Goal: Use online tool/utility: Utilize a website feature to perform a specific function

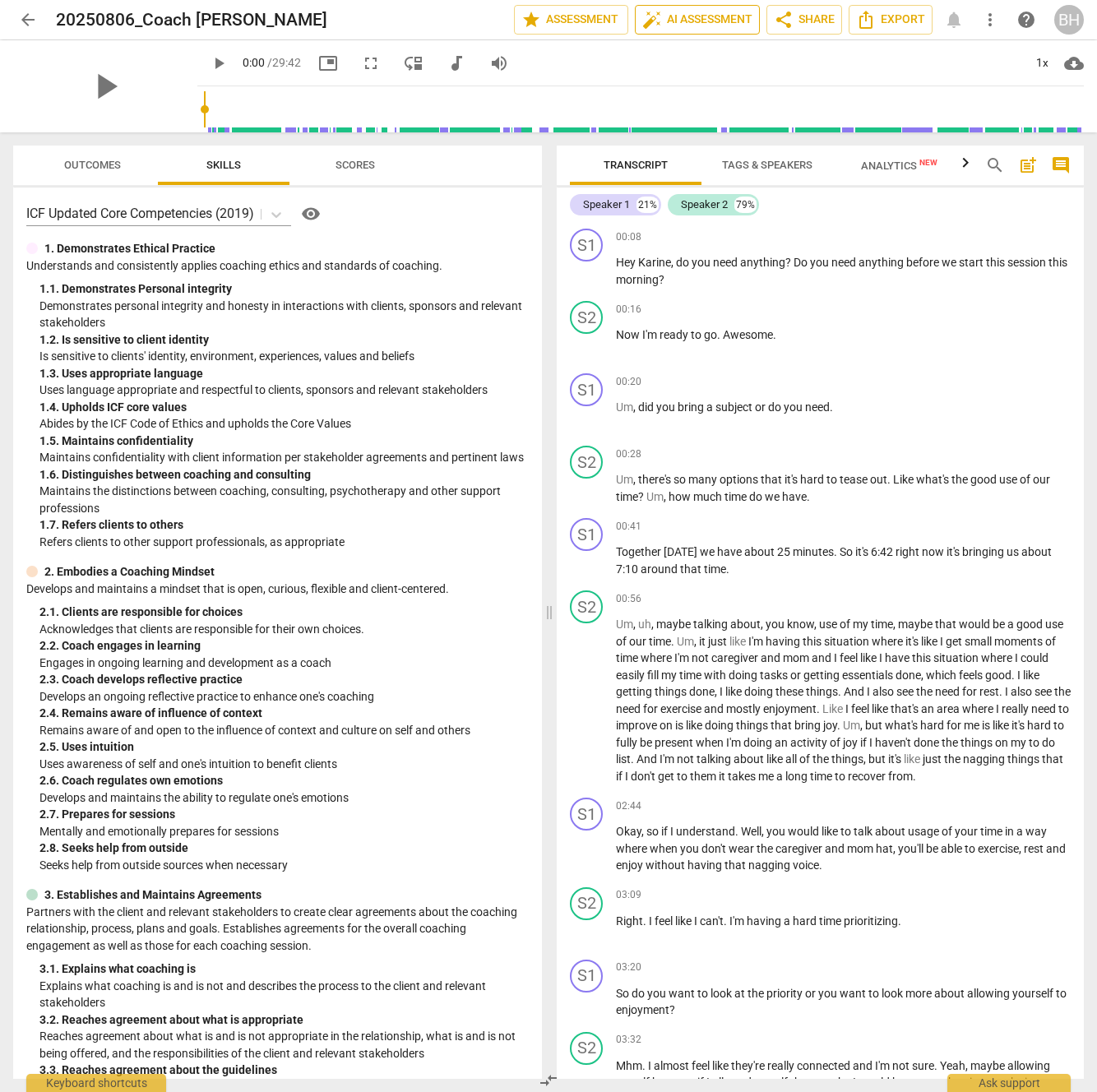
click at [705, 20] on span "auto_fix_high AI Assessment" at bounding box center [697, 20] width 110 height 20
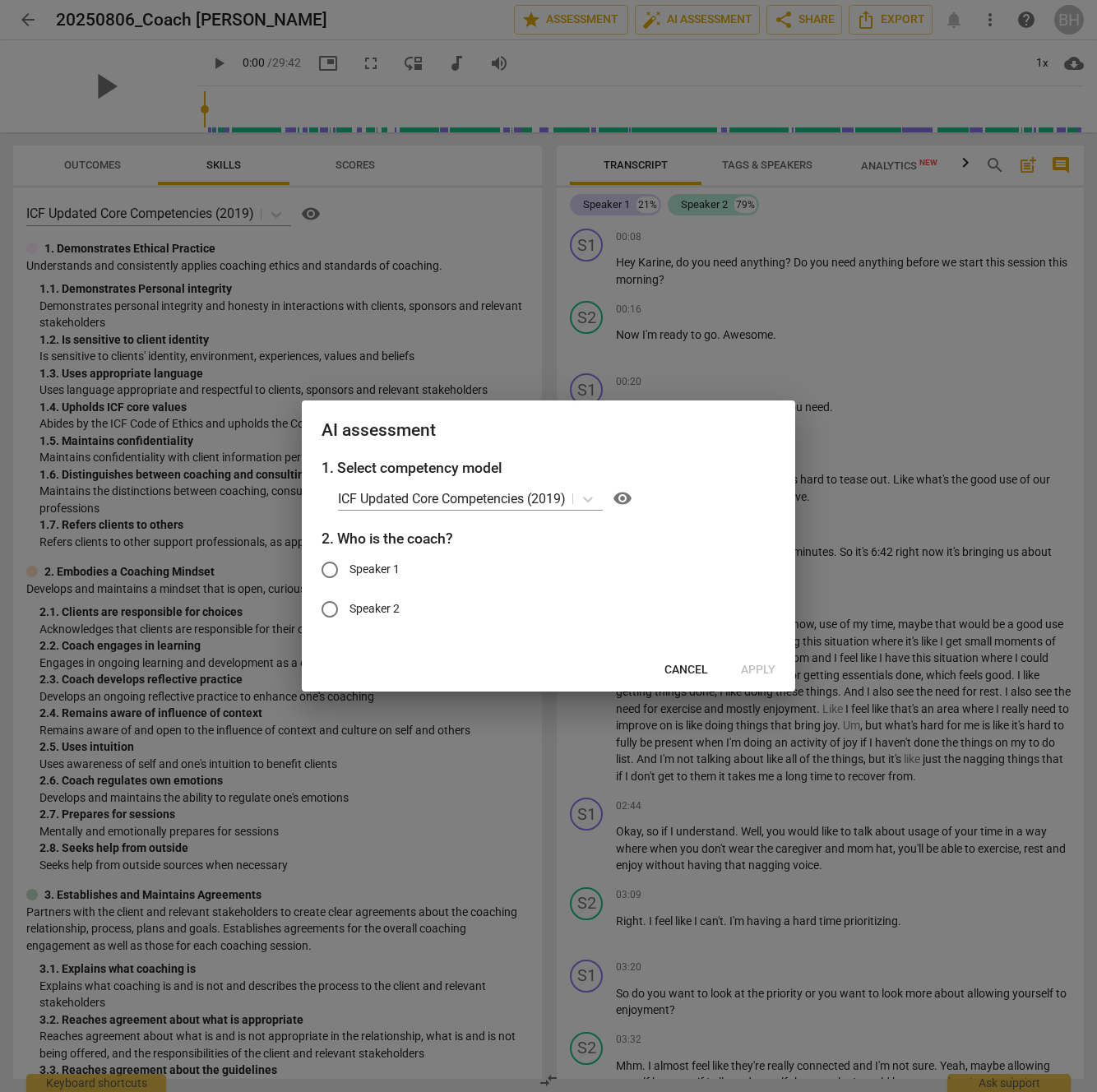
click at [675, 668] on span "Cancel" at bounding box center [686, 670] width 43 height 16
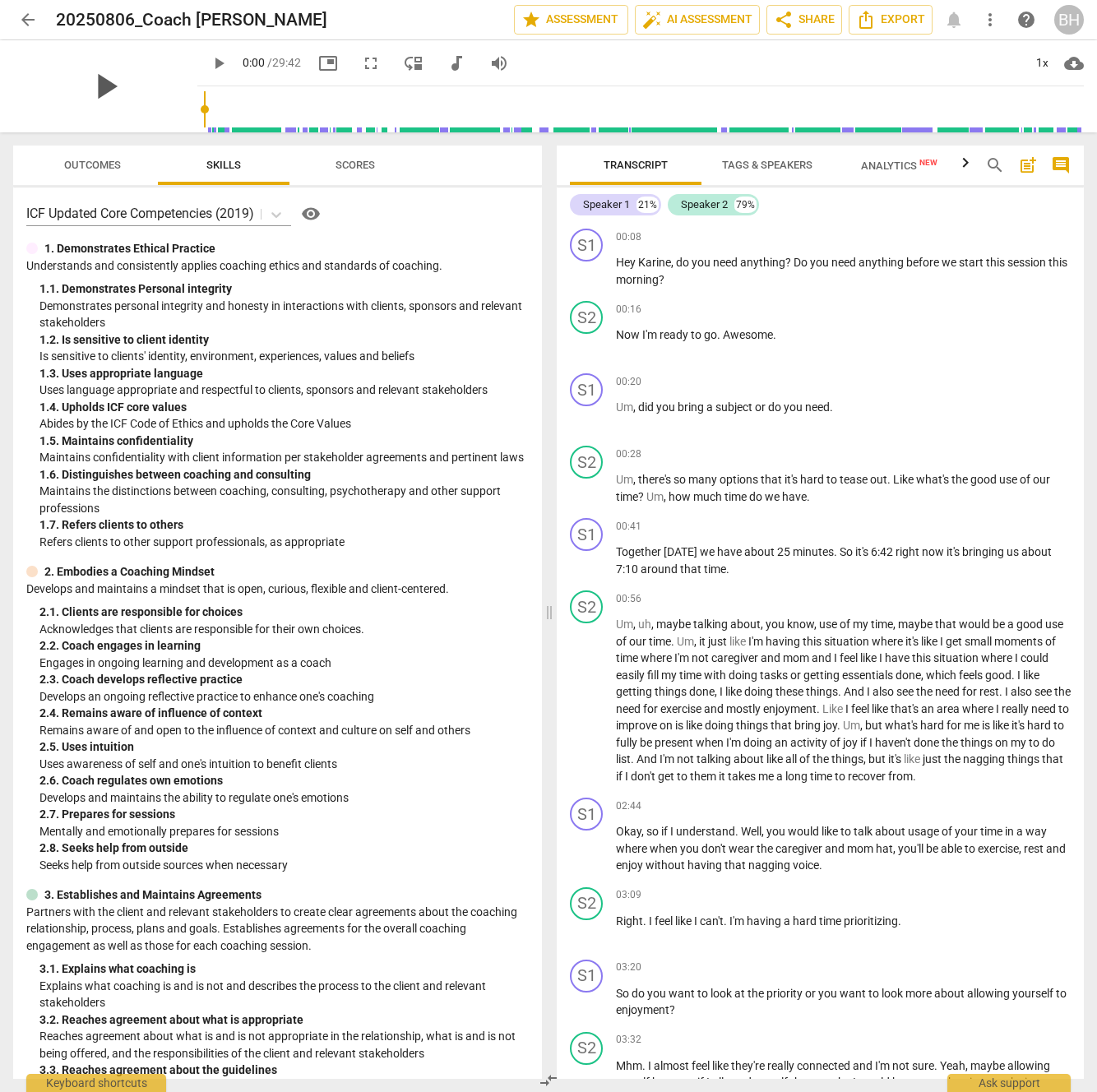
click at [97, 85] on span "play_arrow" at bounding box center [105, 86] width 43 height 43
click at [209, 65] on span "pause" at bounding box center [218, 63] width 20 height 20
click at [629, 233] on span "00:08" at bounding box center [629, 237] width 26 height 14
click at [584, 273] on span "pause" at bounding box center [587, 272] width 20 height 20
type input "10"
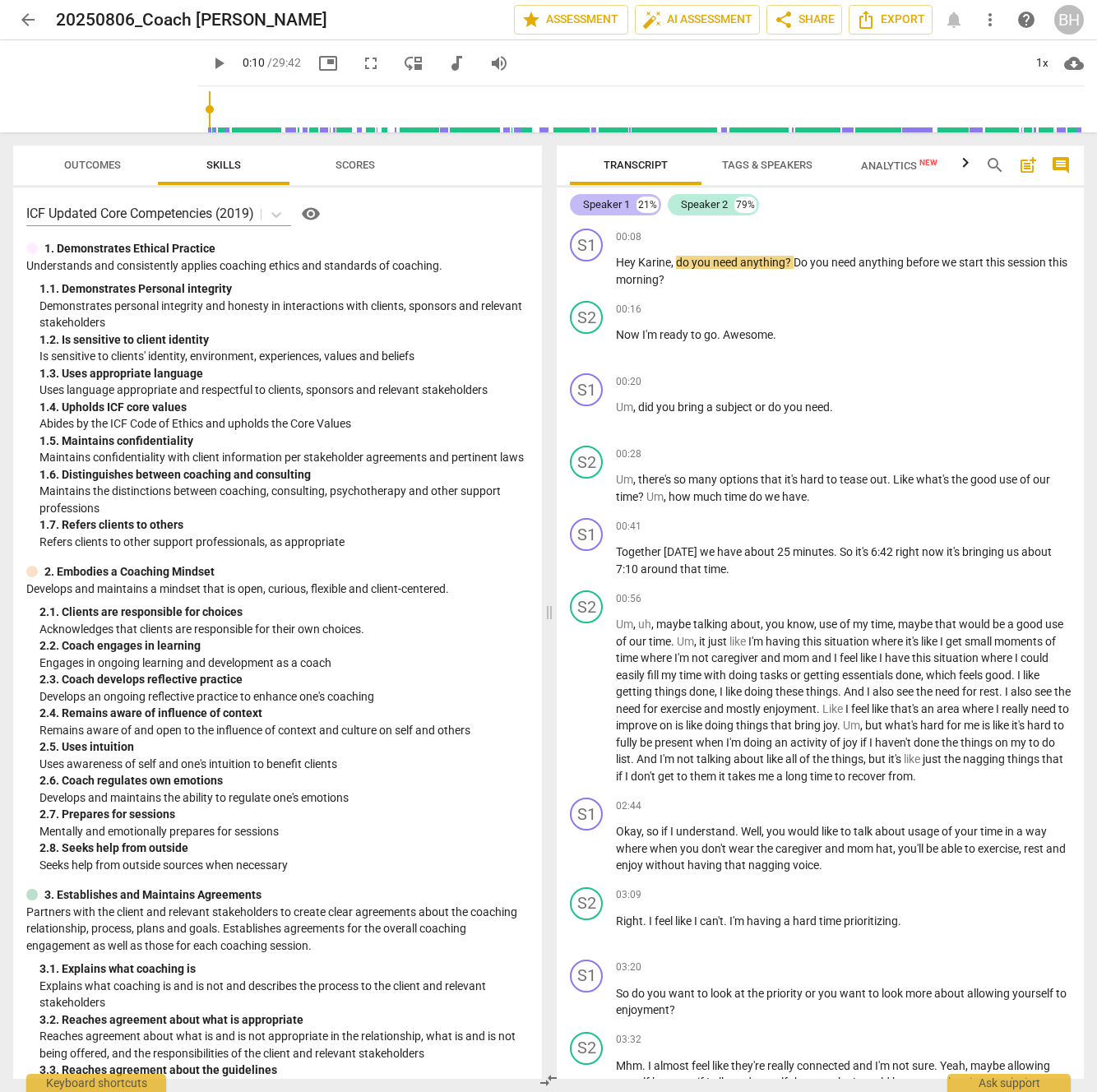
click at [614, 204] on div "Speaker 1" at bounding box center [606, 204] width 47 height 16
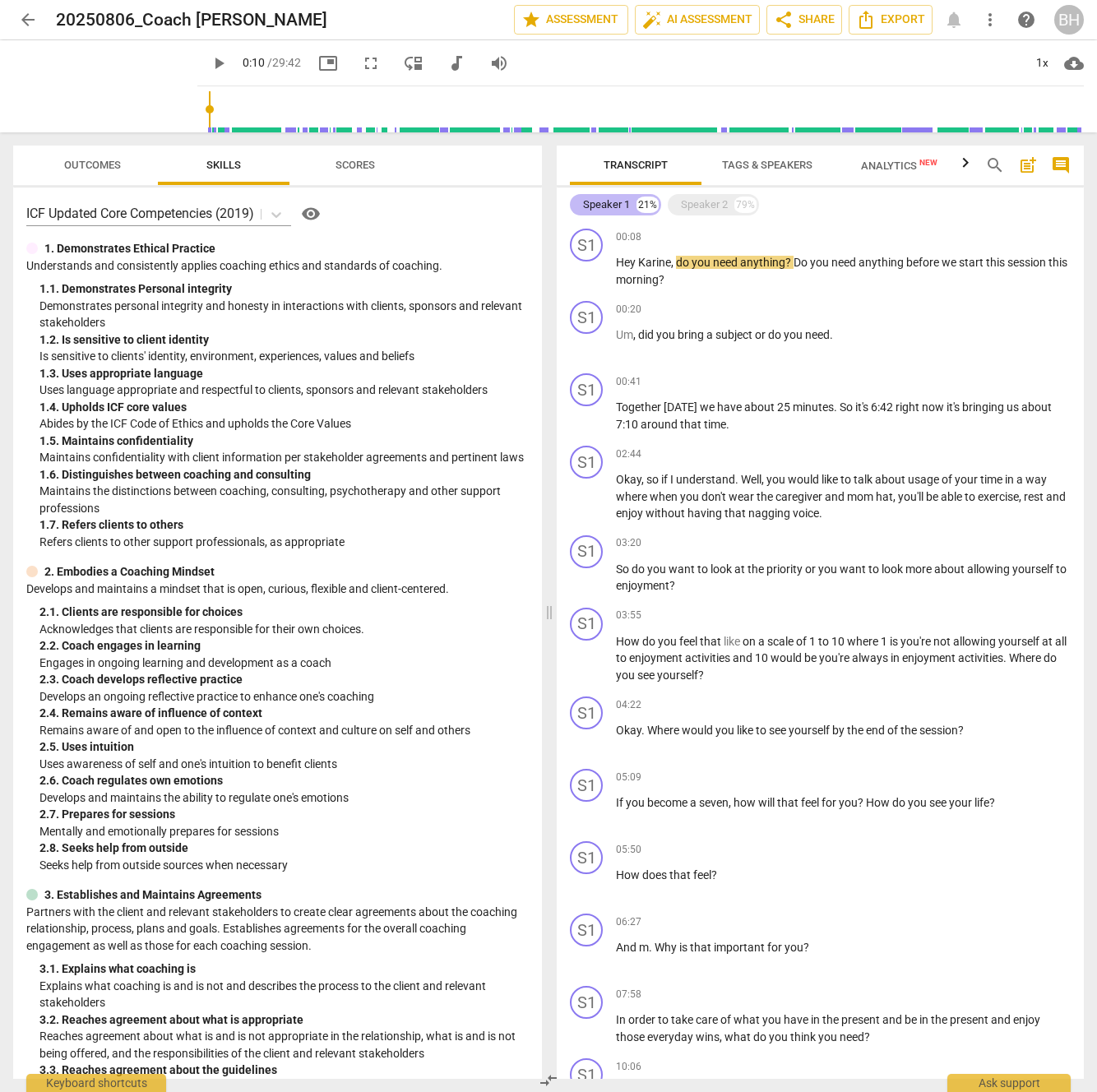
click at [616, 204] on div "Speaker 1" at bounding box center [606, 204] width 47 height 16
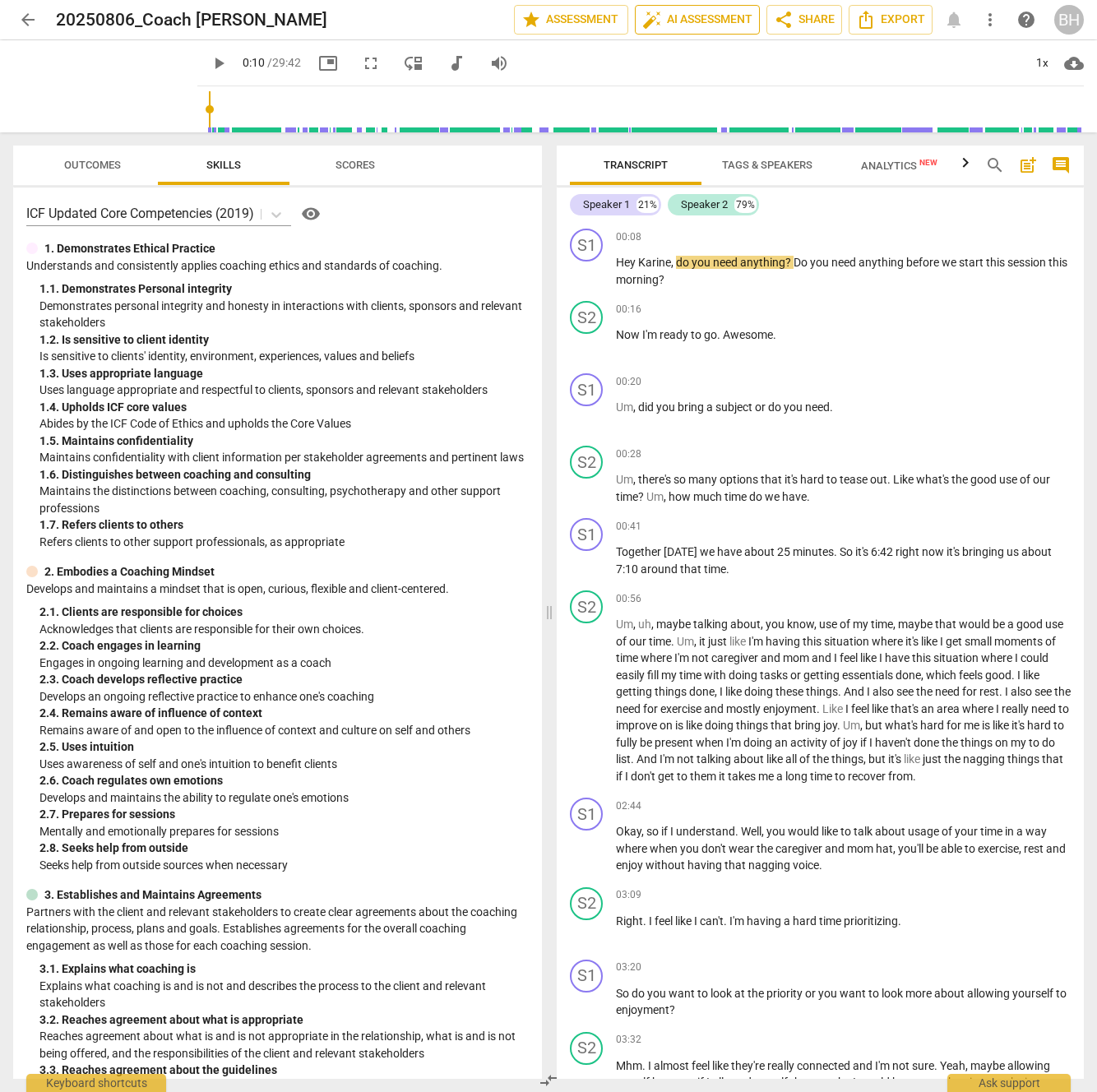
click at [724, 23] on span "auto_fix_high AI Assessment" at bounding box center [697, 20] width 110 height 20
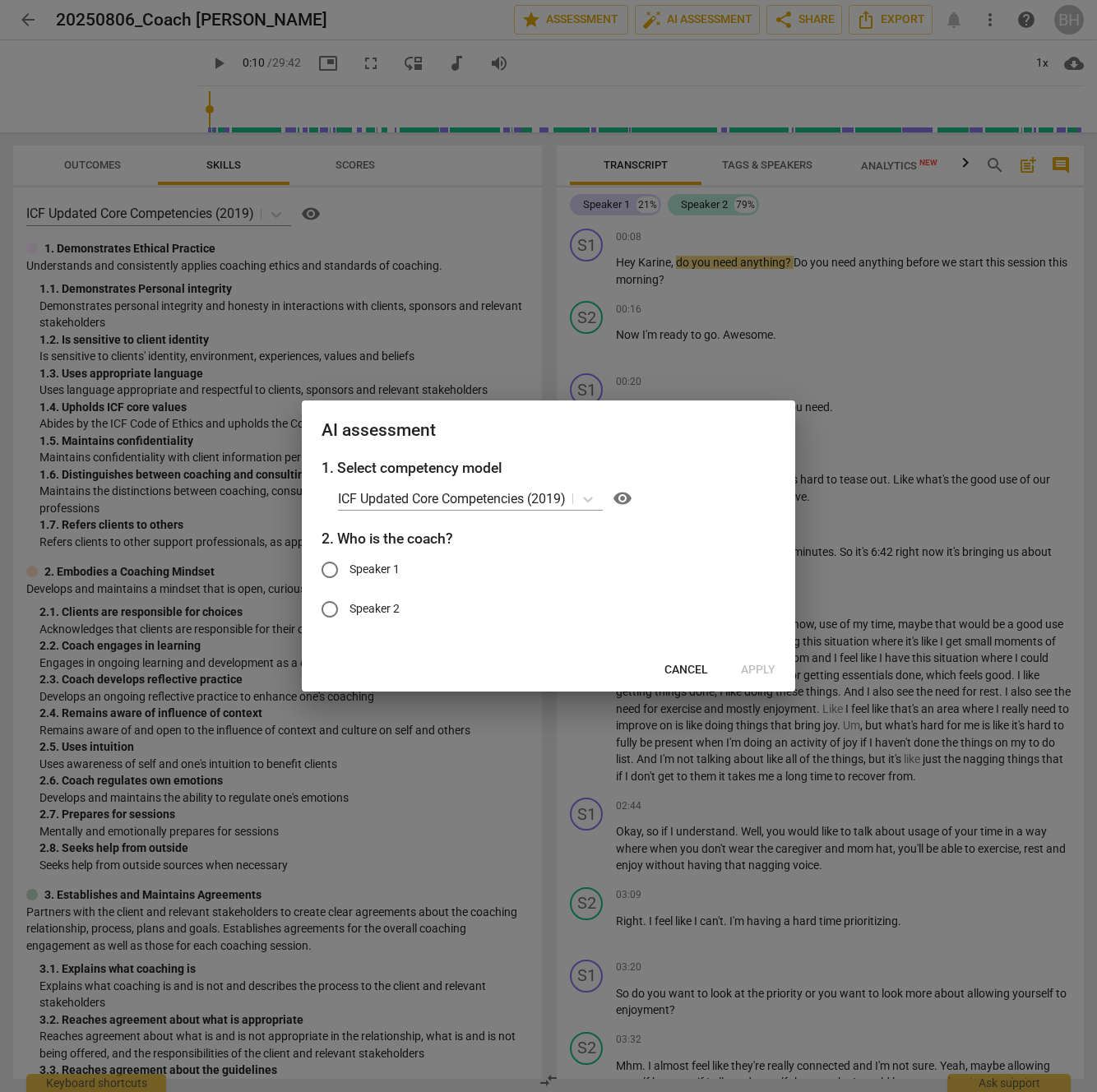
click at [331, 569] on input "Speaker 1" at bounding box center [330, 570] width 39 height 39
radio input "true"
click at [755, 673] on span "Apply" at bounding box center [758, 670] width 35 height 16
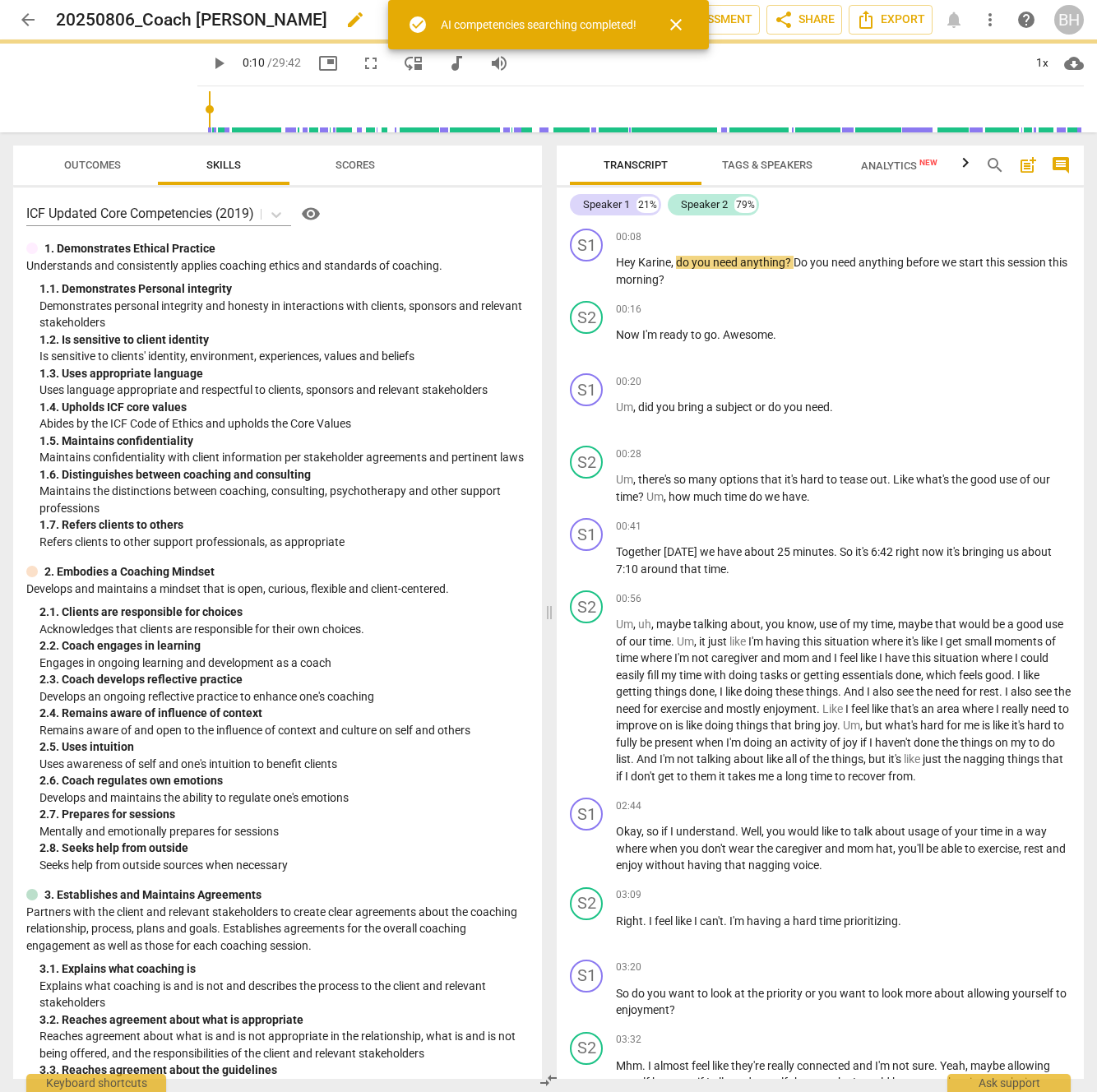
type input "10"
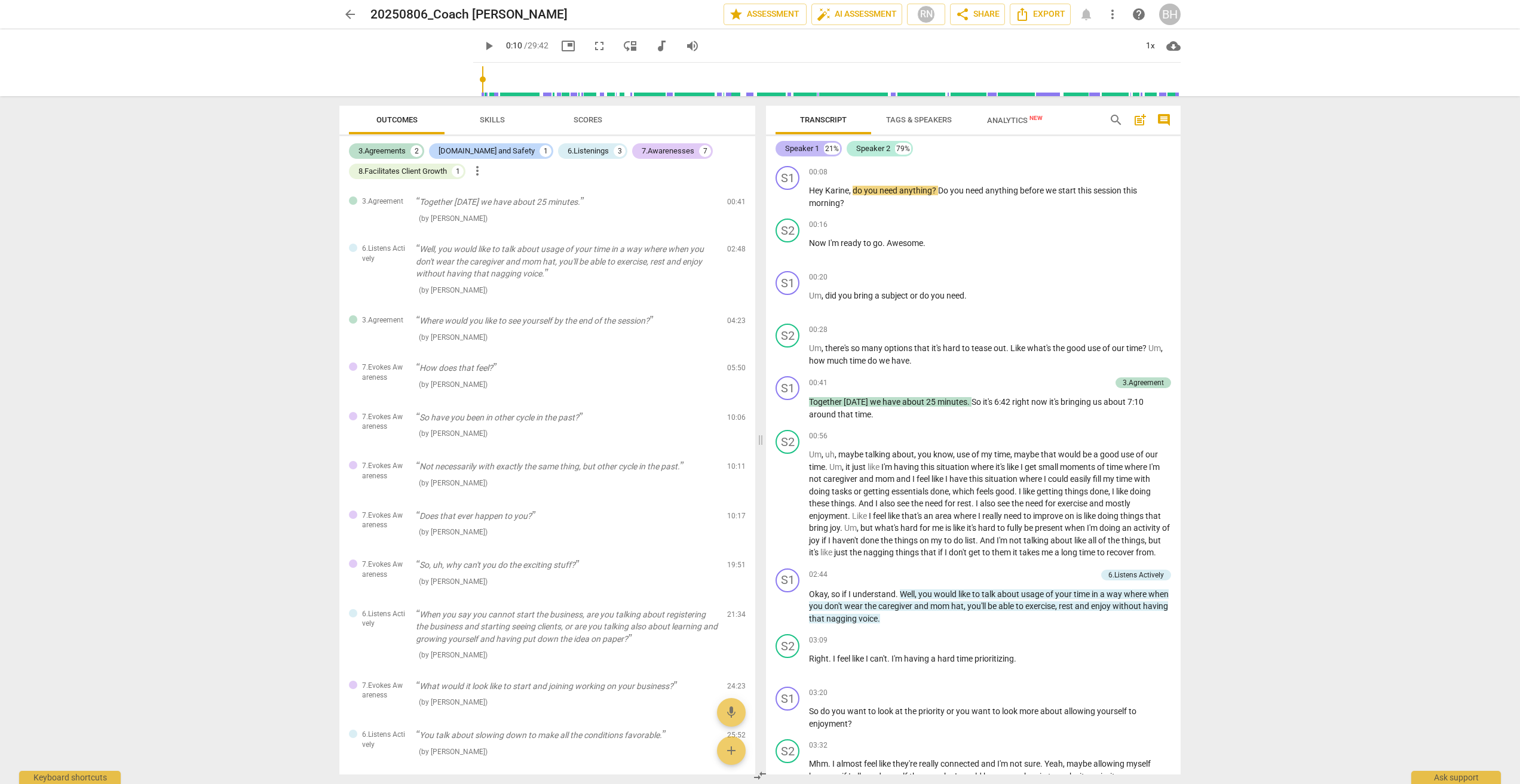
click at [797, 150] on div "Speaker 1" at bounding box center [801, 149] width 34 height 12
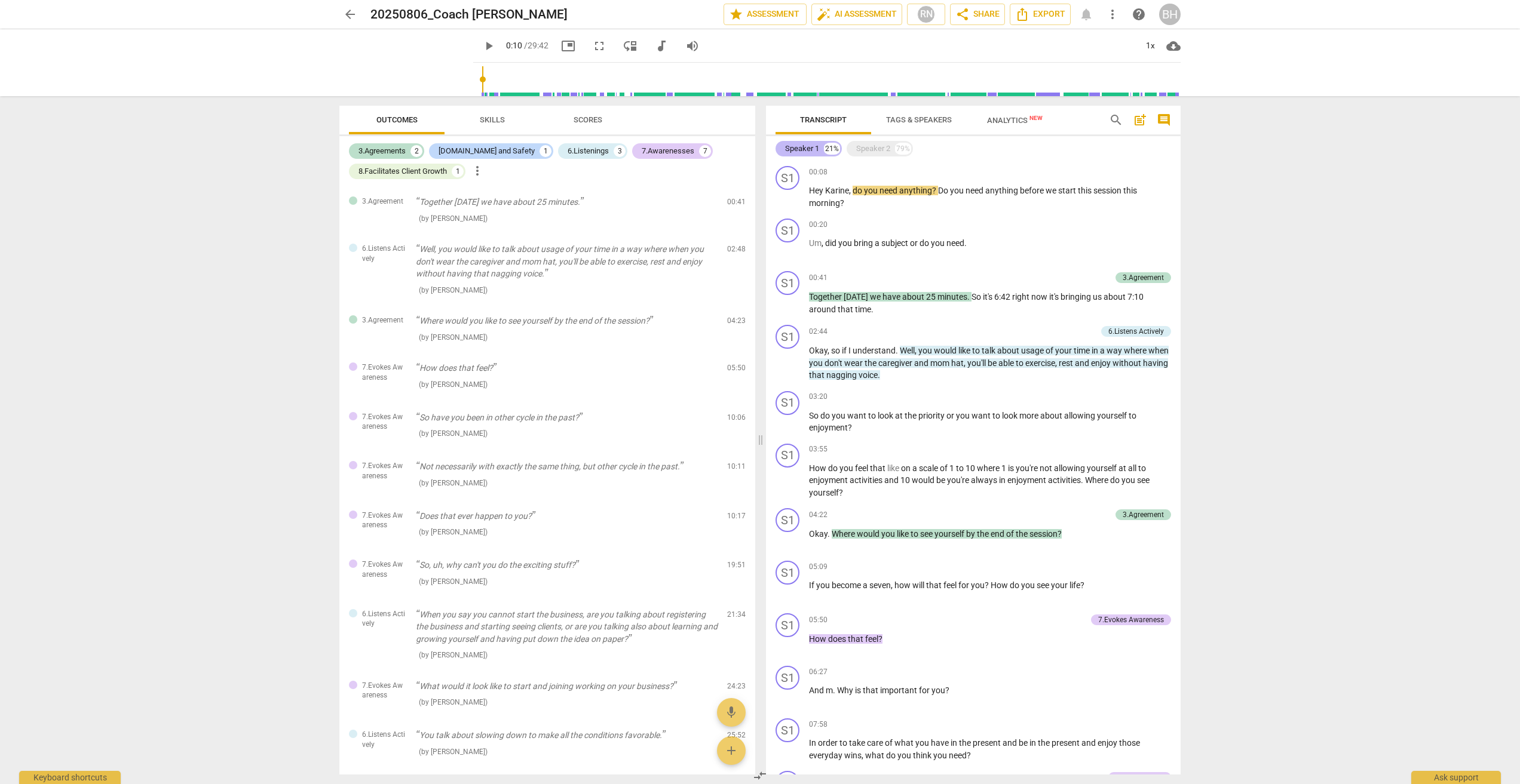
click at [797, 150] on div "Speaker 1" at bounding box center [801, 149] width 34 height 12
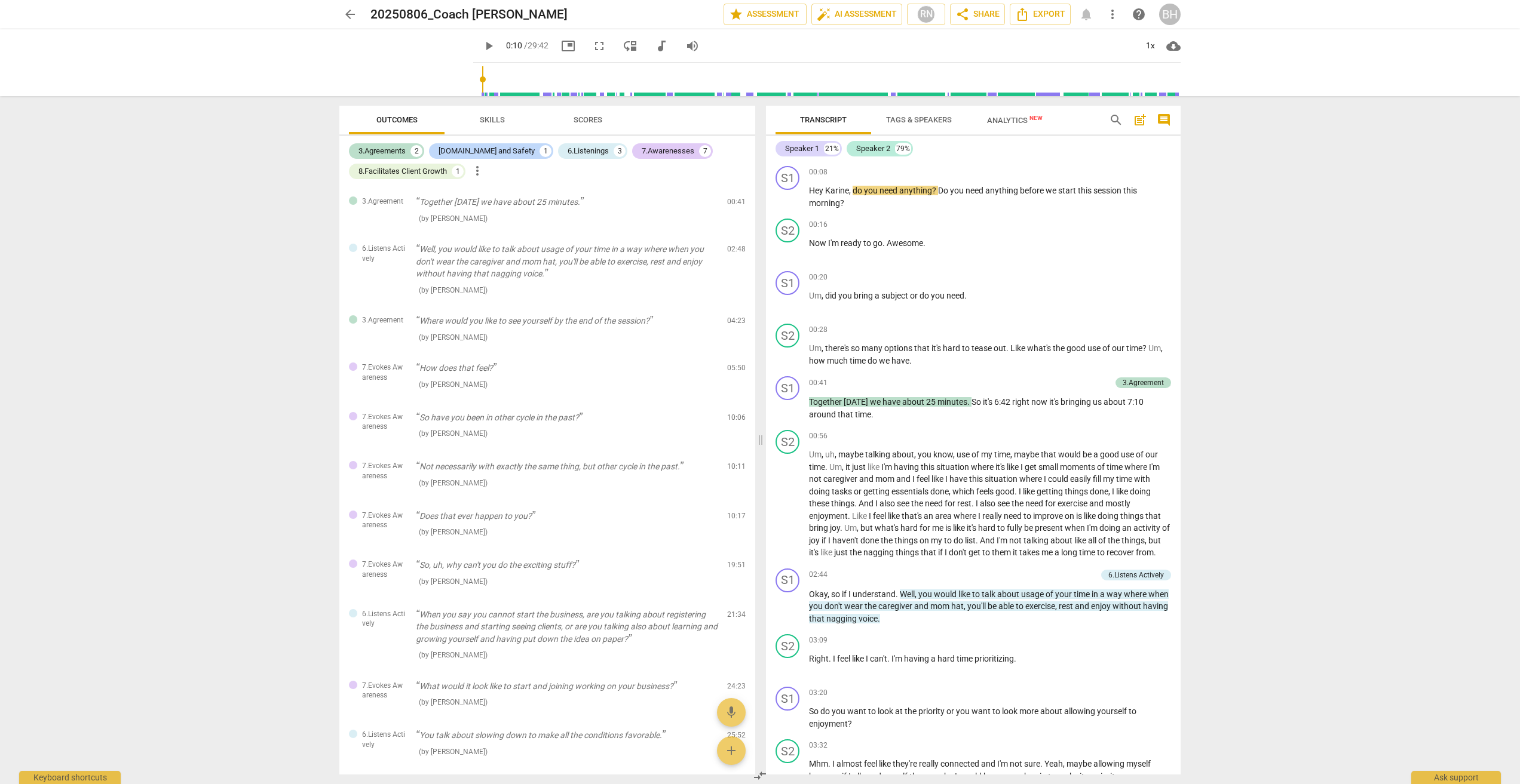
click at [797, 122] on span "Tags & Speakers" at bounding box center [918, 119] width 66 height 9
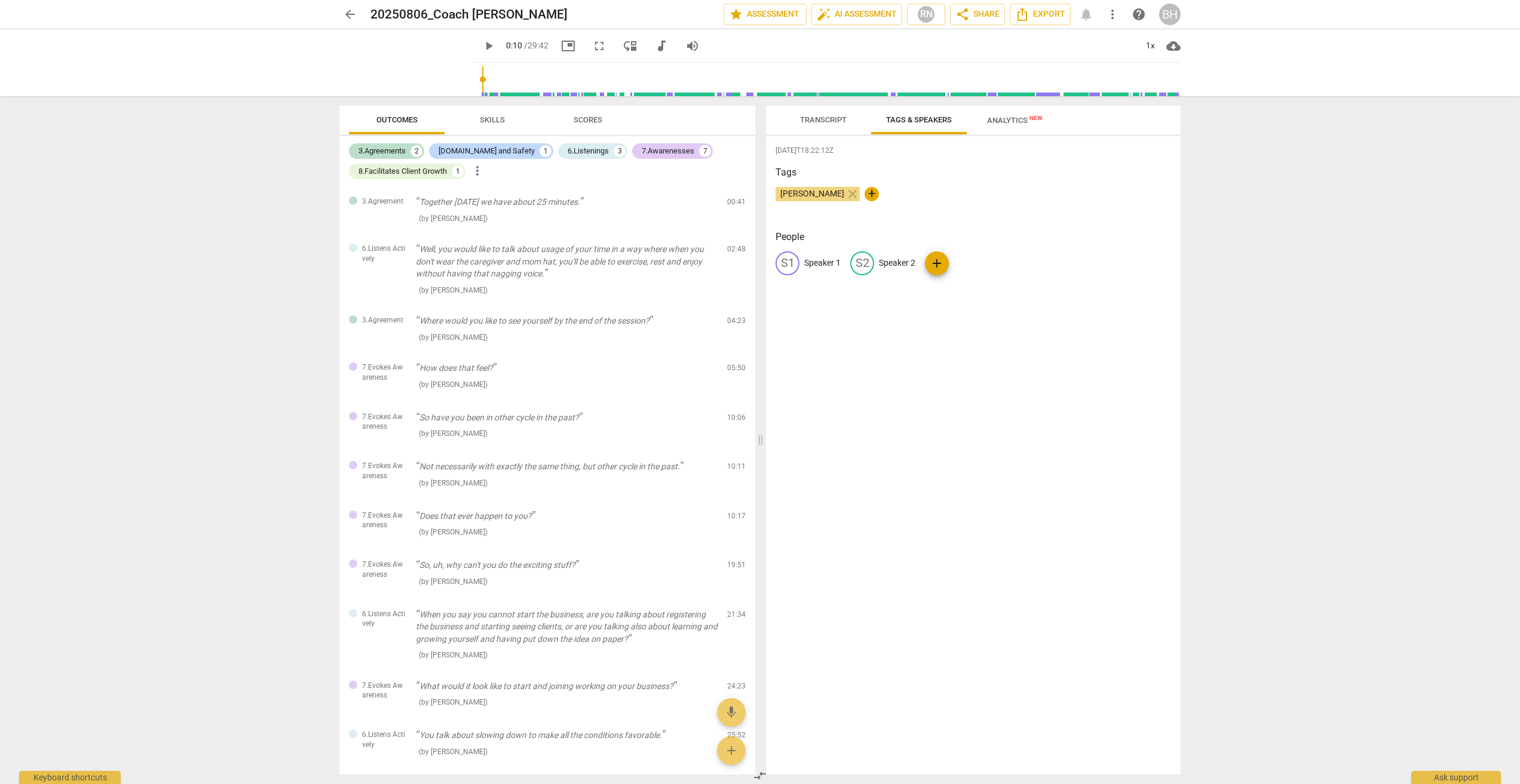
click at [797, 262] on p "Speaker 1" at bounding box center [822, 263] width 37 height 12
type input "[PERSON_NAME]"
click at [797, 261] on p "Speaker 2" at bounding box center [974, 263] width 37 height 12
type input "[PERSON_NAME]"
click at [797, 262] on p "[PERSON_NAME]" at bounding box center [836, 263] width 64 height 12
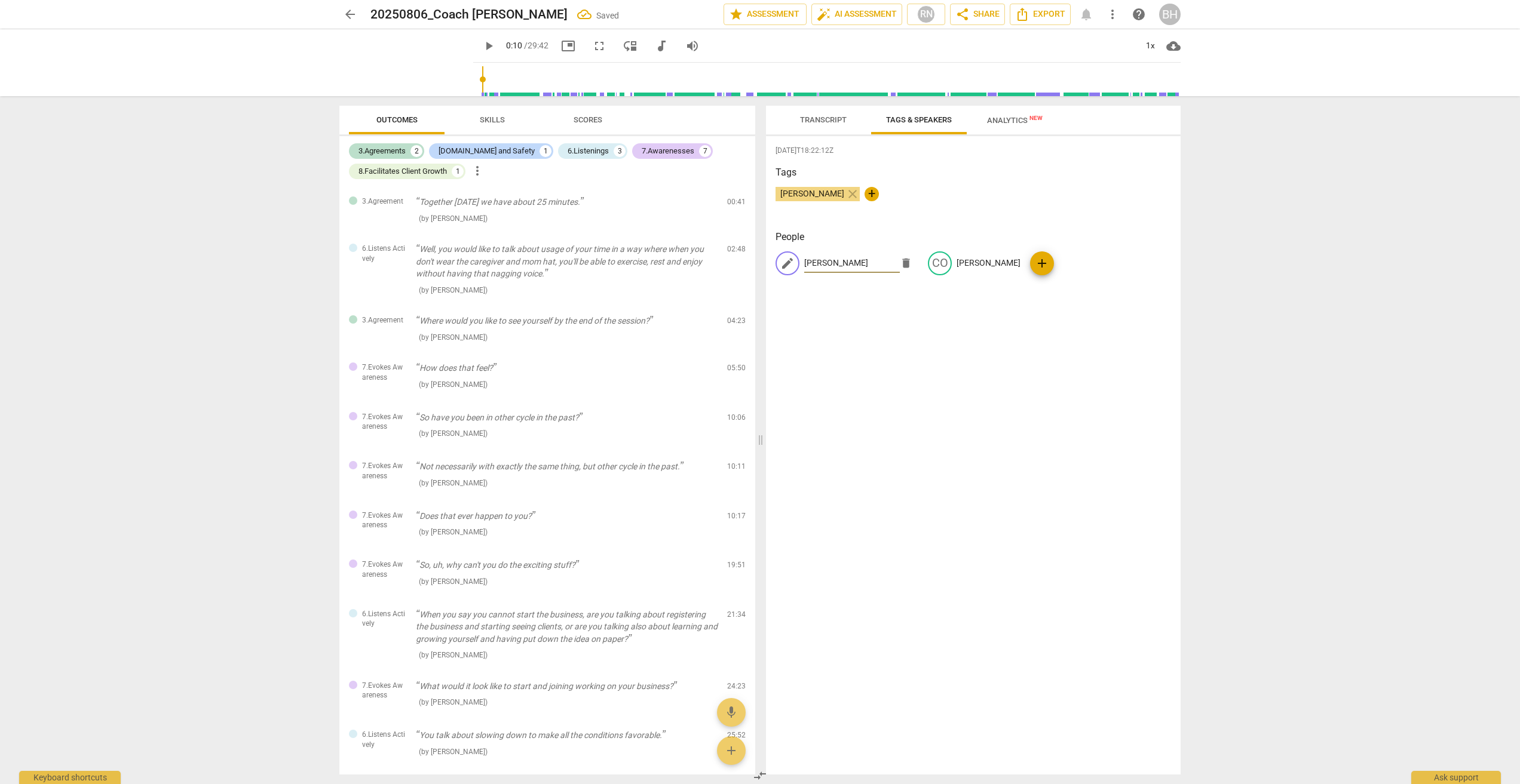
click at [797, 263] on input "[PERSON_NAME]" at bounding box center [852, 263] width 95 height 19
type input "[PERSON_NAME]"
click at [797, 348] on div "[DATE]T18:22:12Z Tags [PERSON_NAME] close + People edit [PERSON_NAME] CO [PERSO…" at bounding box center [973, 455] width 415 height 639
click at [797, 120] on span "Transcript" at bounding box center [823, 119] width 46 height 9
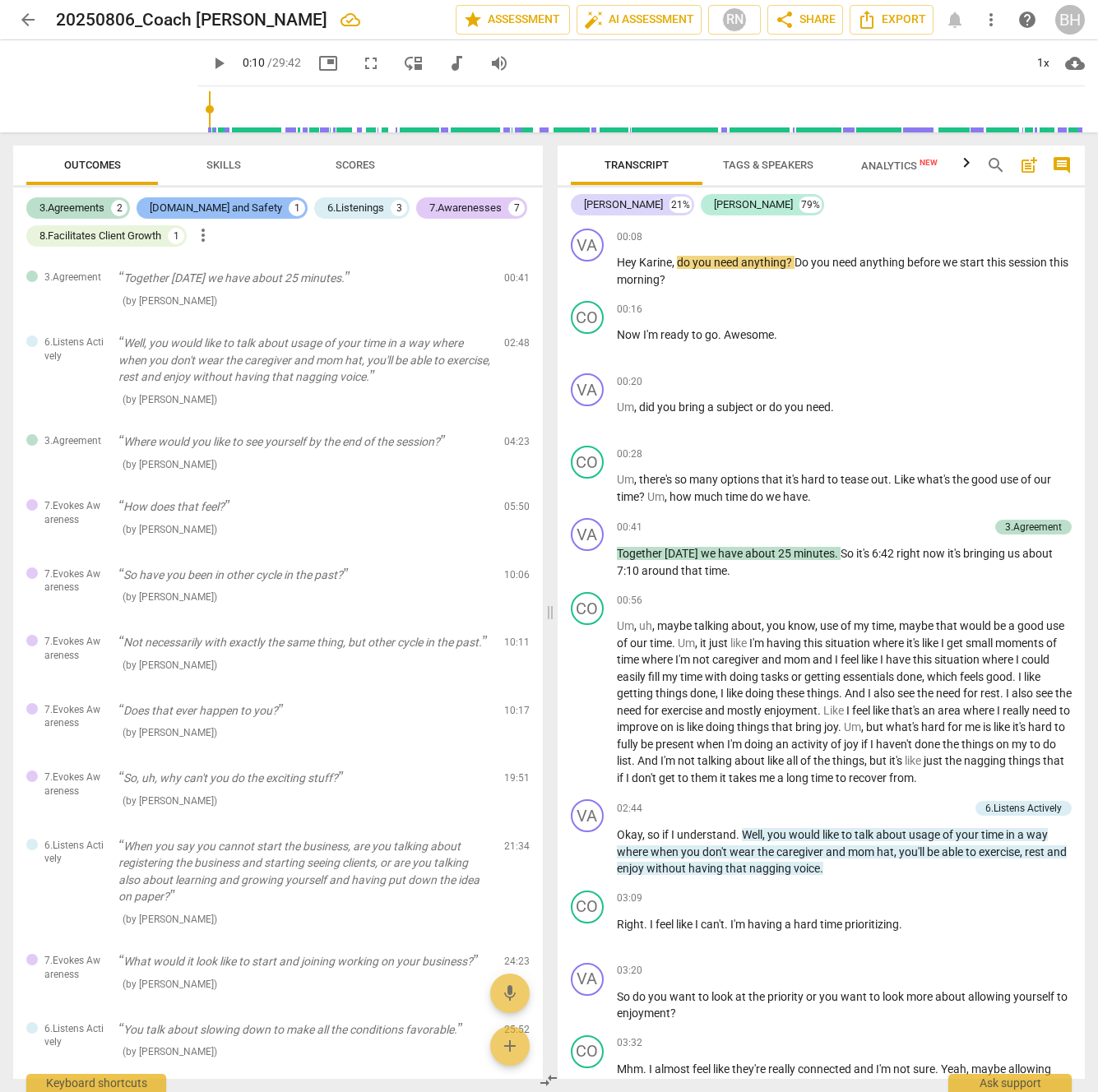
click at [216, 204] on div "[DOMAIN_NAME] and Safety" at bounding box center [216, 208] width 132 height 16
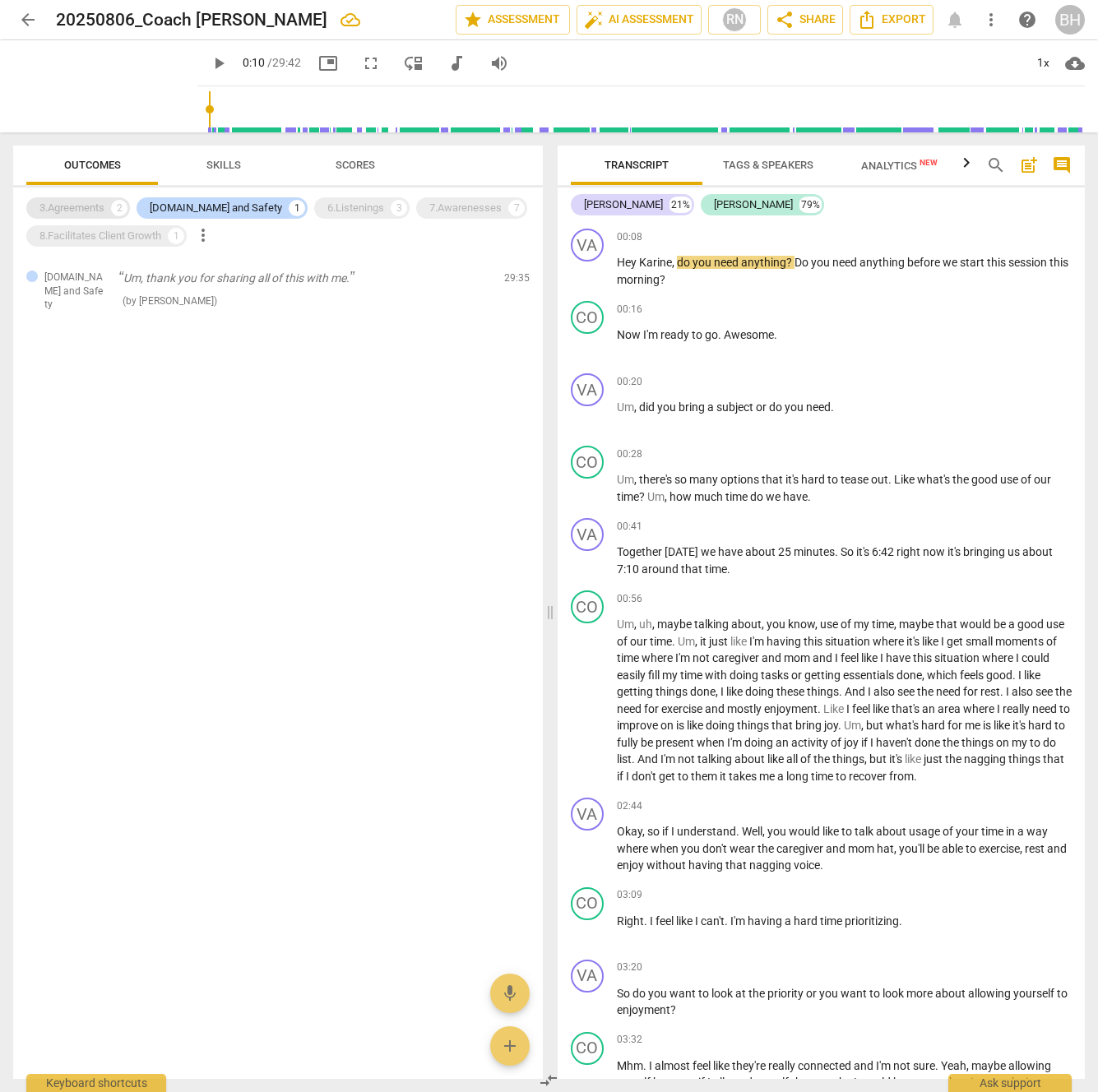
click at [105, 210] on div "3.Agreements" at bounding box center [72, 208] width 65 height 16
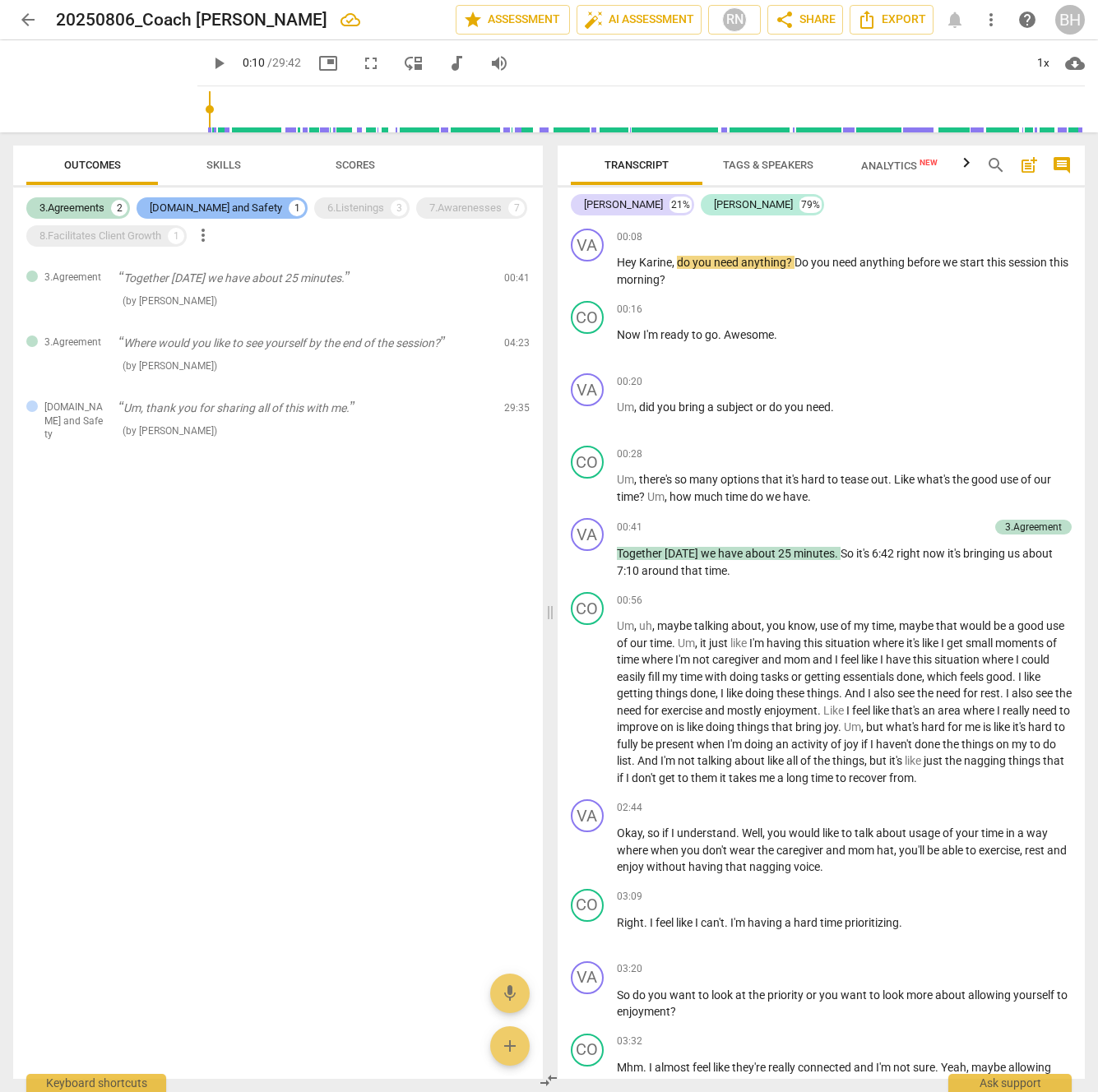
click at [170, 207] on div "[DOMAIN_NAME] and Safety" at bounding box center [216, 208] width 132 height 16
click at [224, 276] on p "Together [DATE] we have about 25 minutes." at bounding box center [304, 279] width 372 height 17
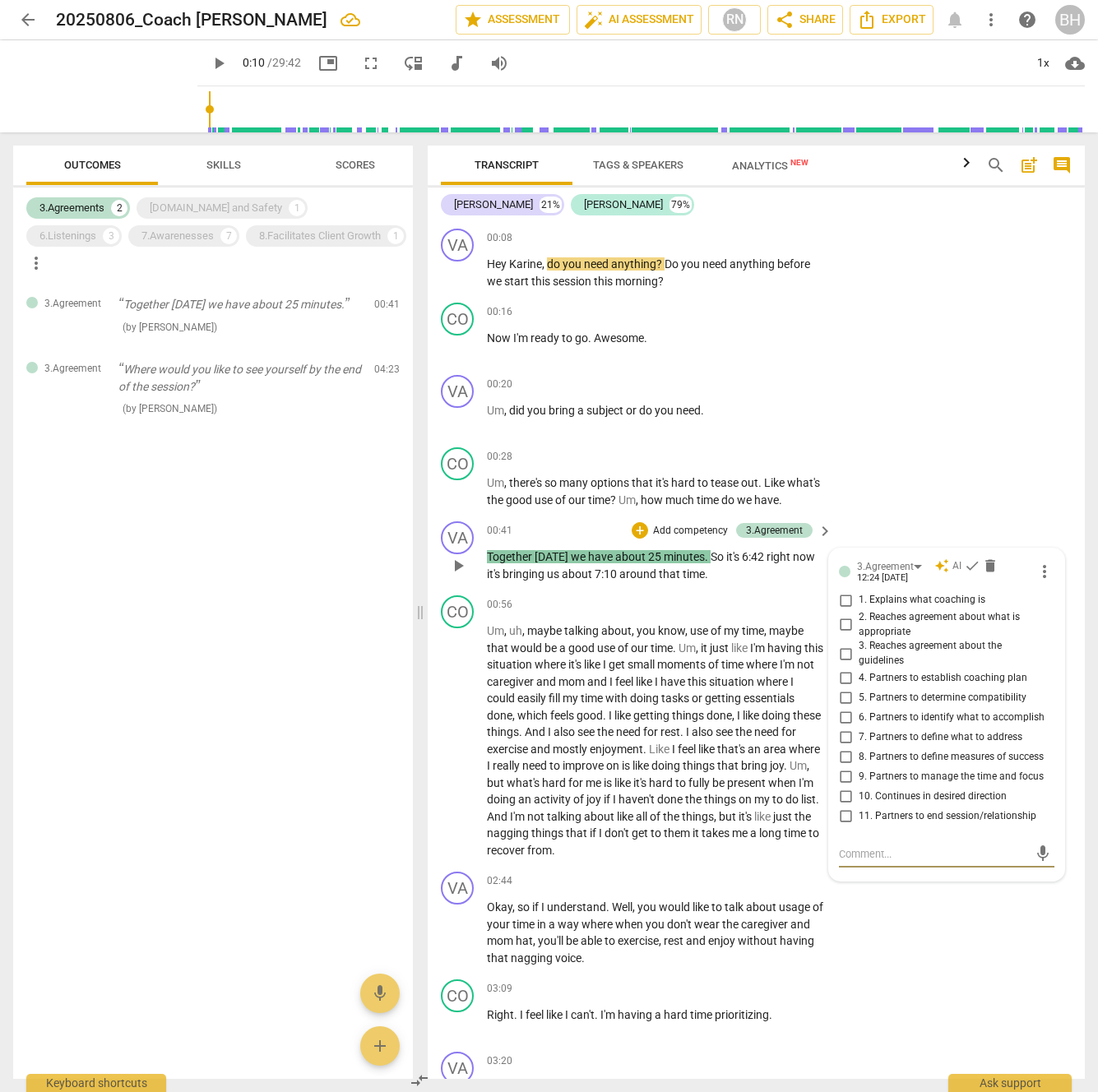
click at [841, 787] on input "9. Partners to manage the time and focus" at bounding box center [845, 777] width 26 height 20
checkbox input "true"
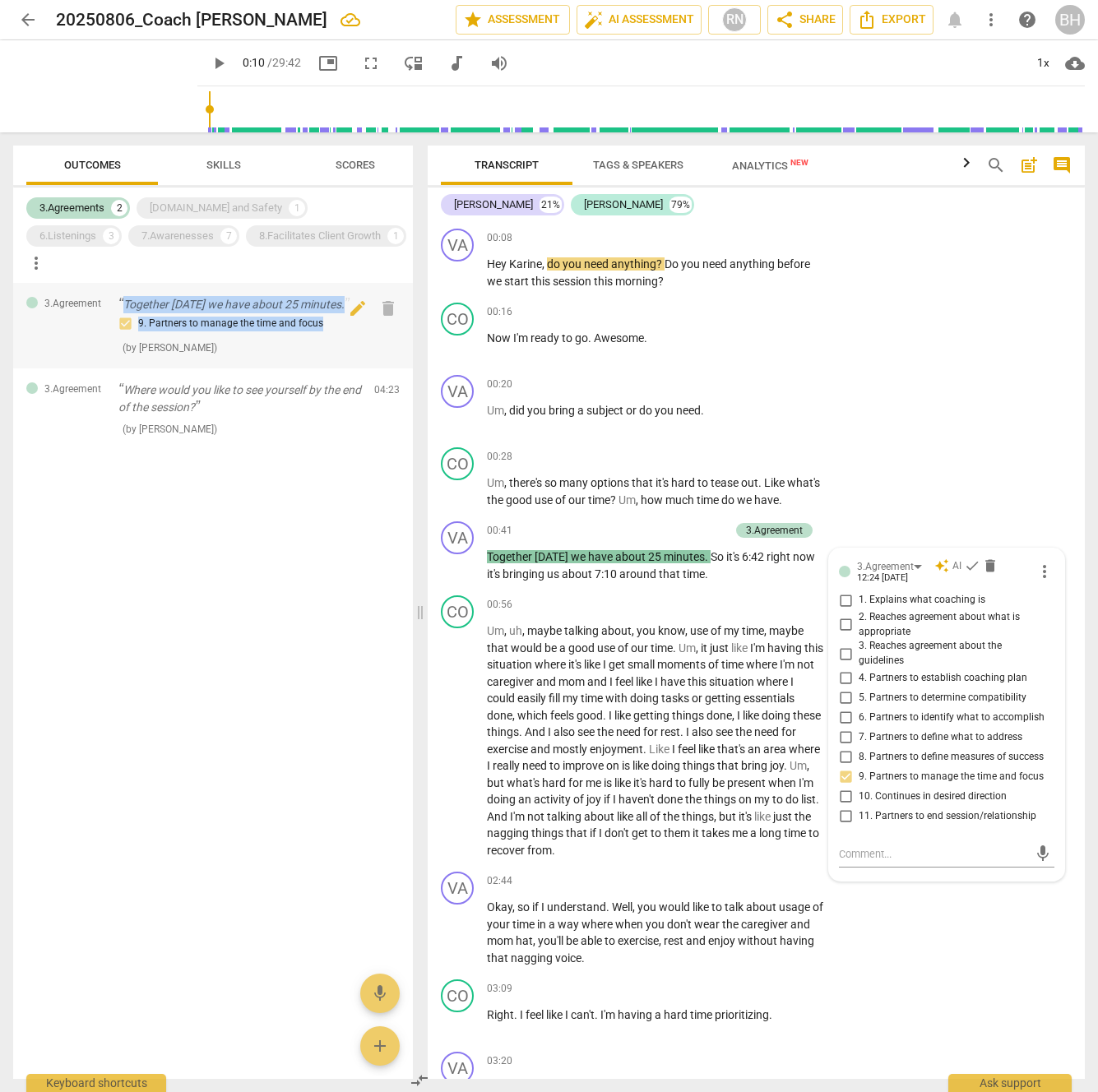
drag, startPoint x: 328, startPoint y: 297, endPoint x: 117, endPoint y: 277, distance: 211.9
click at [117, 283] on div "3.Agreement Together [DATE] we have about 25 minutes. 9. Partners to manage the…" at bounding box center [212, 325] width 400 height 85
copy div "Together [DATE] we have about 25 minutes. 9. Partners to manage the time and fo…"
click at [212, 382] on p "Where would you like to see yourself by the end of the session?" at bounding box center [239, 399] width 243 height 34
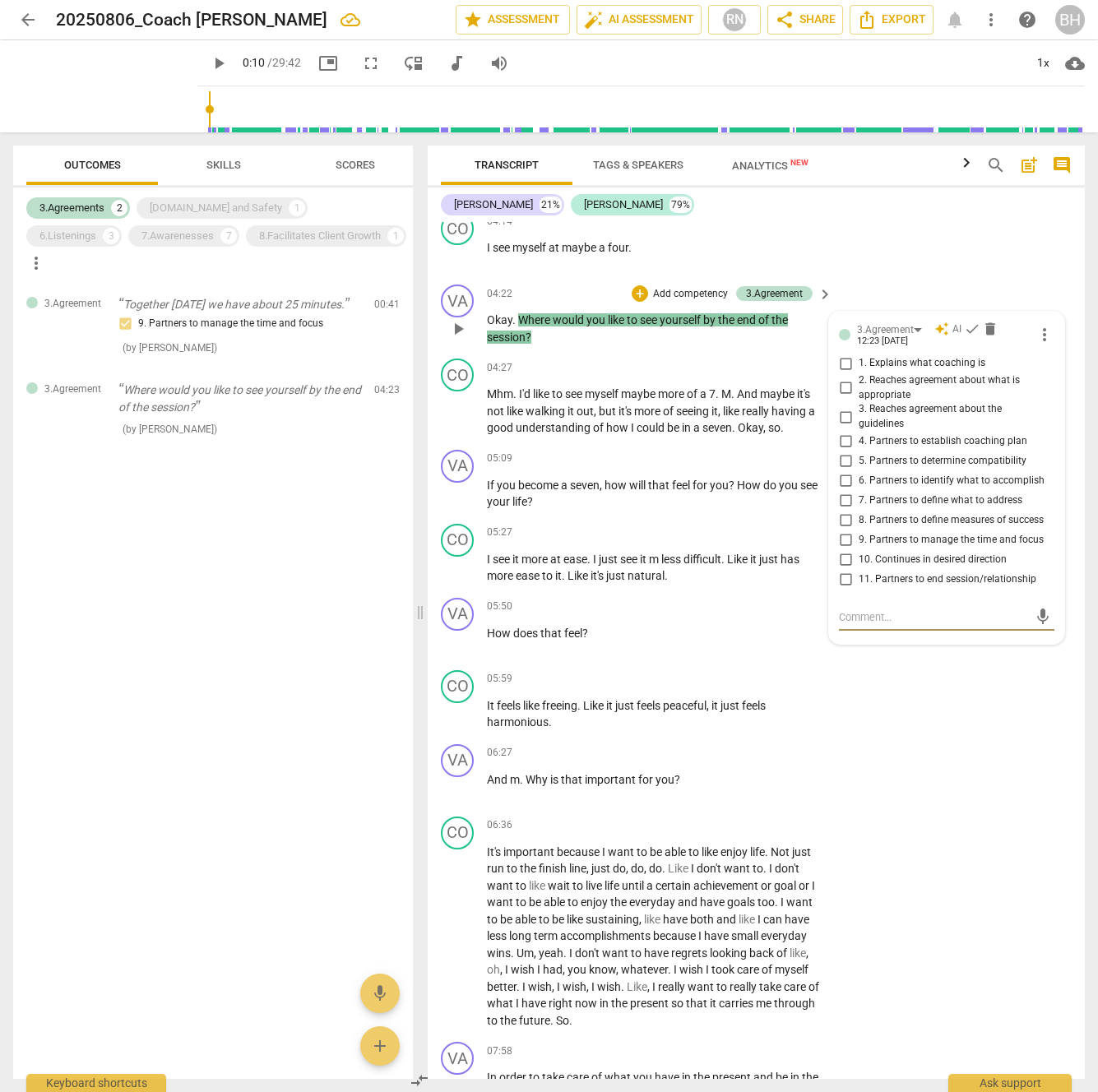
scroll to position [1096, 0]
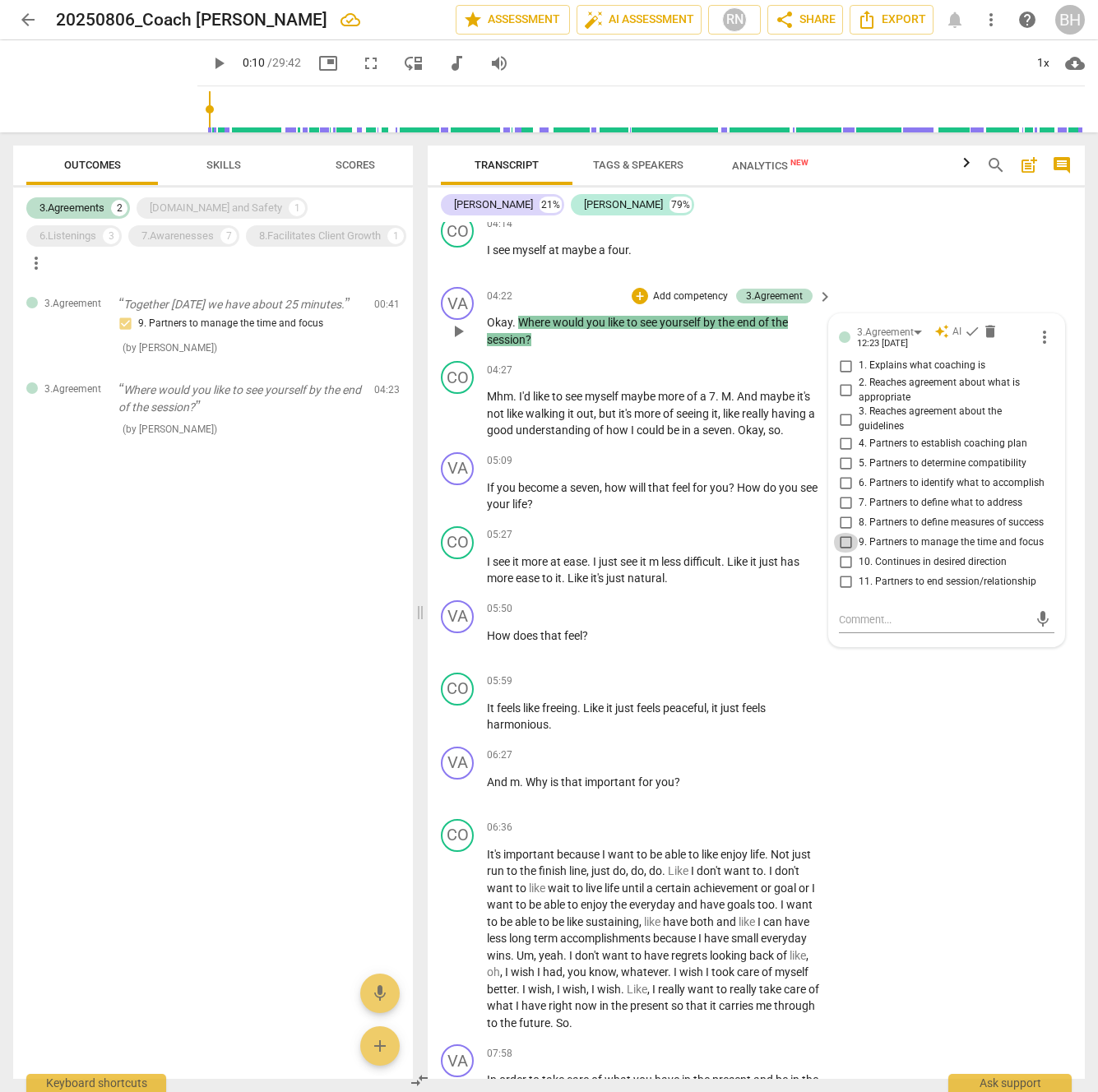
click at [841, 553] on input "9. Partners to manage the time and focus" at bounding box center [845, 542] width 26 height 20
checkbox input "true"
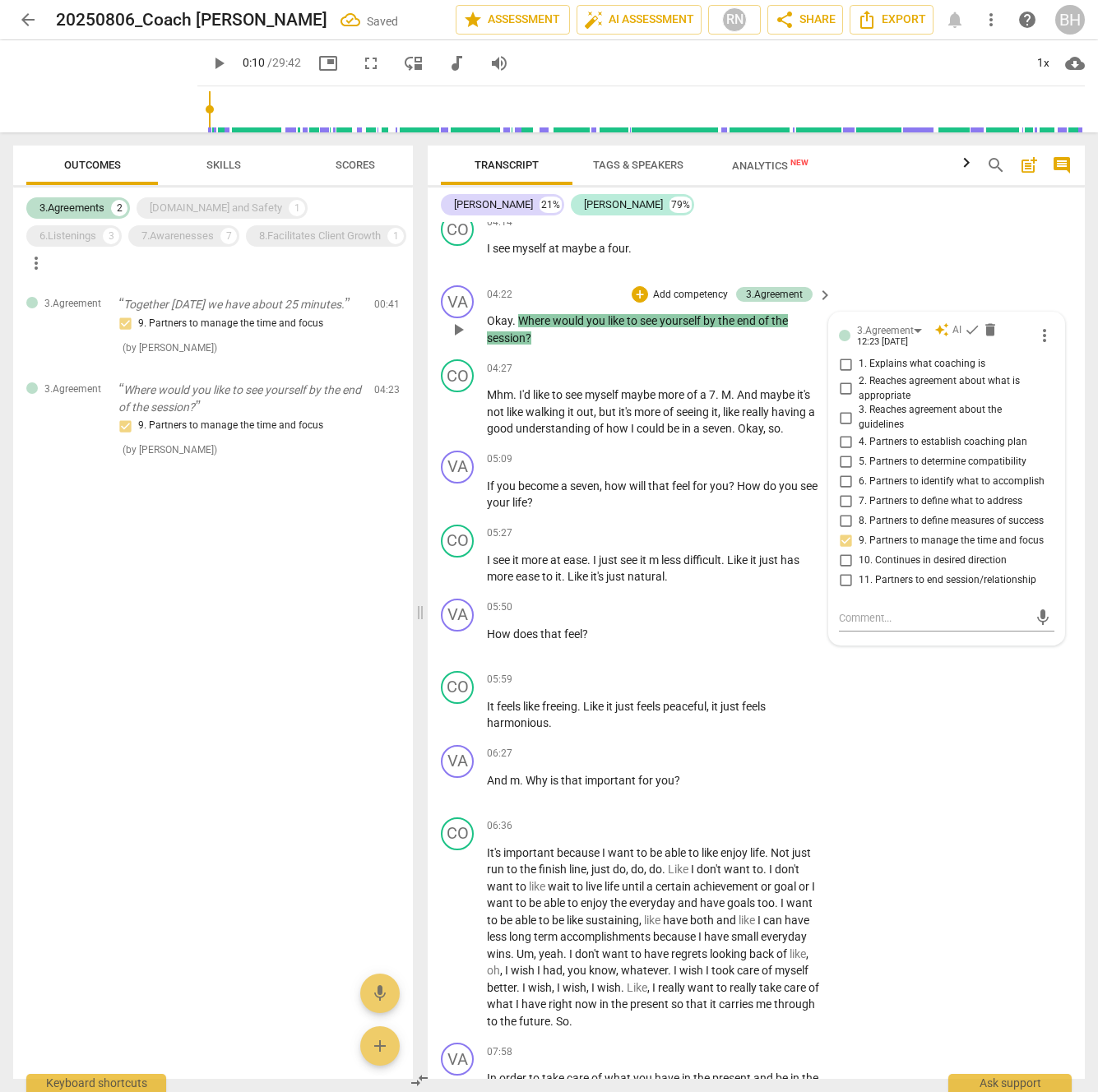
click at [842, 491] on input "6. Partners to identify what to accomplish" at bounding box center [845, 481] width 26 height 20
checkbox input "true"
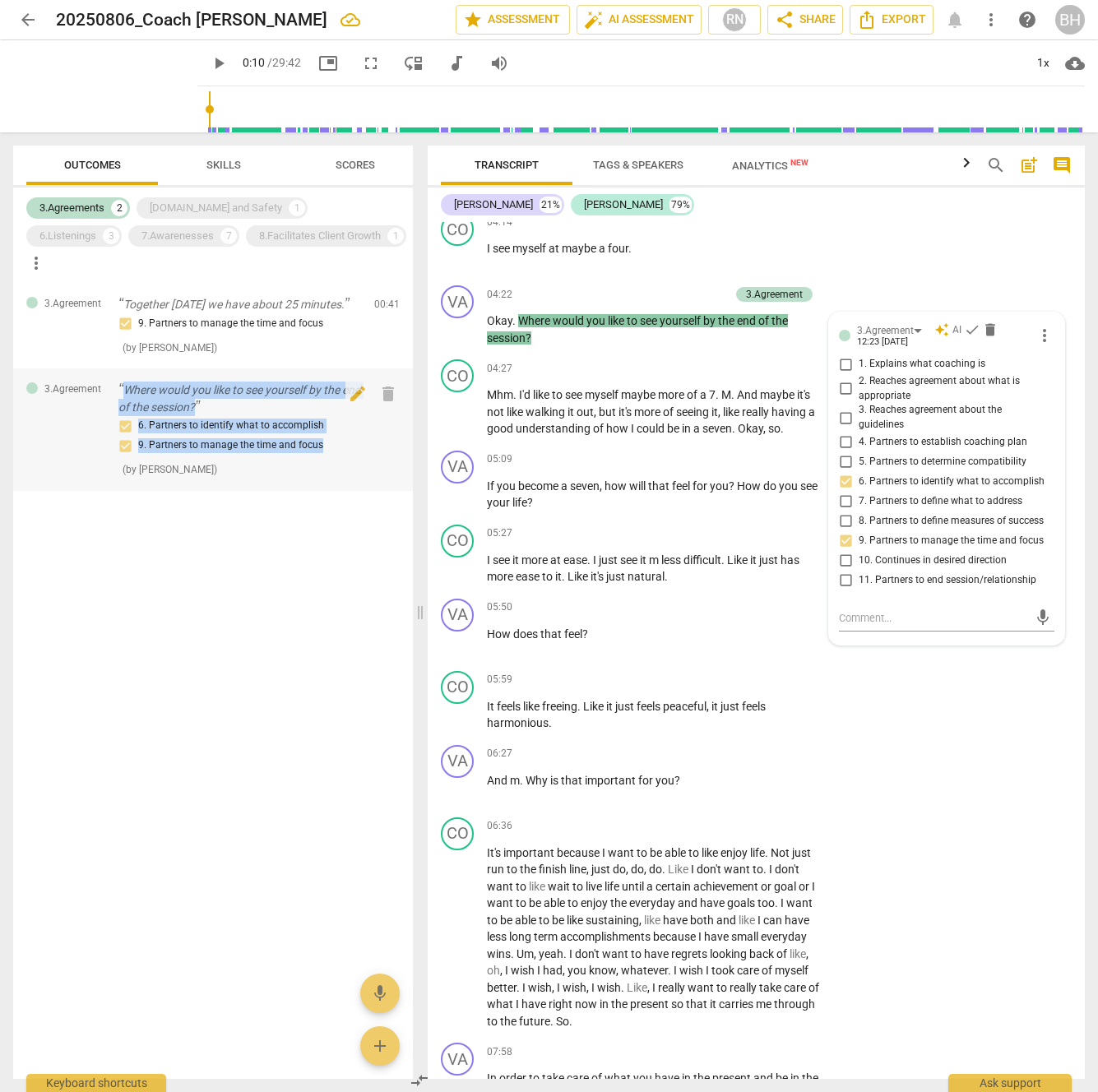
drag, startPoint x: 260, startPoint y: 405, endPoint x: 111, endPoint y: 365, distance: 154.3
click at [111, 368] on div "3.Agreement Where would you like to see yourself by the end of the session? 6. …" at bounding box center [212, 429] width 400 height 123
copy div "Where would you like to see yourself by the end of the session? 6. Partners to …"
click at [96, 227] on div "6.Listenings" at bounding box center [67, 235] width 57 height 16
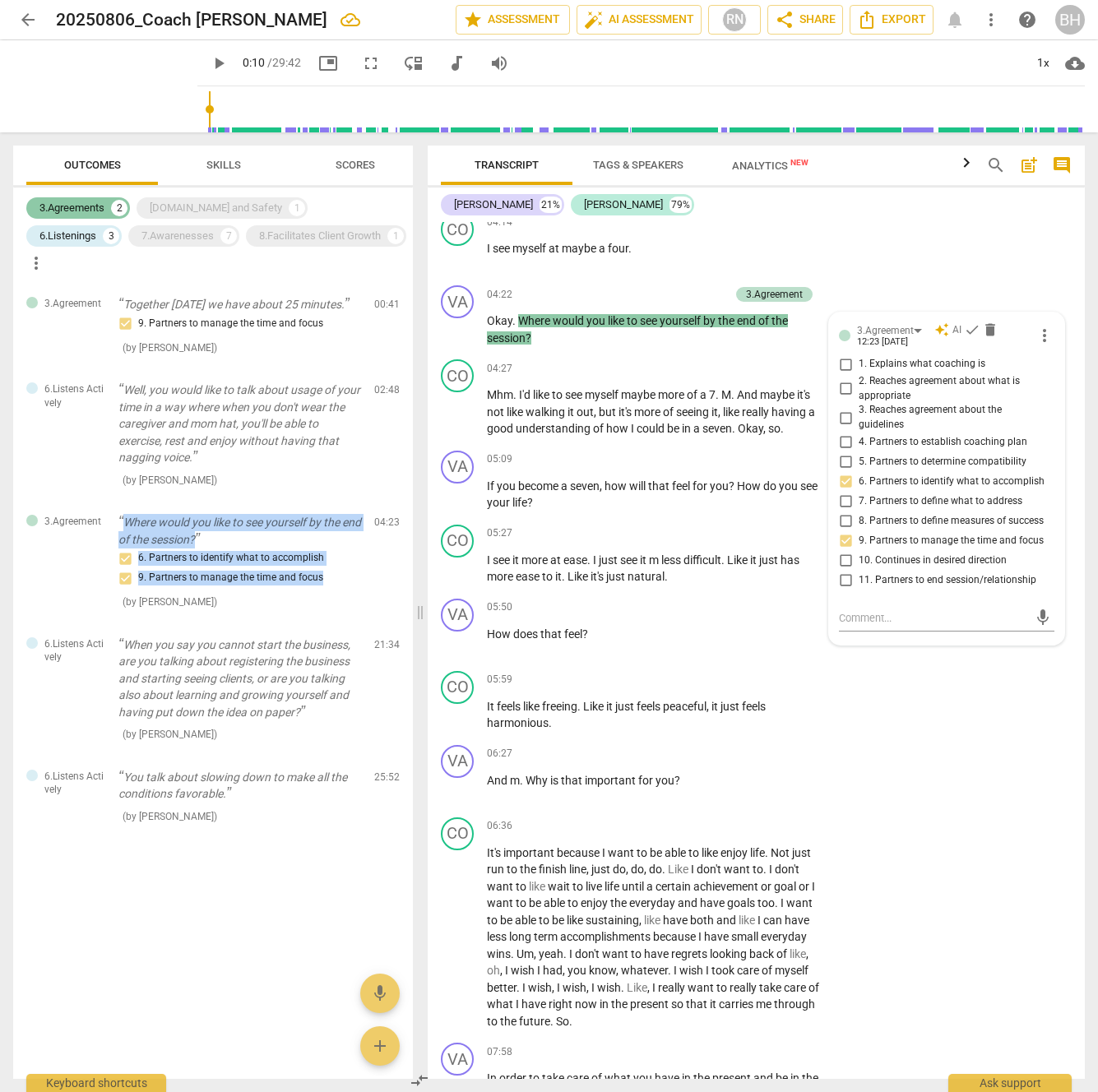
click at [77, 208] on div "3.Agreements" at bounding box center [72, 208] width 65 height 16
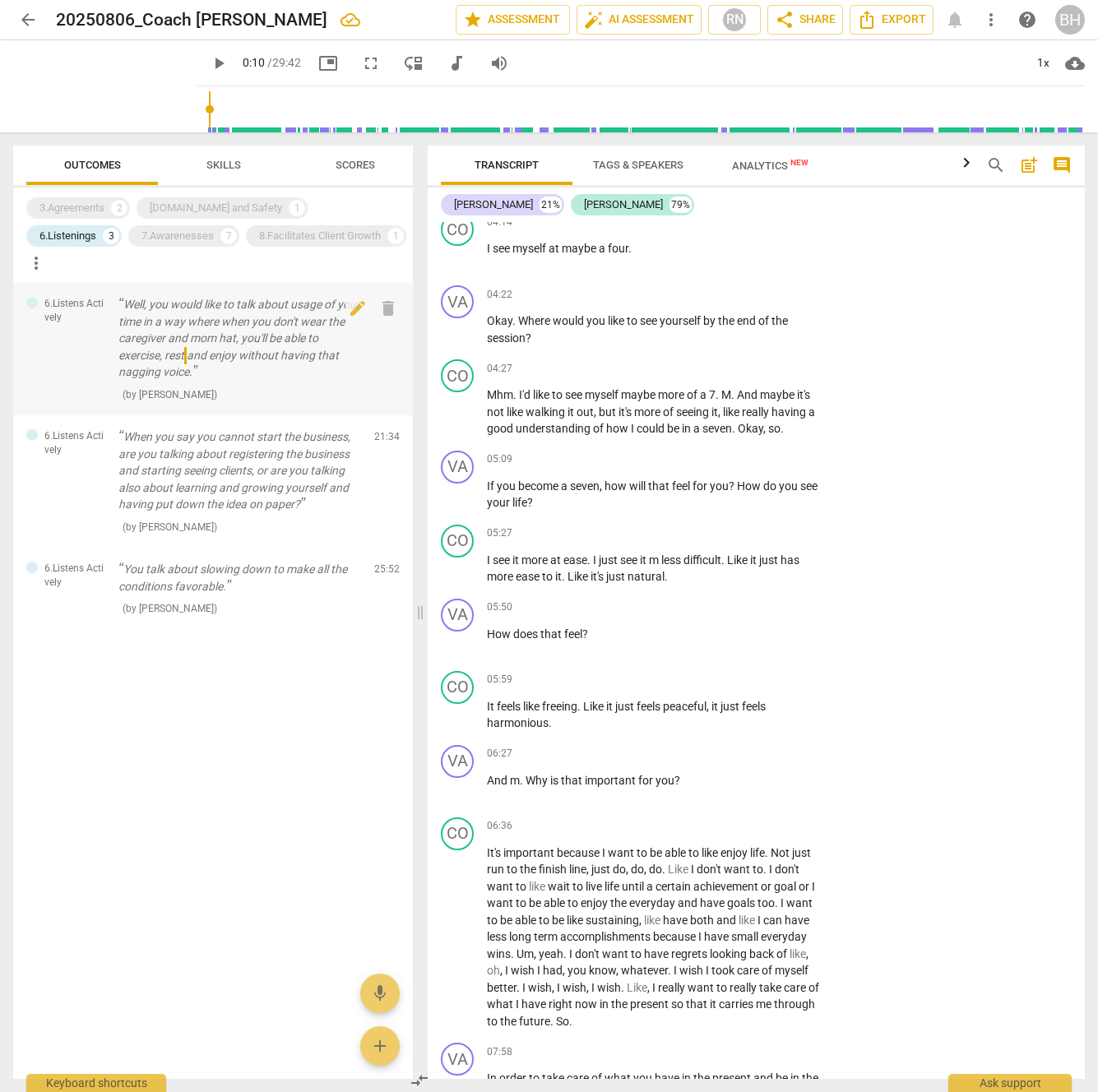
drag, startPoint x: 187, startPoint y: 324, endPoint x: 152, endPoint y: 327, distance: 35.1
click at [152, 327] on p "Well, you would like to talk about usage of your time in a way where when you d…" at bounding box center [239, 337] width 243 height 84
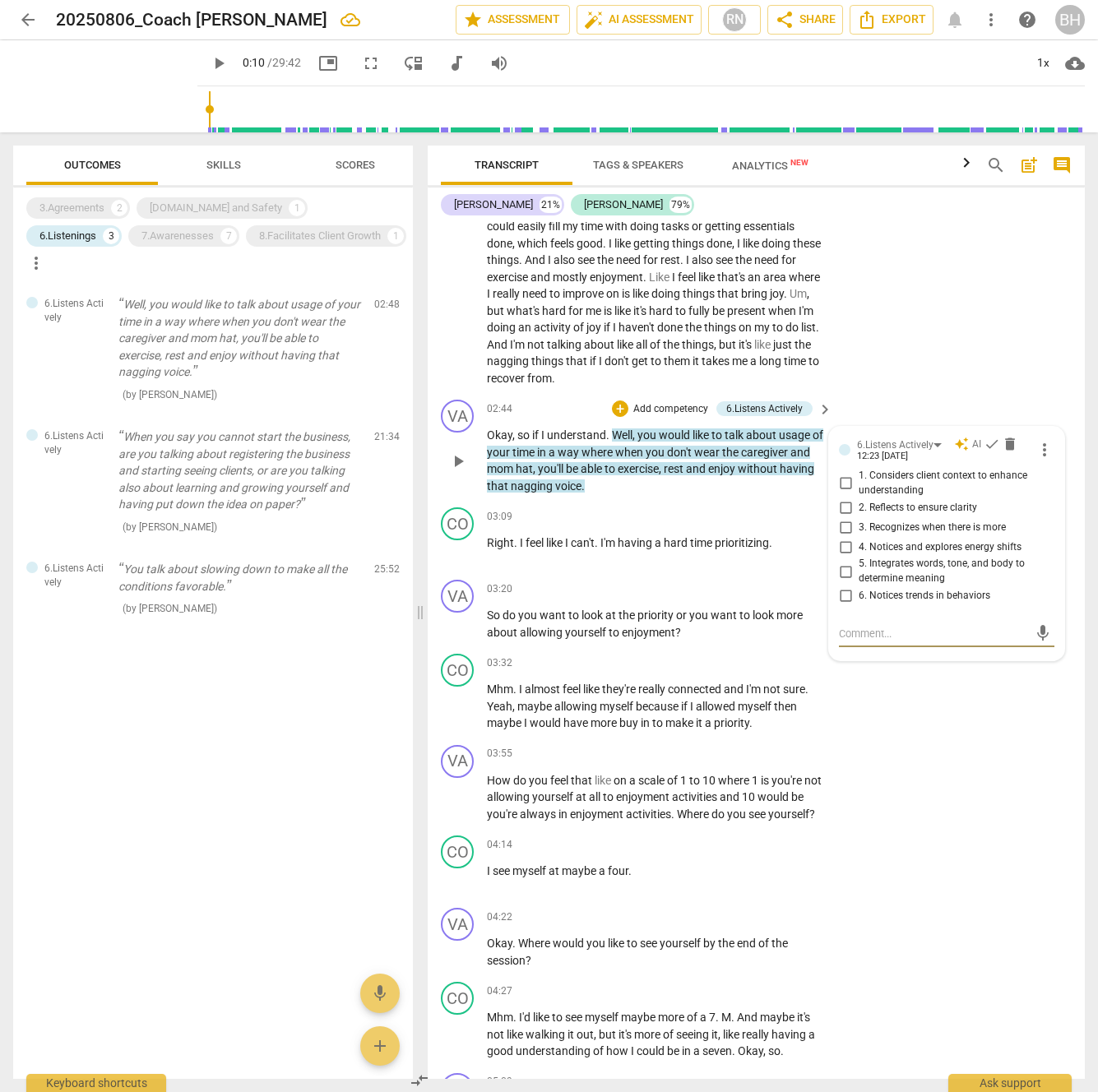
click at [842, 517] on input "2. Reflects to ensure clarity" at bounding box center [845, 507] width 26 height 20
checkbox input "true"
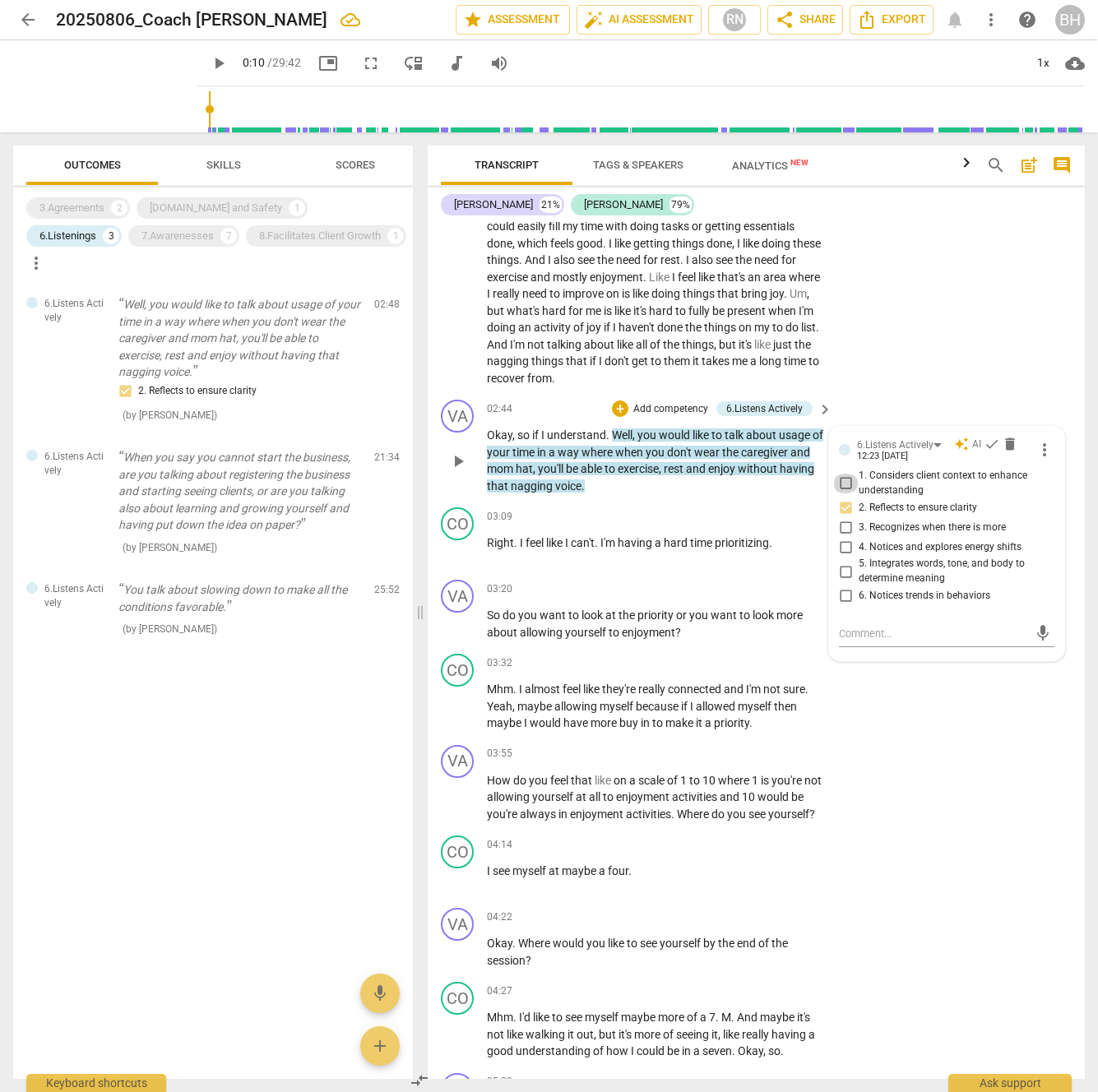
click at [842, 493] on input "1. Considers client context to enhance understanding" at bounding box center [845, 483] width 26 height 20
checkbox input "true"
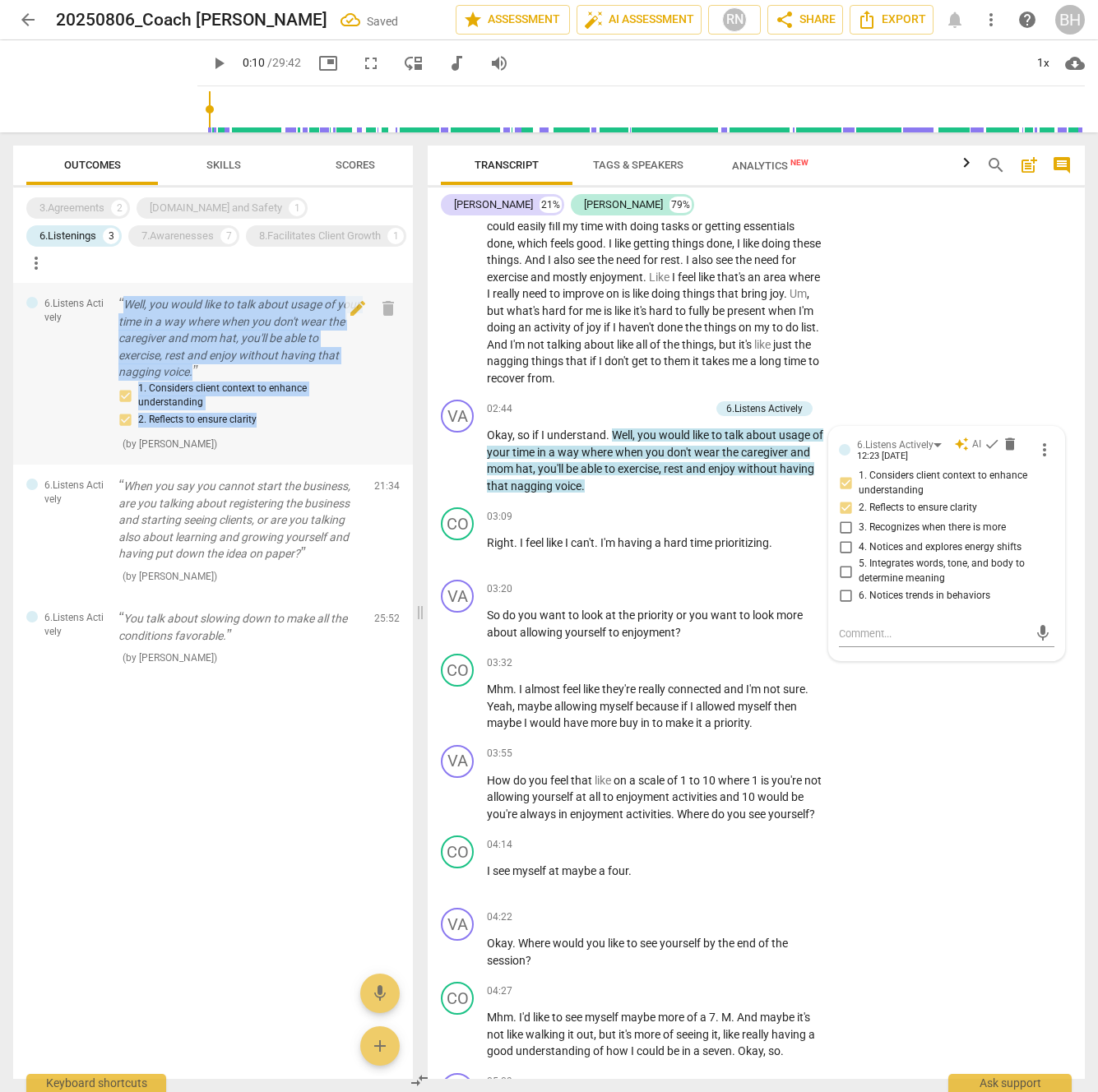
drag, startPoint x: 299, startPoint y: 394, endPoint x: 114, endPoint y: 273, distance: 221.1
click at [113, 283] on div "6.Listens Actively Well, you would like to talk about usage of your time in a w…" at bounding box center [212, 373] width 400 height 181
copy div "Well, you would like to talk about usage of your time in a way where when you d…"
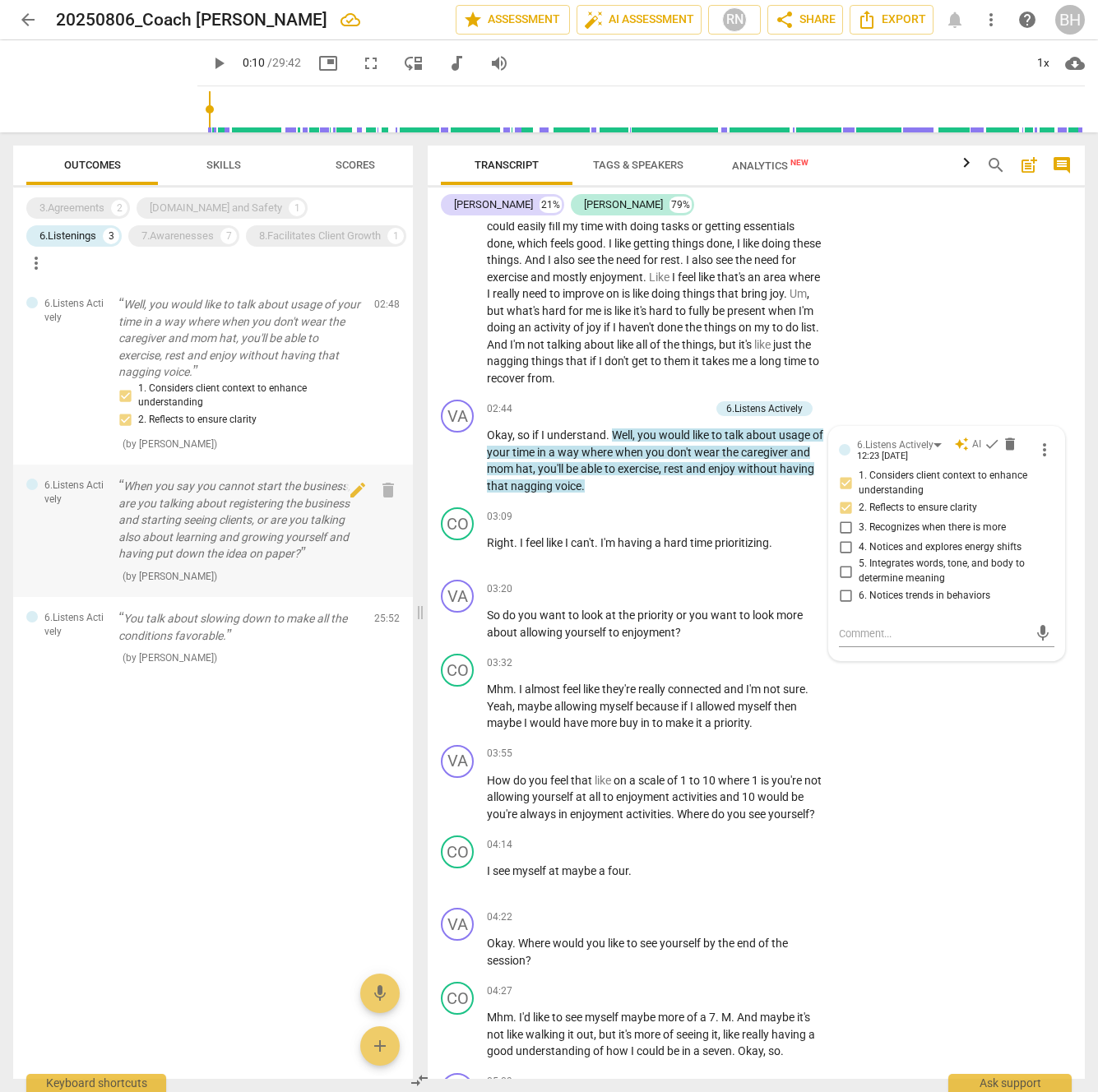
click at [247, 487] on p "When you say you cannot start the business, are you talking about registering t…" at bounding box center [239, 520] width 243 height 84
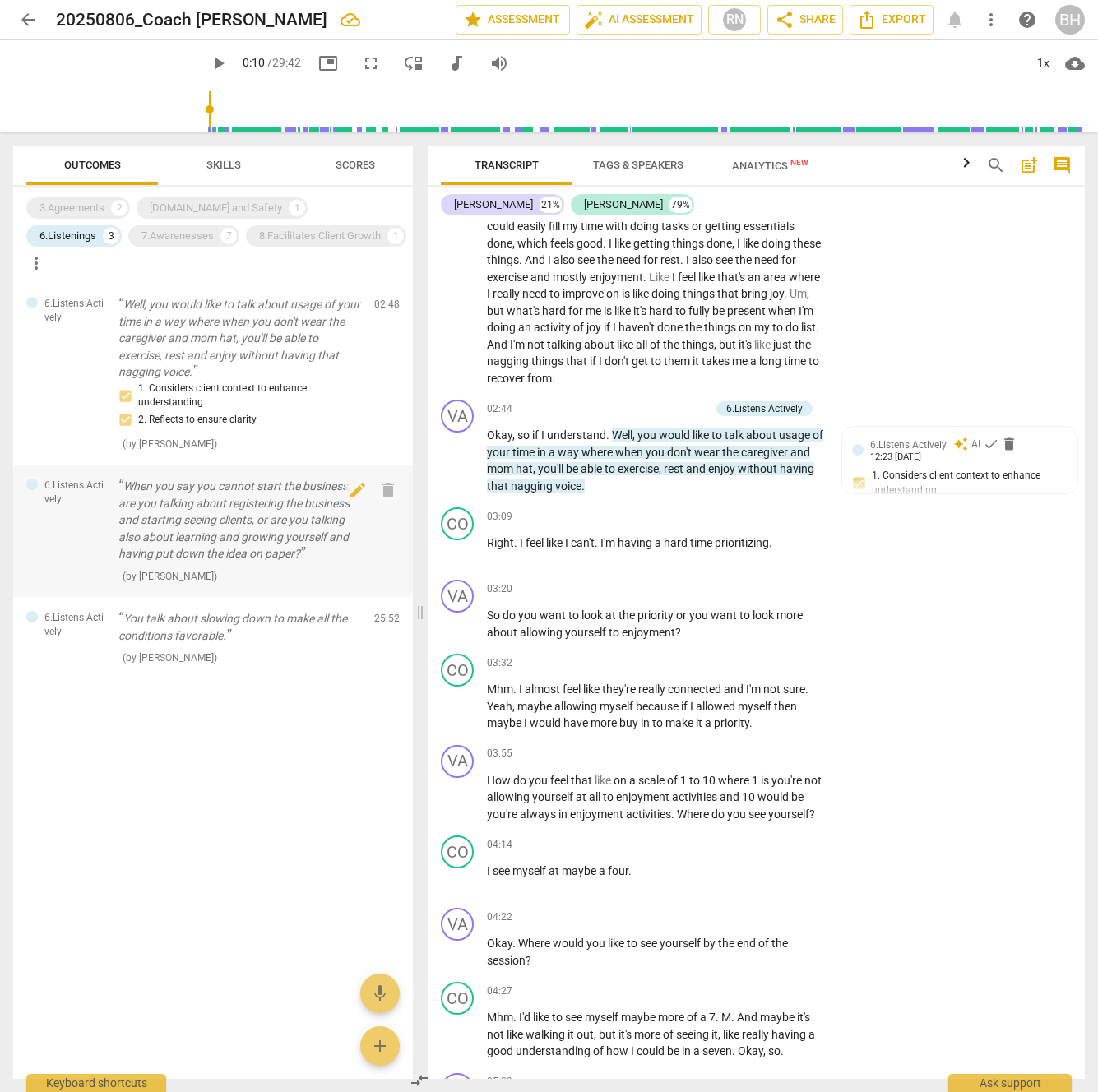
scroll to position [4381, 0]
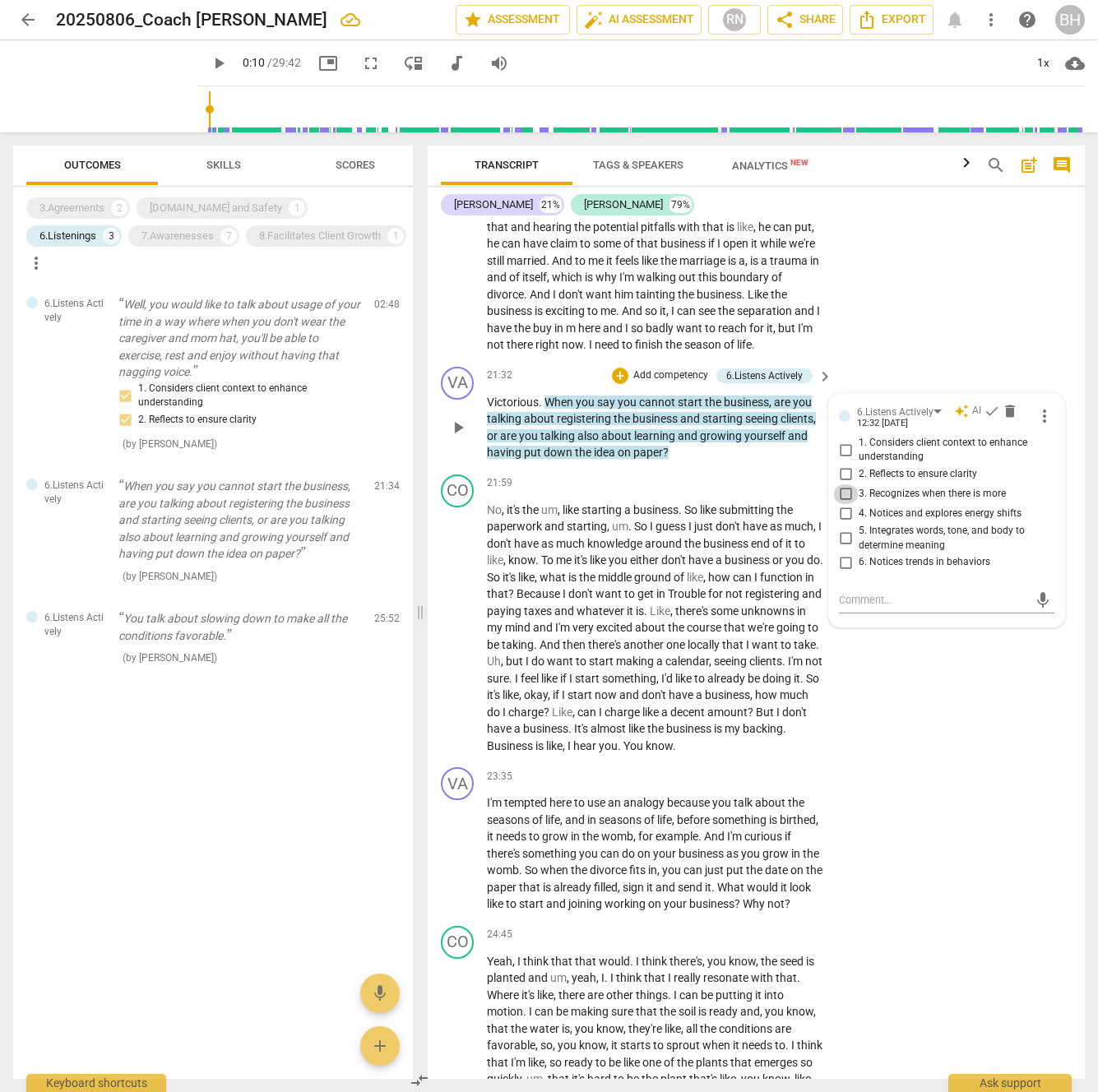
click at [847, 504] on input "3. Recognizes when there is more" at bounding box center [845, 494] width 26 height 20
checkbox input "true"
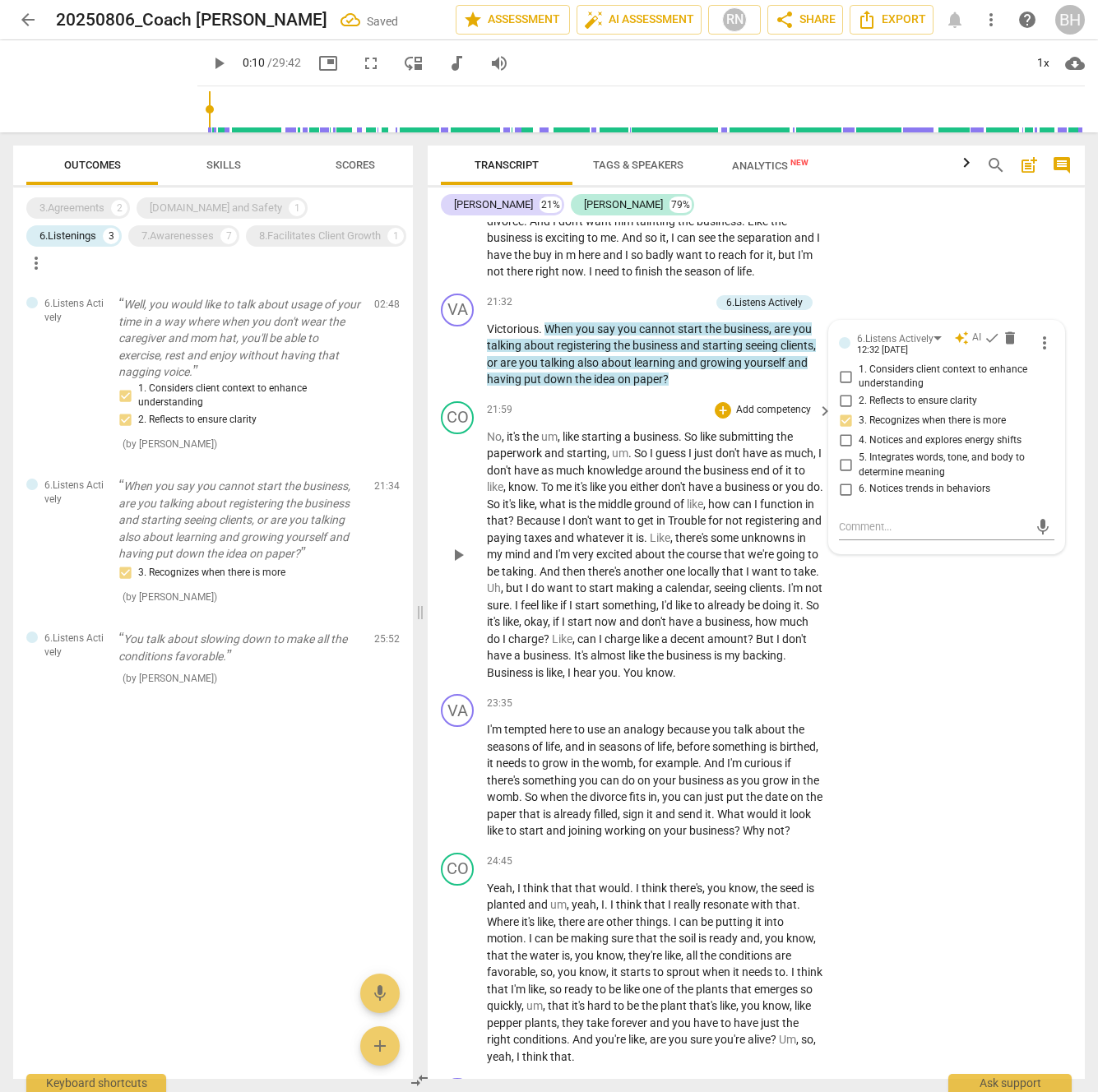
scroll to position [4456, 0]
click at [844, 410] on input "2. Reflects to ensure clarity" at bounding box center [845, 399] width 26 height 20
checkbox input "true"
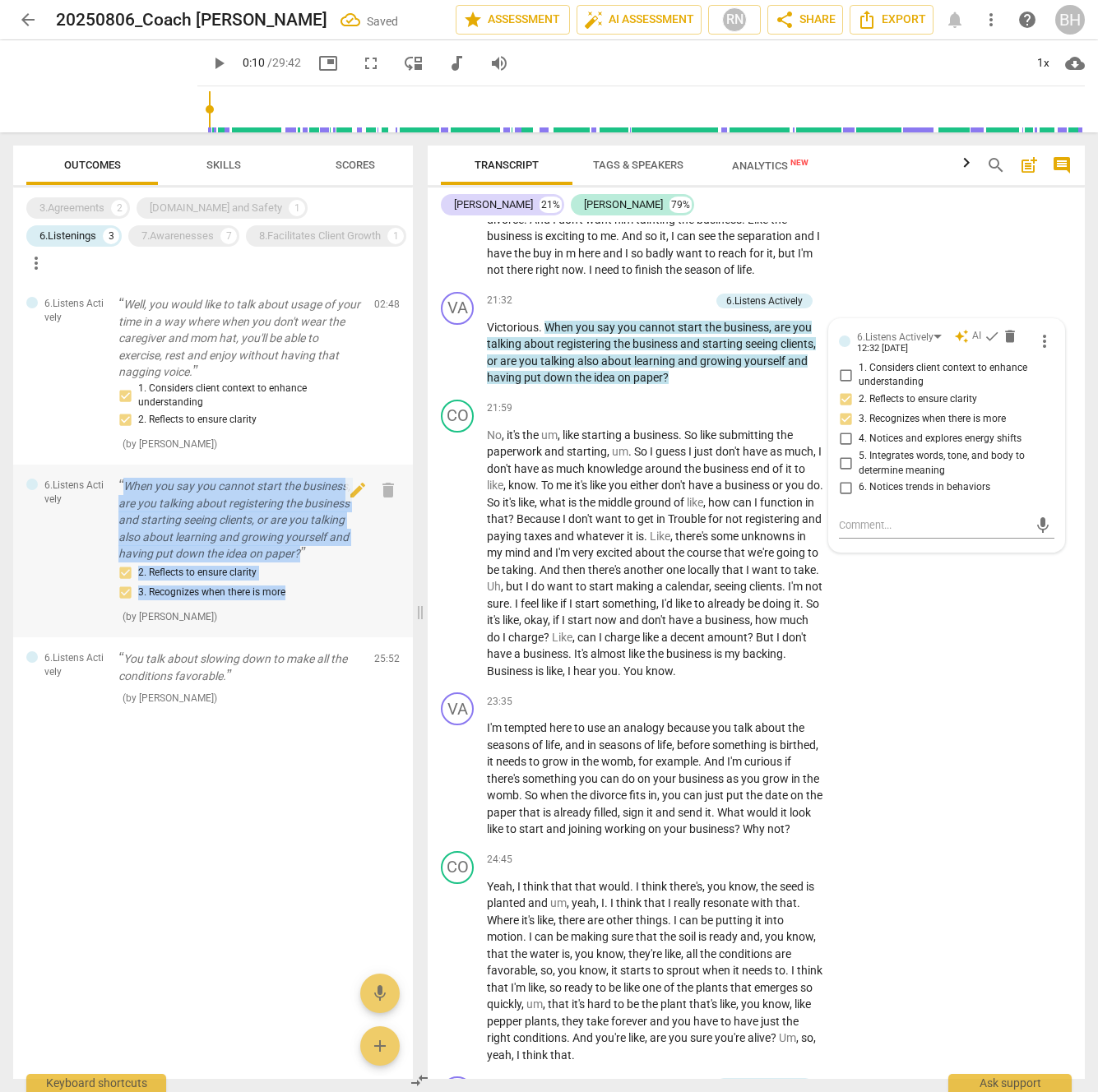
drag, startPoint x: 330, startPoint y: 572, endPoint x: 114, endPoint y: 452, distance: 247.1
click at [114, 464] on div "6.Listens Actively When you say you cannot start the business, are you talking …" at bounding box center [212, 550] width 400 height 173
copy div "When you say you cannot start the business, are you talking about registering t…"
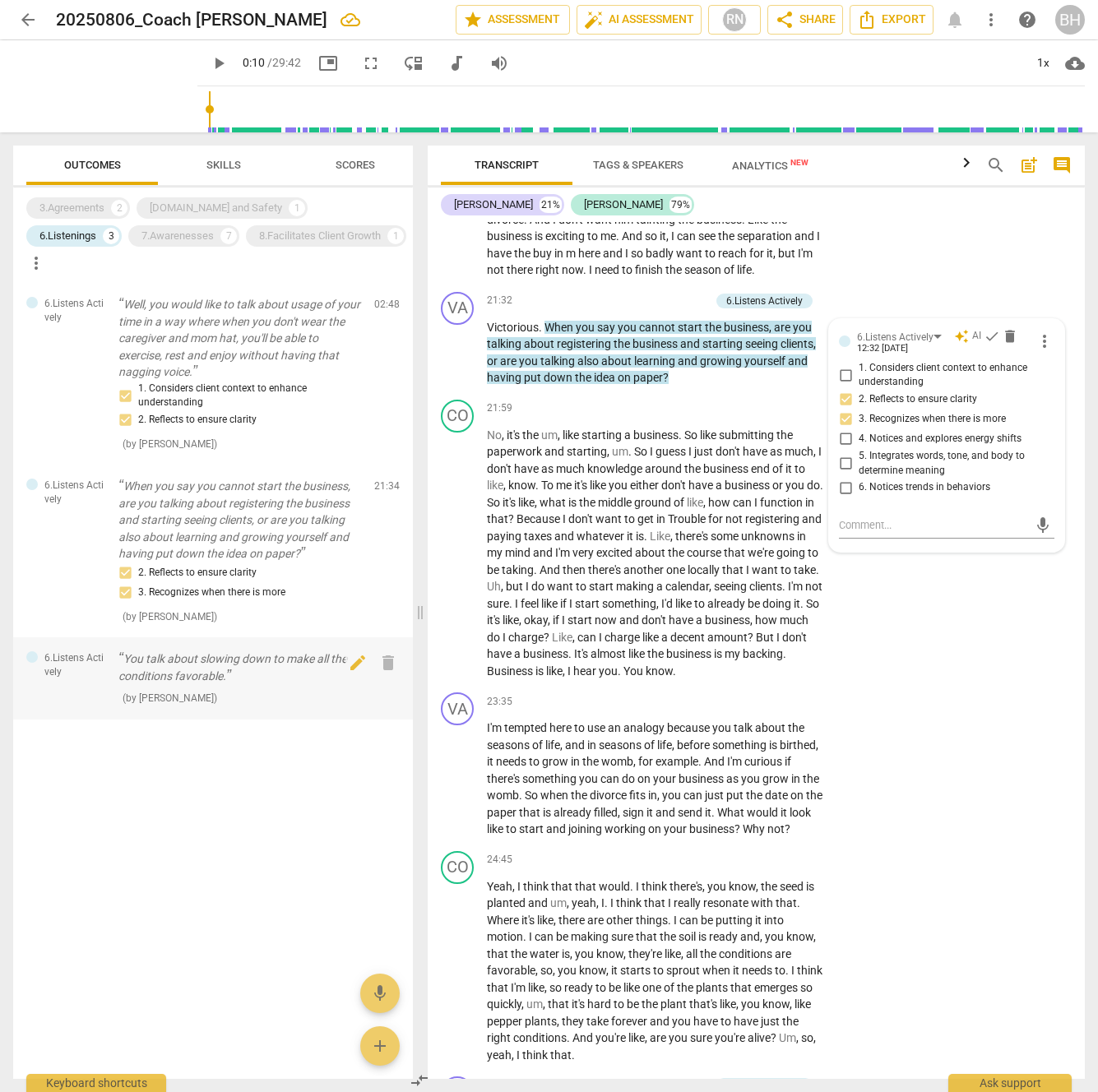
click at [294, 651] on p "You talk about slowing down to make all the conditions favorable." at bounding box center [239, 668] width 243 height 34
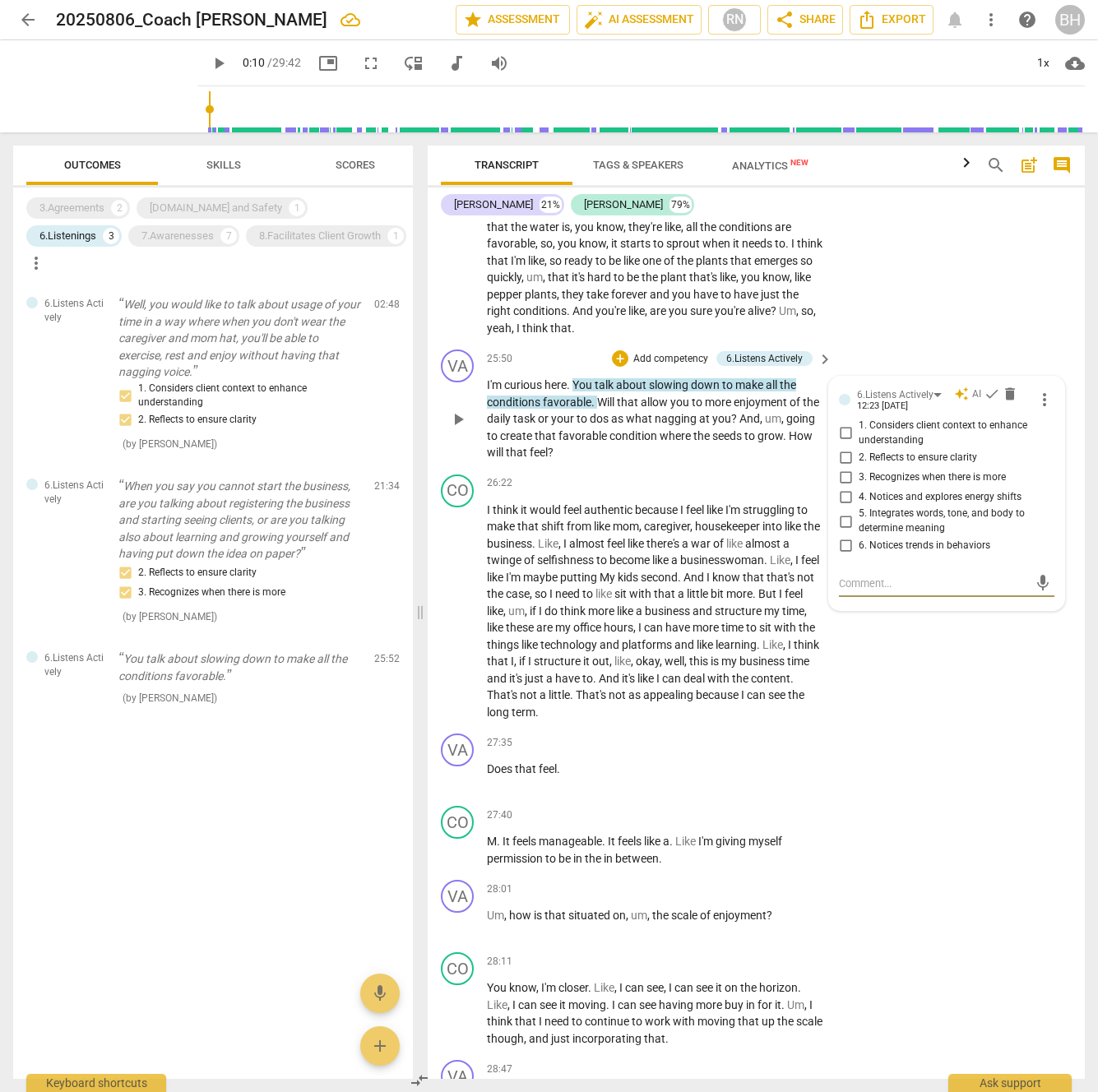
click at [845, 467] on input "2. Reflects to ensure clarity" at bounding box center [845, 457] width 26 height 20
checkbox input "true"
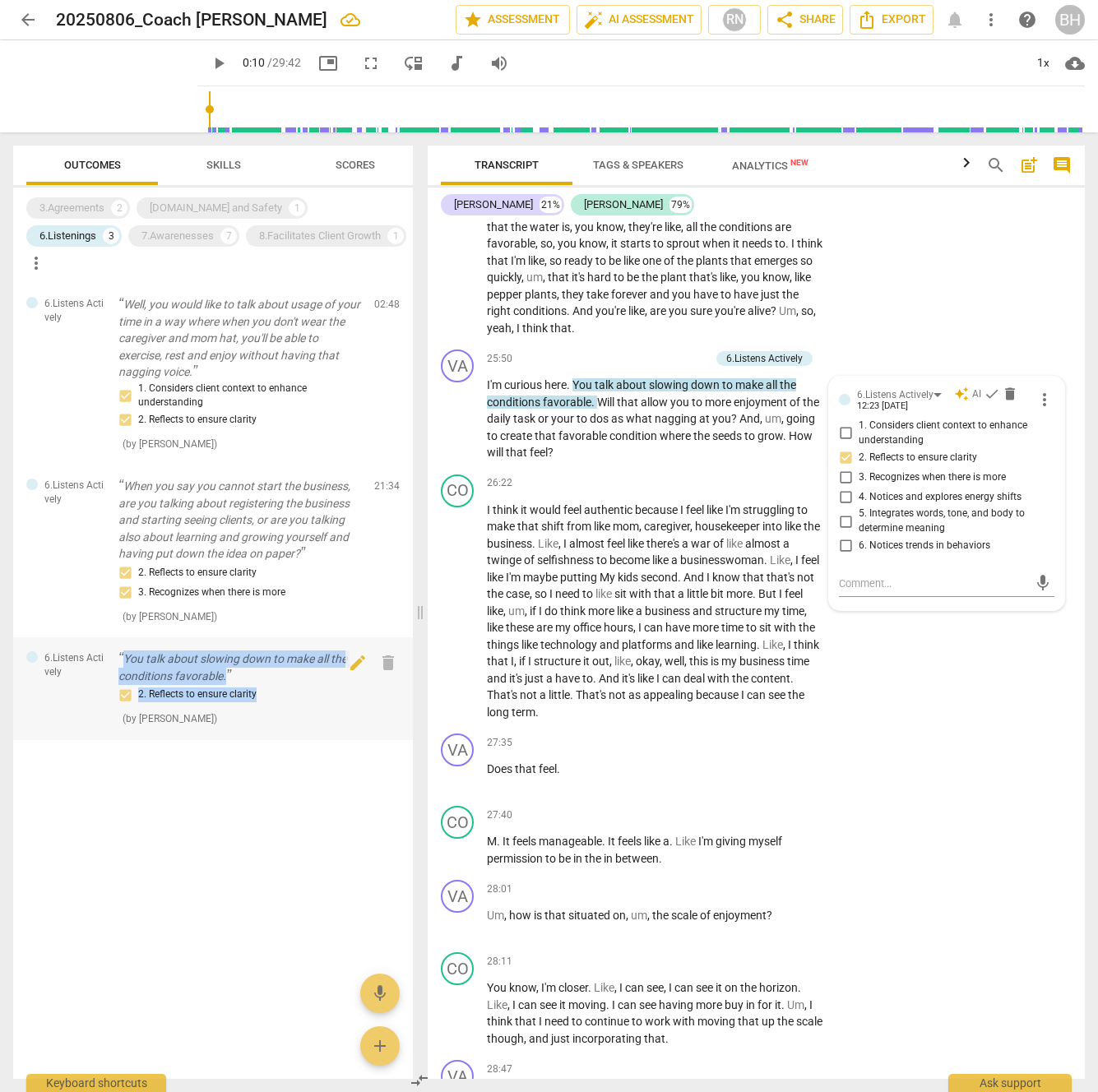
drag, startPoint x: 213, startPoint y: 662, endPoint x: 113, endPoint y: 630, distance: 105.0
click at [113, 637] on div "6.Listens Actively You talk about slowing down to make all the conditions favor…" at bounding box center [212, 688] width 400 height 103
copy div "You talk about slowing down to make all the conditions favorable. 2. Reflects t…"
click at [96, 227] on div "6.Listenings" at bounding box center [67, 235] width 57 height 16
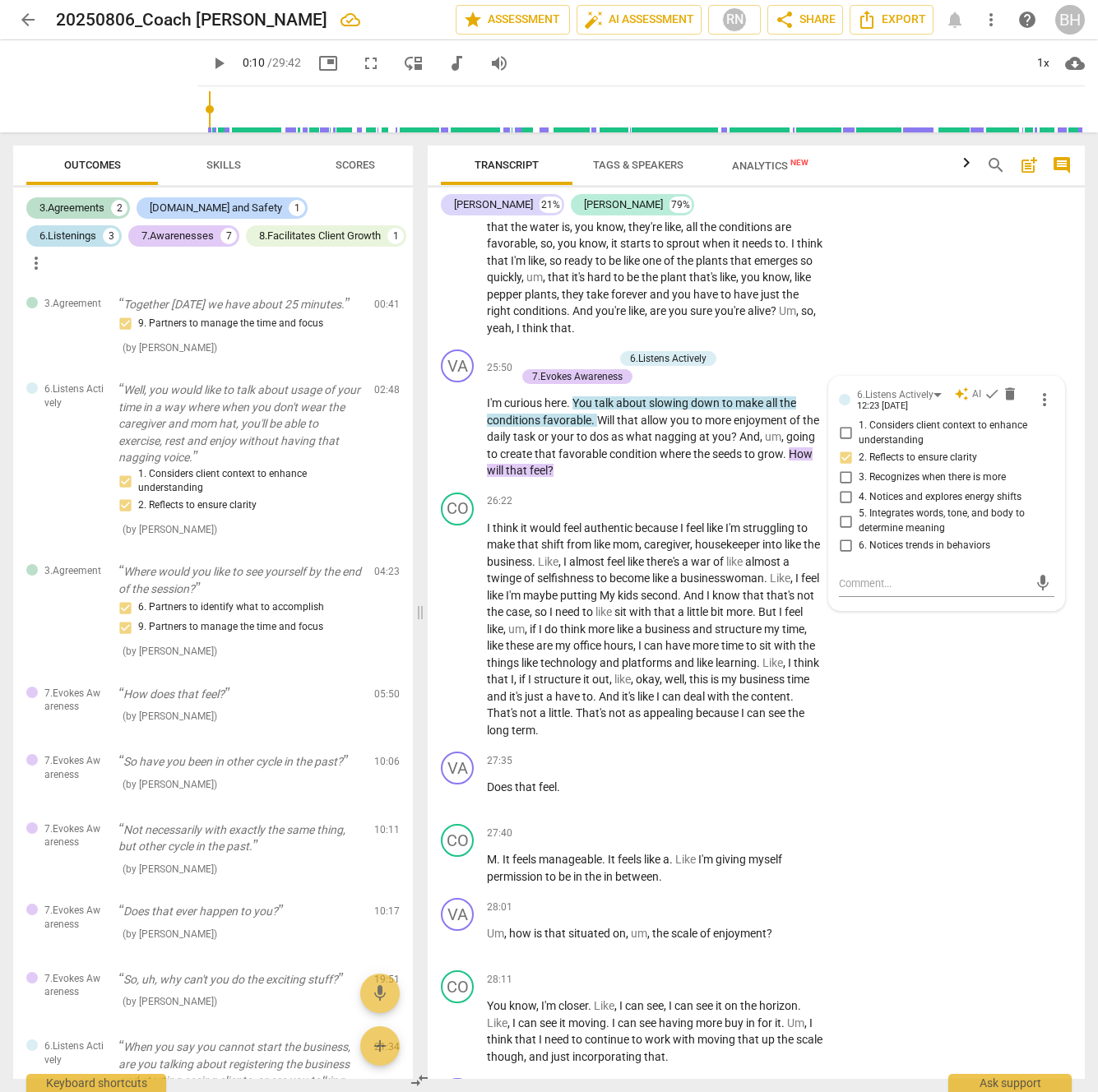
scroll to position [1095, 0]
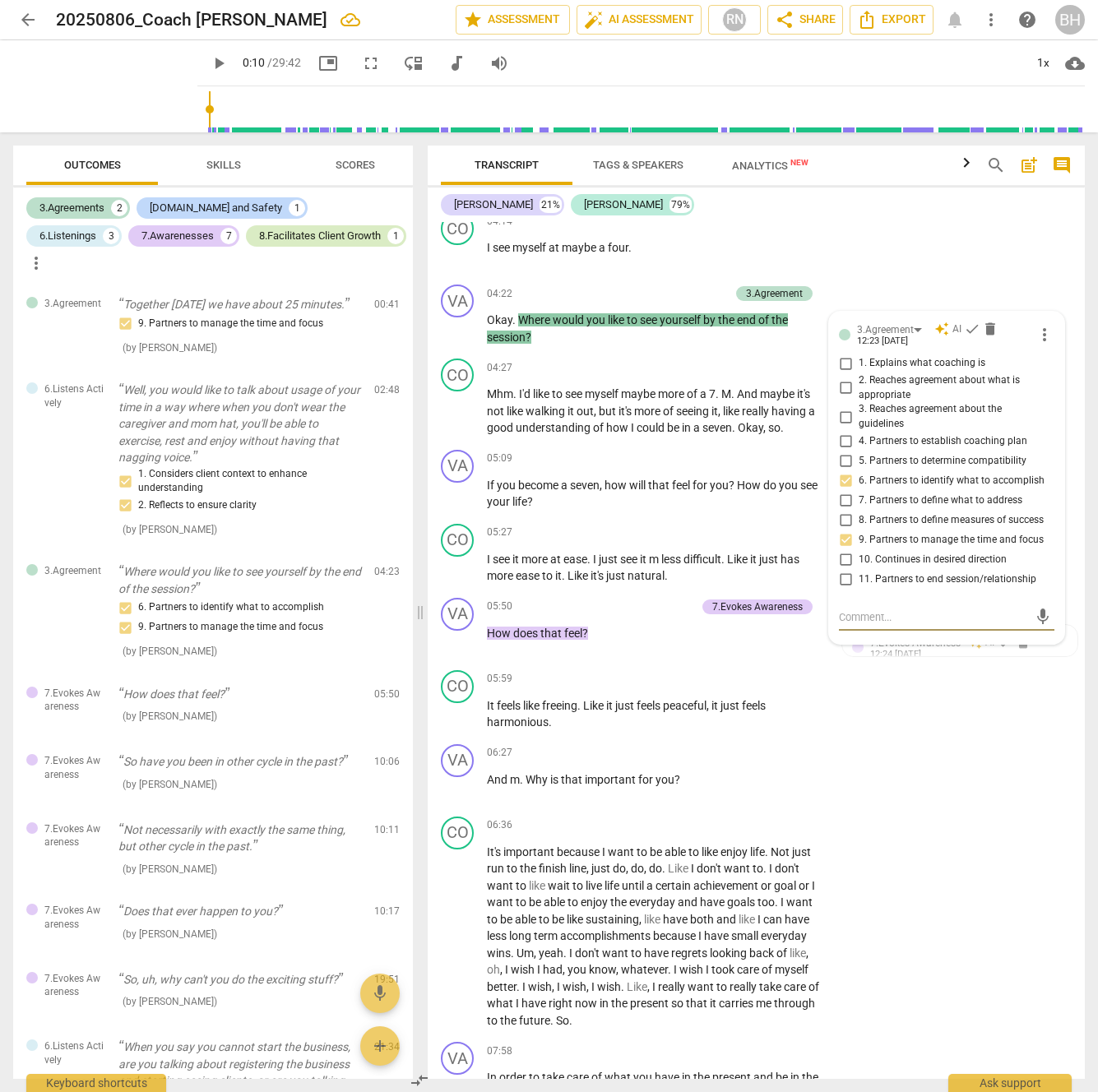
click at [272, 231] on div "8.Facilitates Client Growth" at bounding box center [319, 235] width 122 height 16
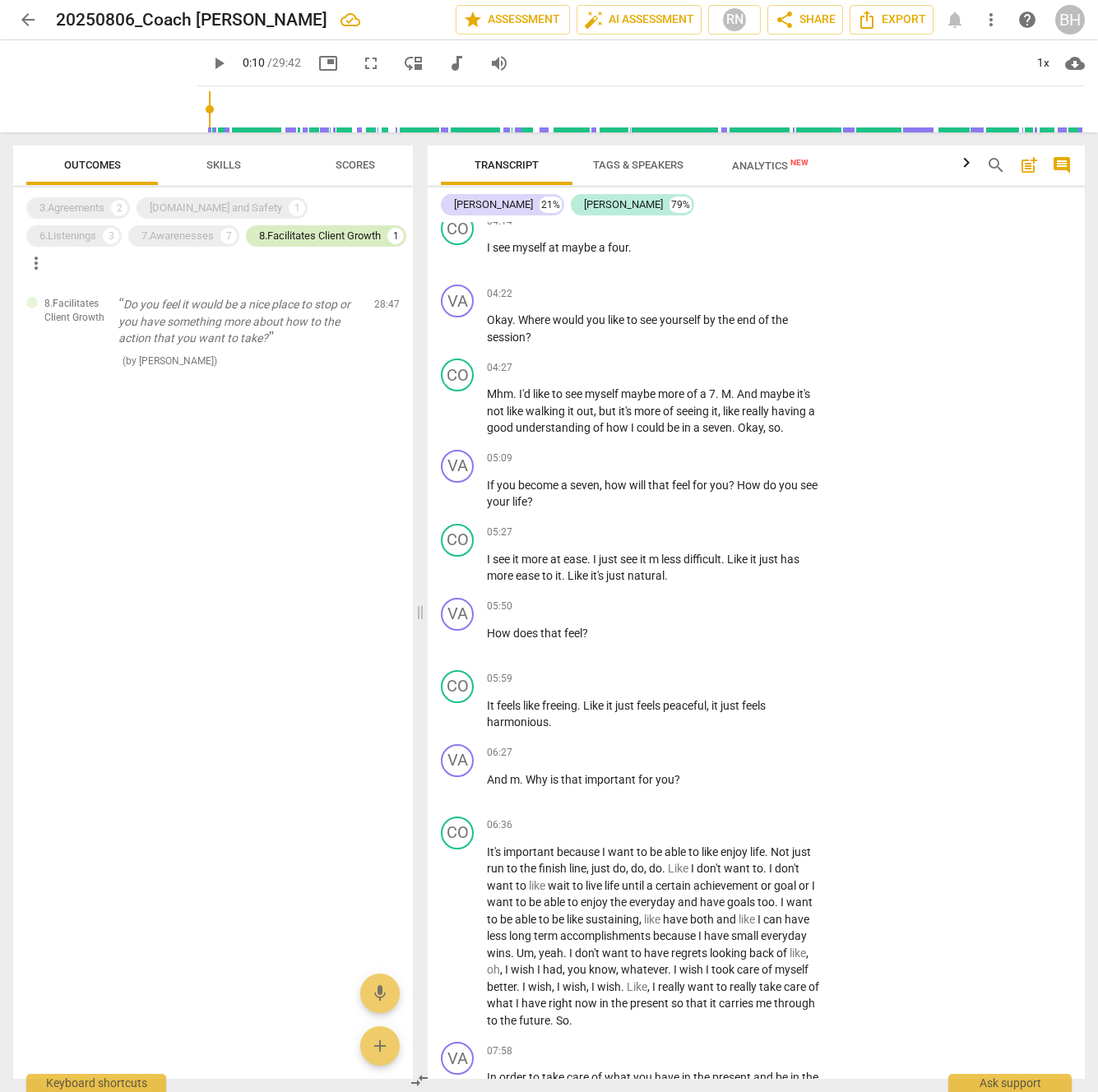
click at [272, 232] on div "8.Facilitates Client Growth" at bounding box center [319, 235] width 122 height 16
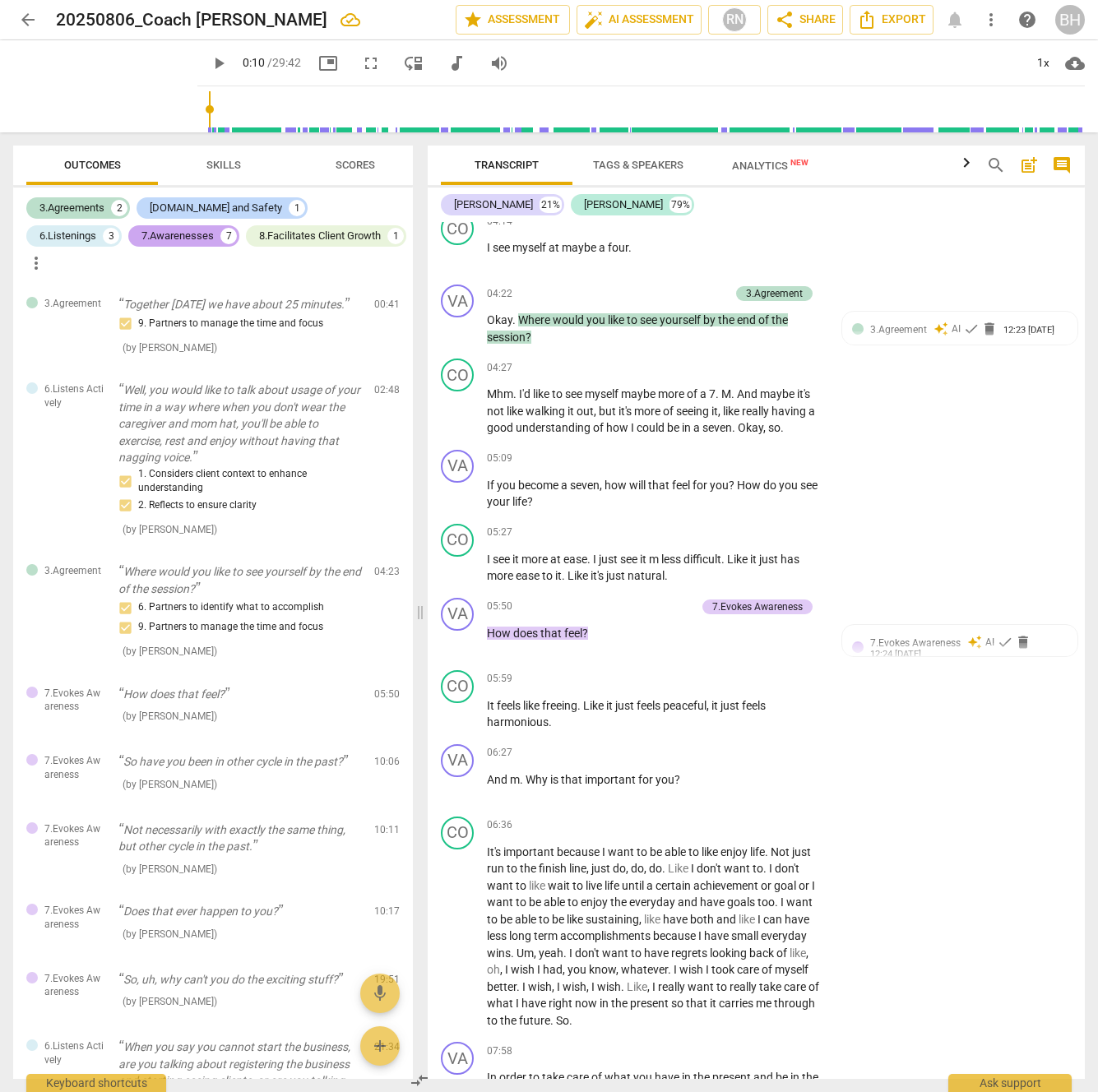
click at [141, 229] on div "7.Awarenesses" at bounding box center [177, 235] width 72 height 16
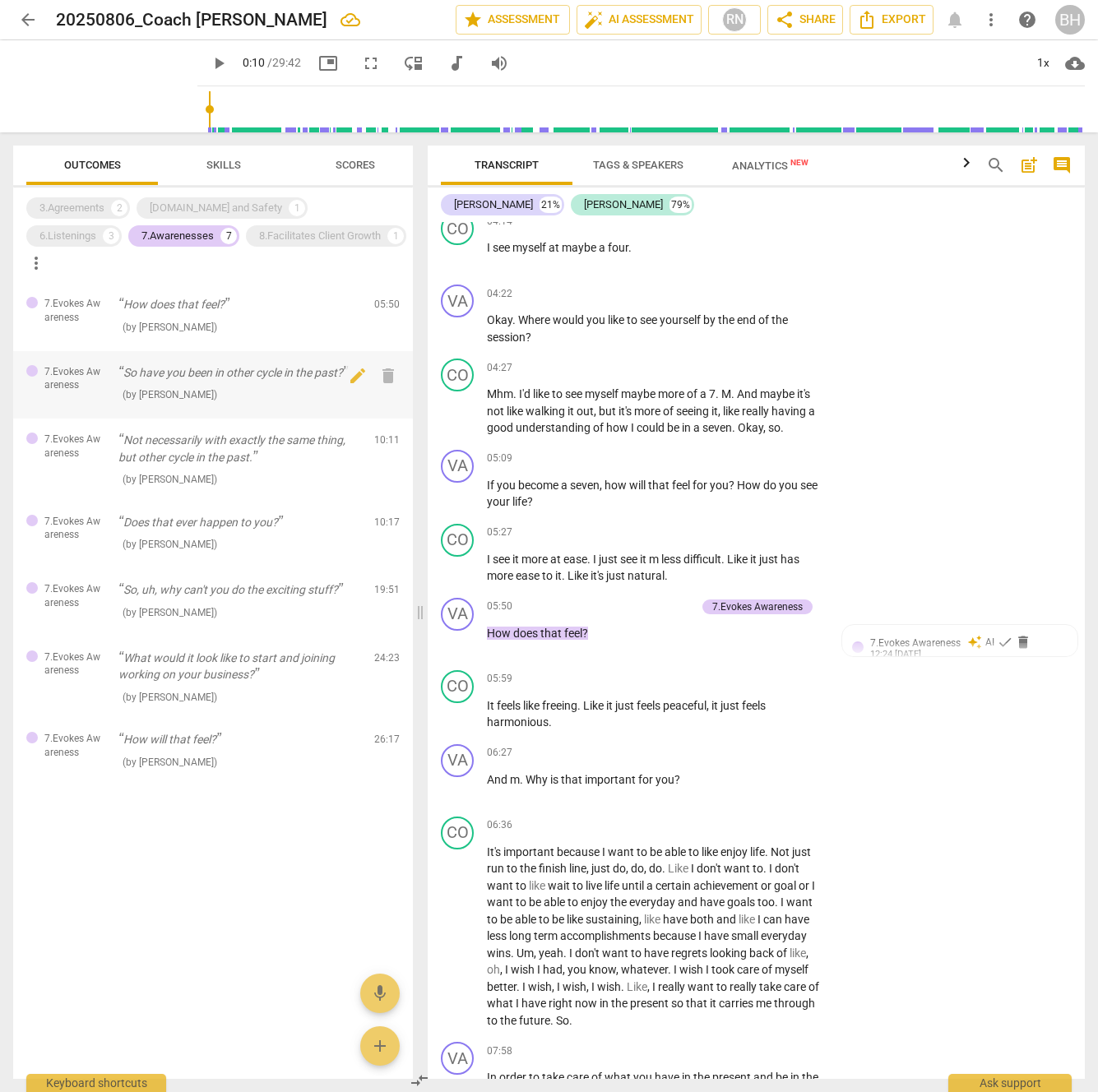
click at [209, 365] on p "So have you been in other cycle in the past?" at bounding box center [239, 373] width 243 height 17
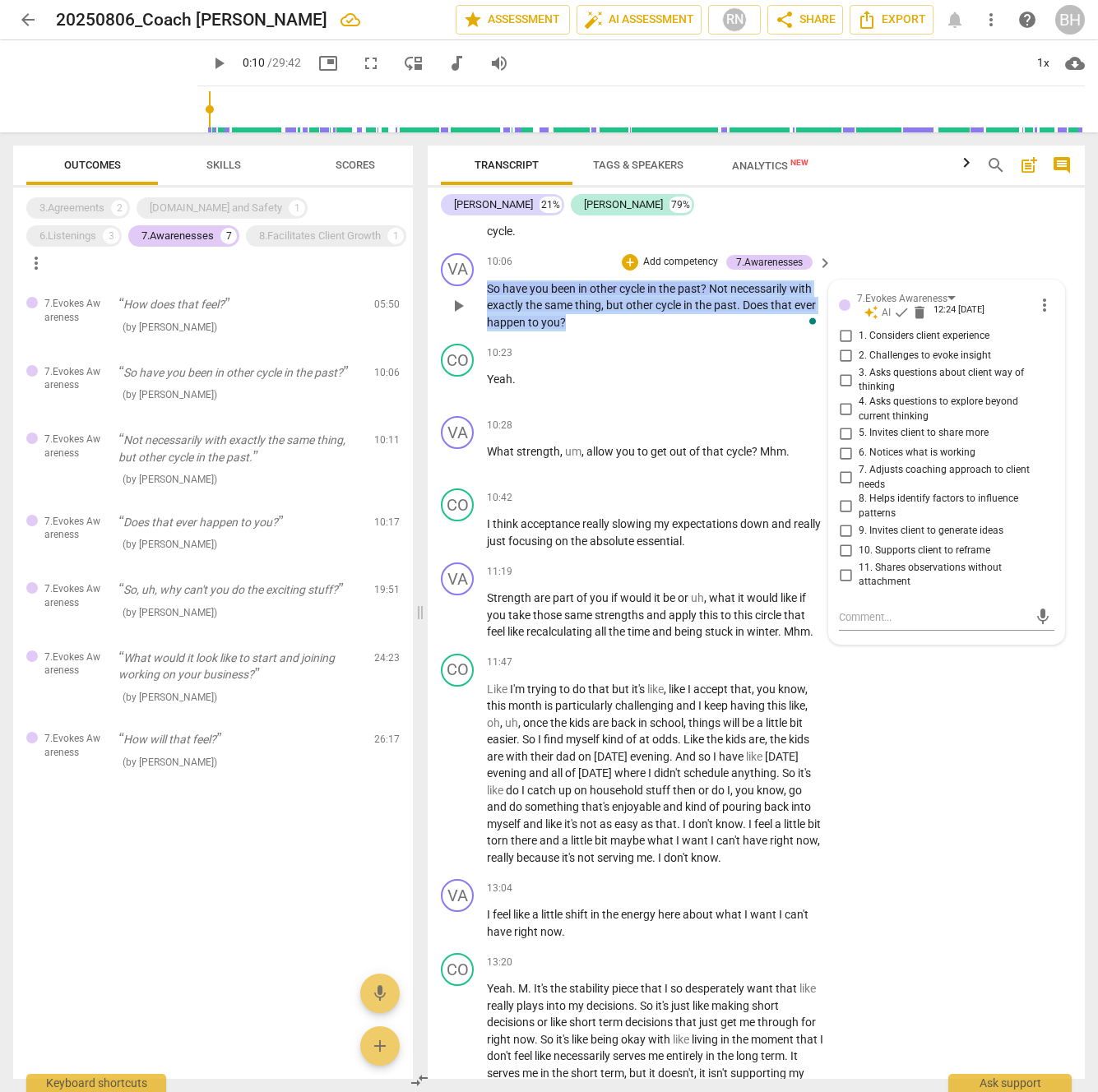
drag, startPoint x: 578, startPoint y: 355, endPoint x: 485, endPoint y: 319, distance: 99.7
click at [485, 319] on div "VA play_arrow pause 10:06 + Add competency 7.Awarenesses keyboard_arrow_right S…" at bounding box center [756, 292] width 657 height 91
click at [842, 419] on input "4. Asks questions to explore beyond current thinking" at bounding box center [845, 409] width 26 height 20
checkbox input "true"
click at [843, 443] on input "5. Invites client to share more" at bounding box center [845, 433] width 26 height 20
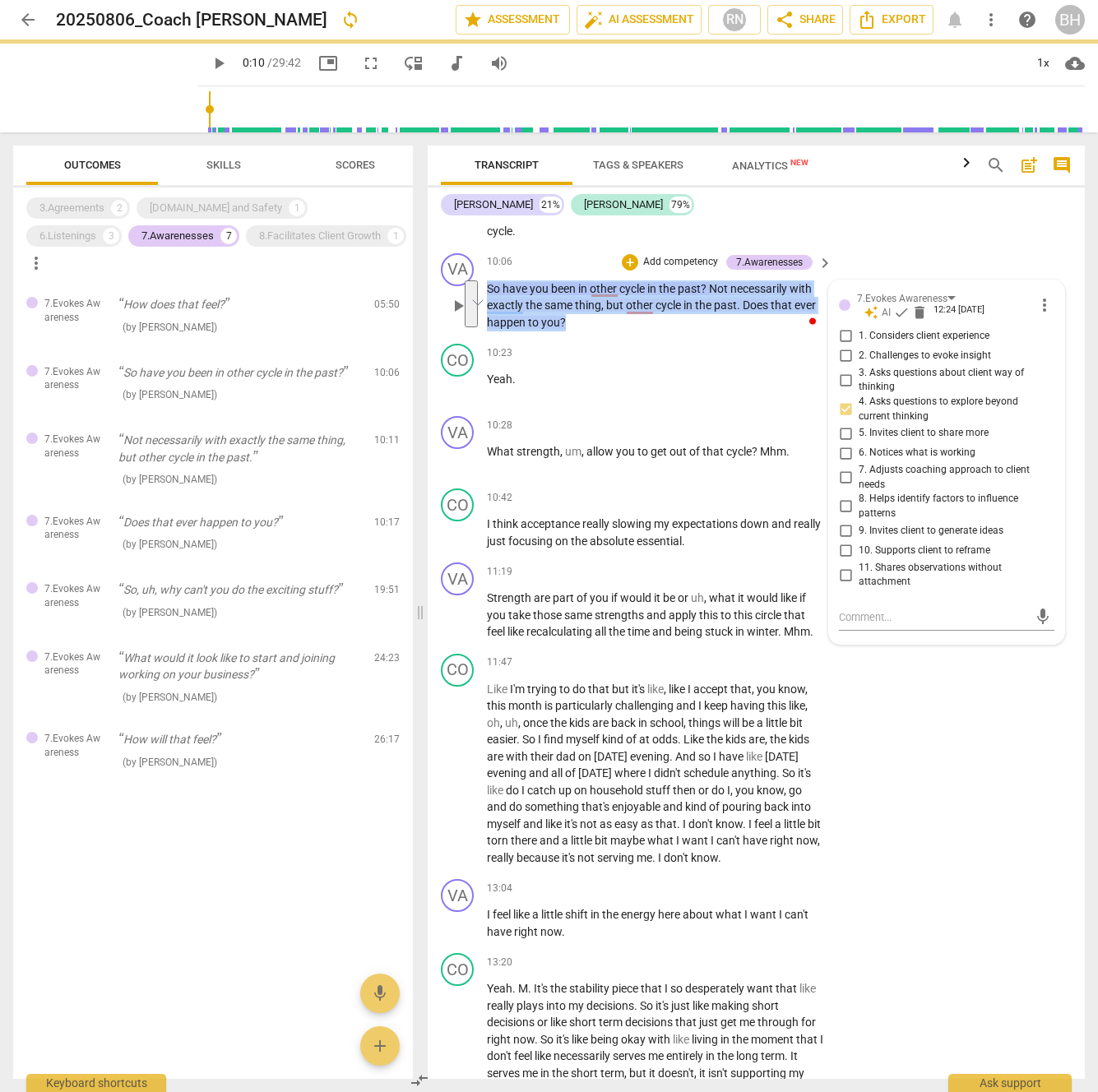
checkbox input "true"
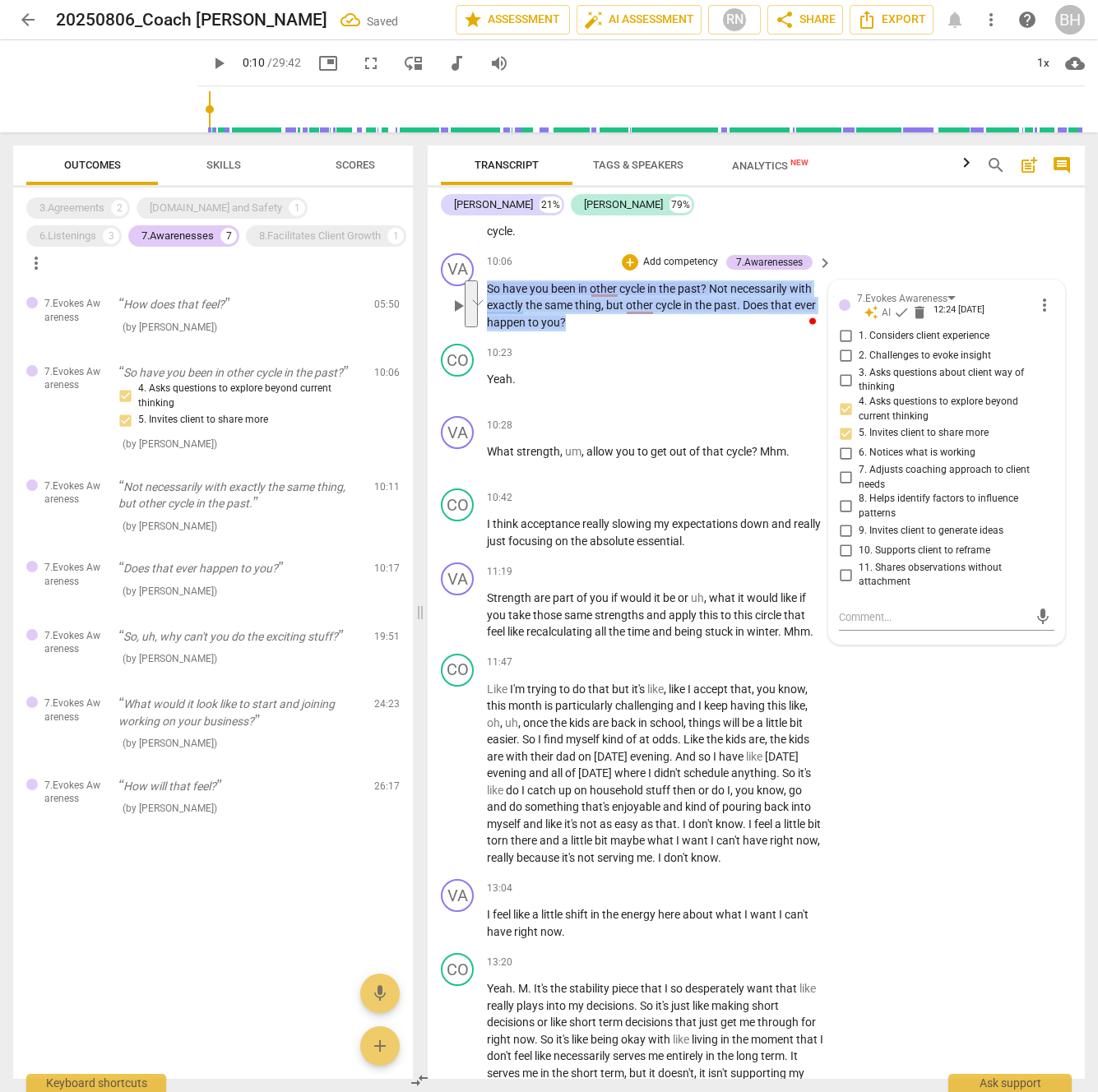
click at [842, 366] on input "2. Challenges to evoke insight" at bounding box center [845, 355] width 26 height 20
checkbox input "true"
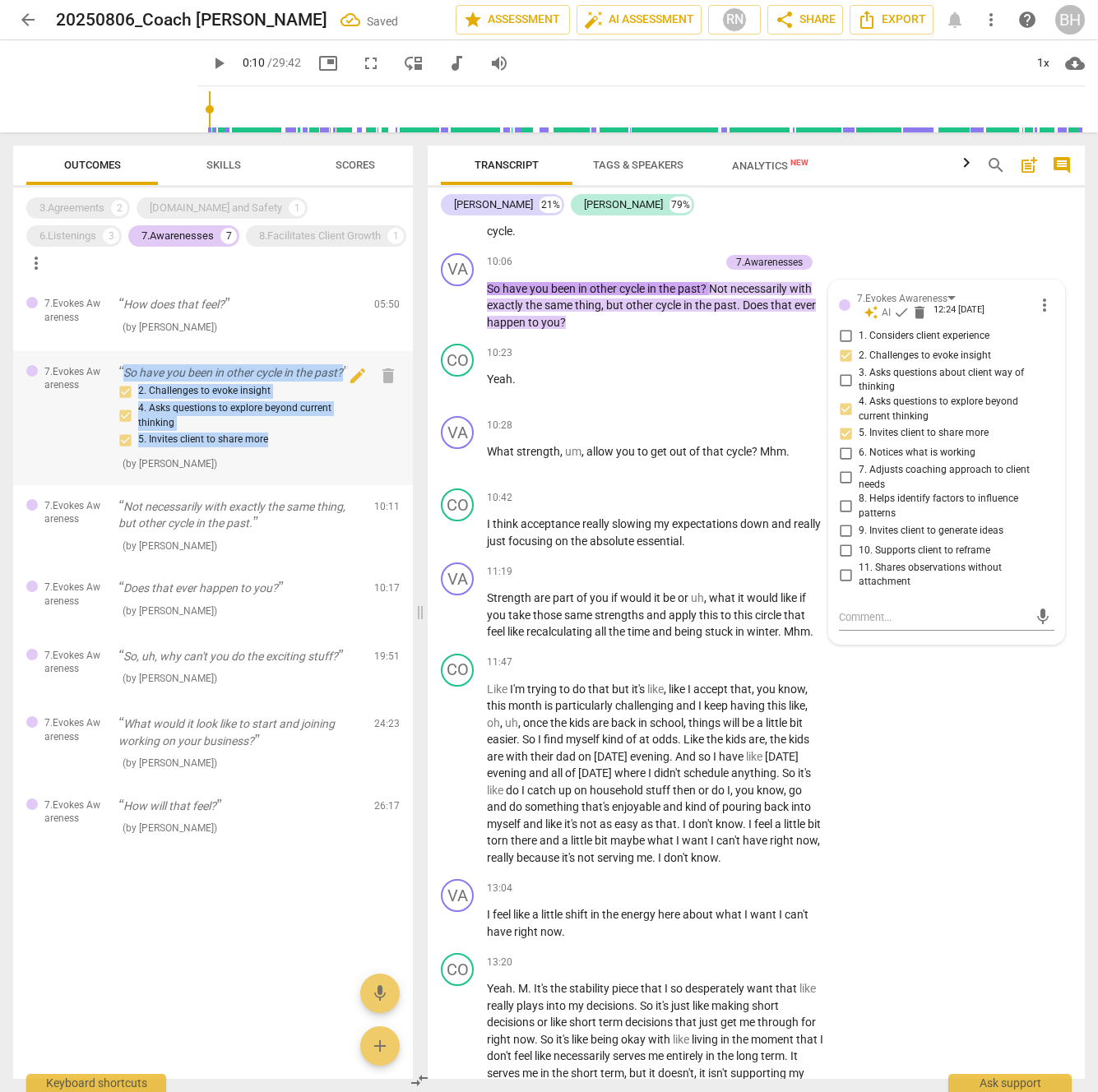
drag, startPoint x: 219, startPoint y: 399, endPoint x: 145, endPoint y: 371, distance: 79.1
click at [122, 365] on div "So have you been in other cycle in the past? 2. Challenges to evoke insight 4. …" at bounding box center [239, 418] width 243 height 107
copy div "So have you been in other cycle in the past? 2. Challenges to evoke insight 4. …"
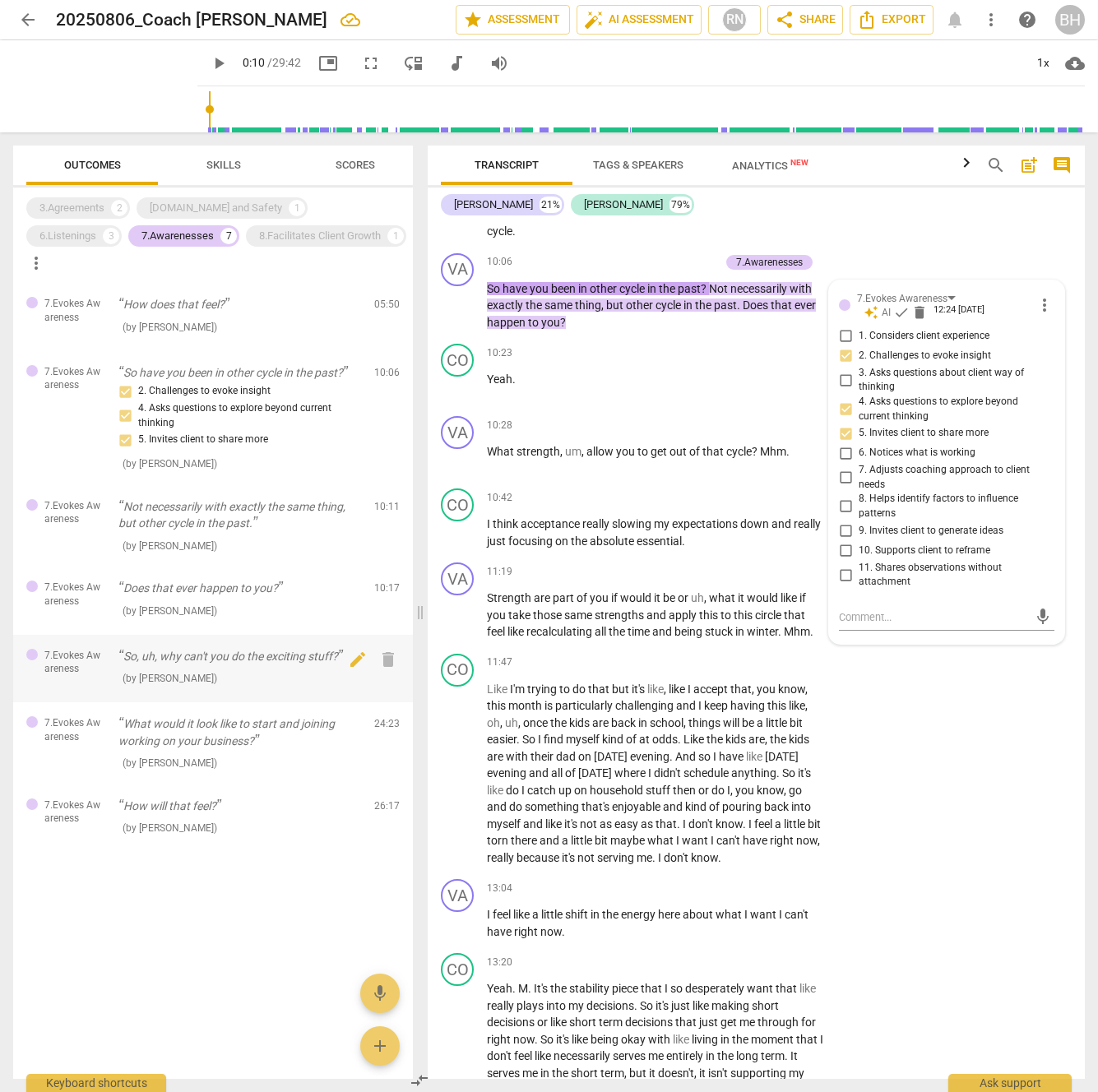
click at [265, 648] on p "So, uh, why can't you do the exciting stuff?" at bounding box center [239, 657] width 243 height 17
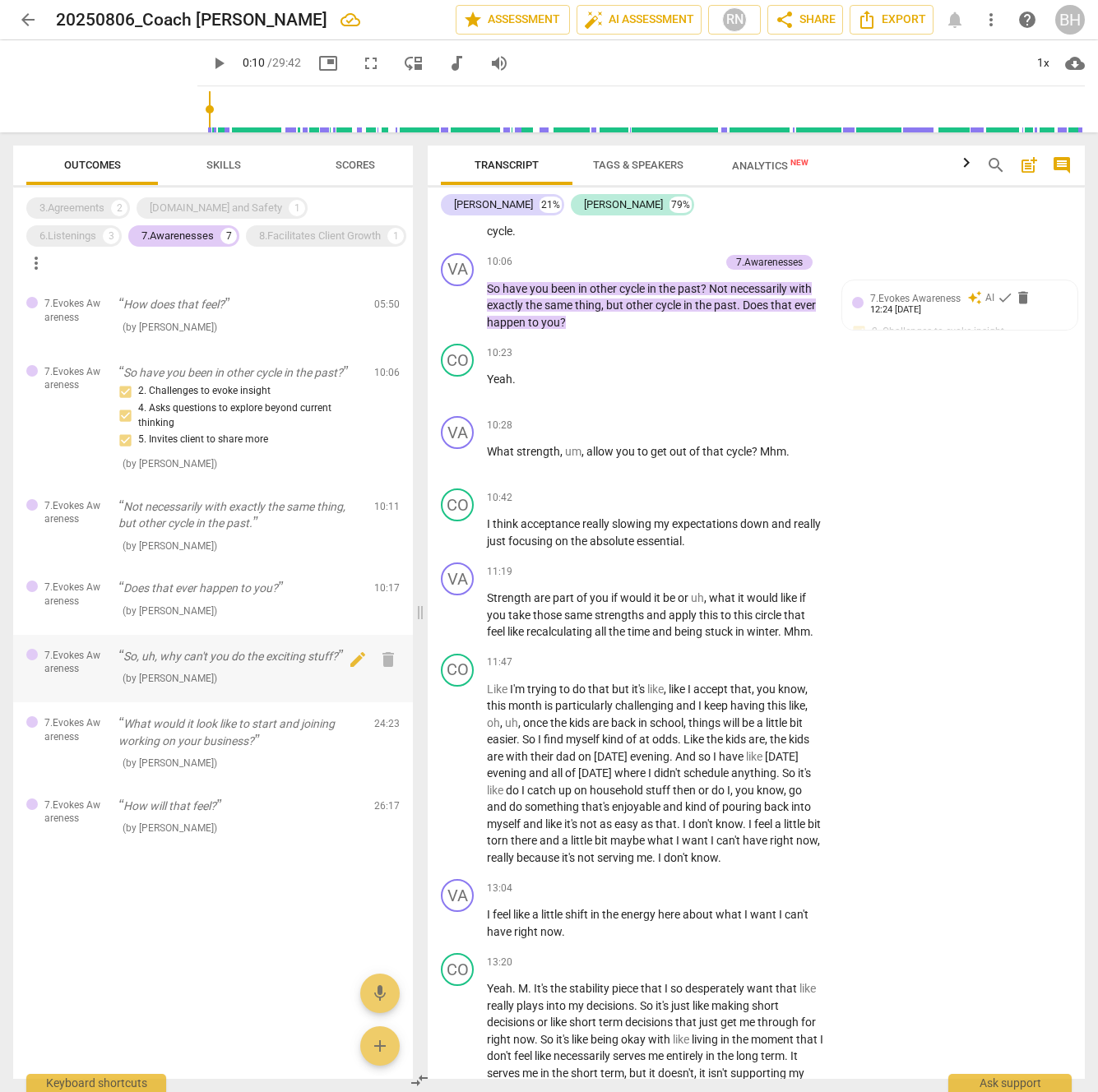
scroll to position [4129, 0]
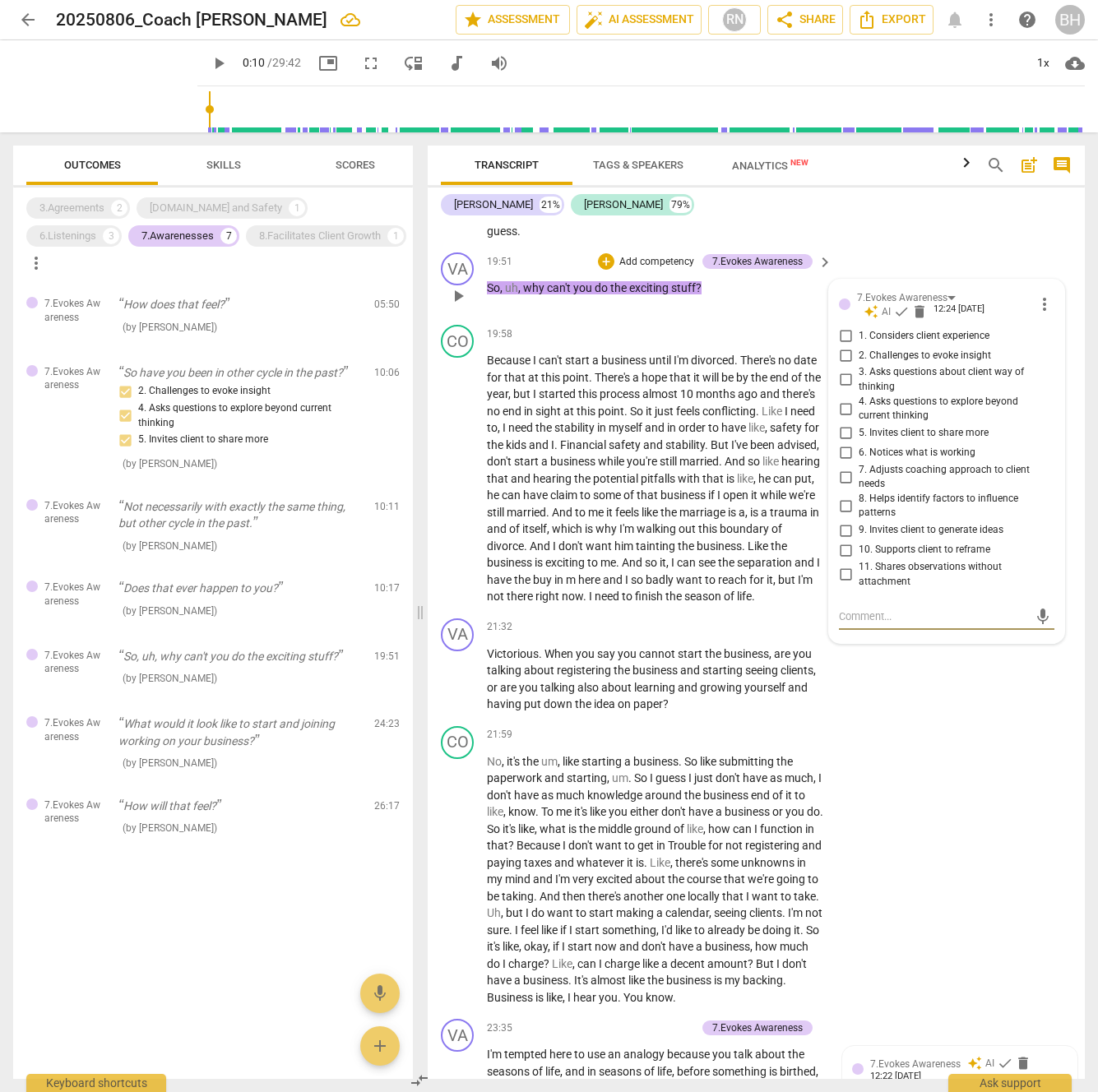
click at [842, 365] on input "2. Challenges to evoke insight" at bounding box center [845, 354] width 26 height 20
checkbox input "true"
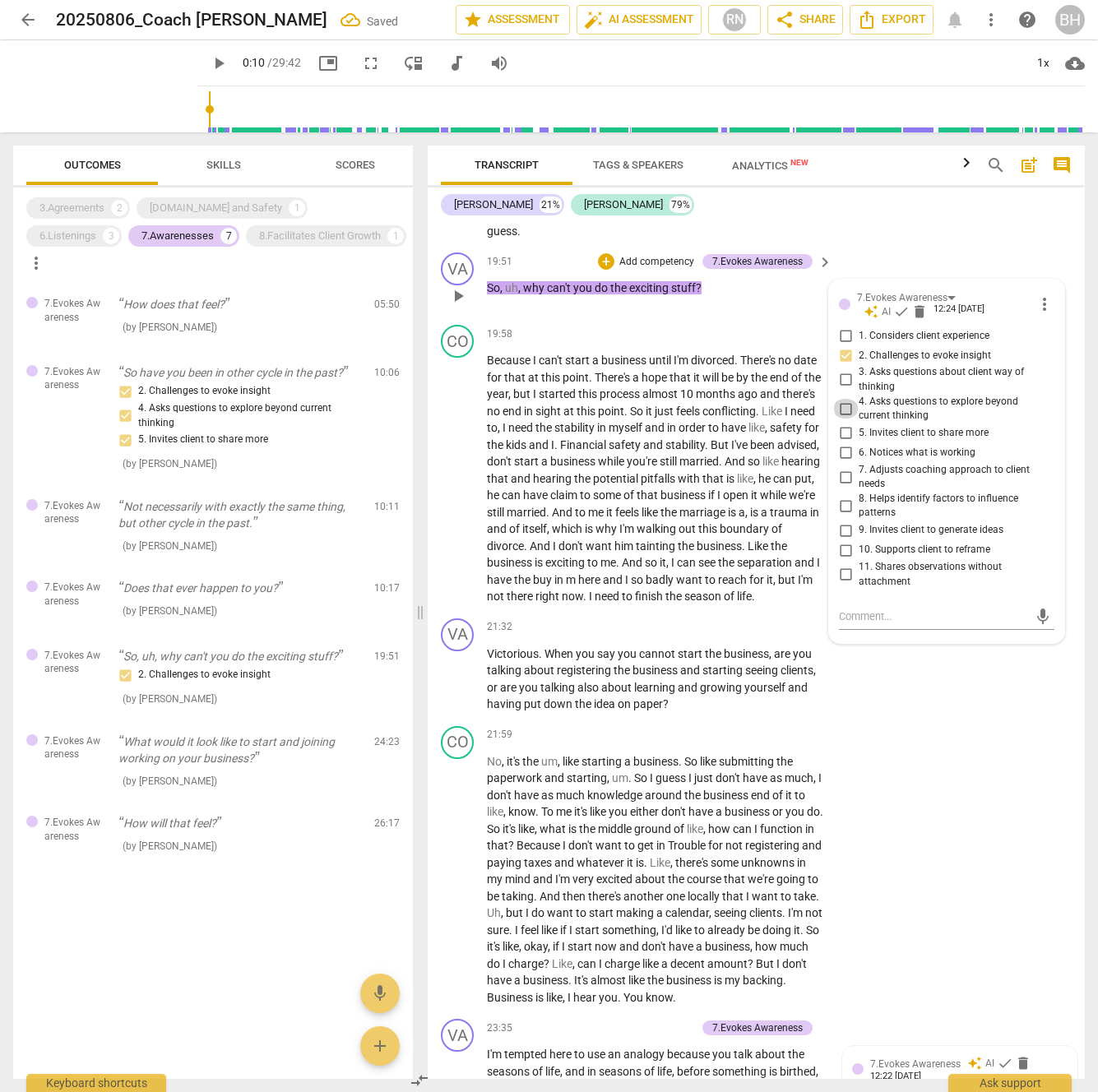
click at [846, 418] on input "4. Asks questions to explore beyond current thinking" at bounding box center [845, 408] width 26 height 20
checkbox input "true"
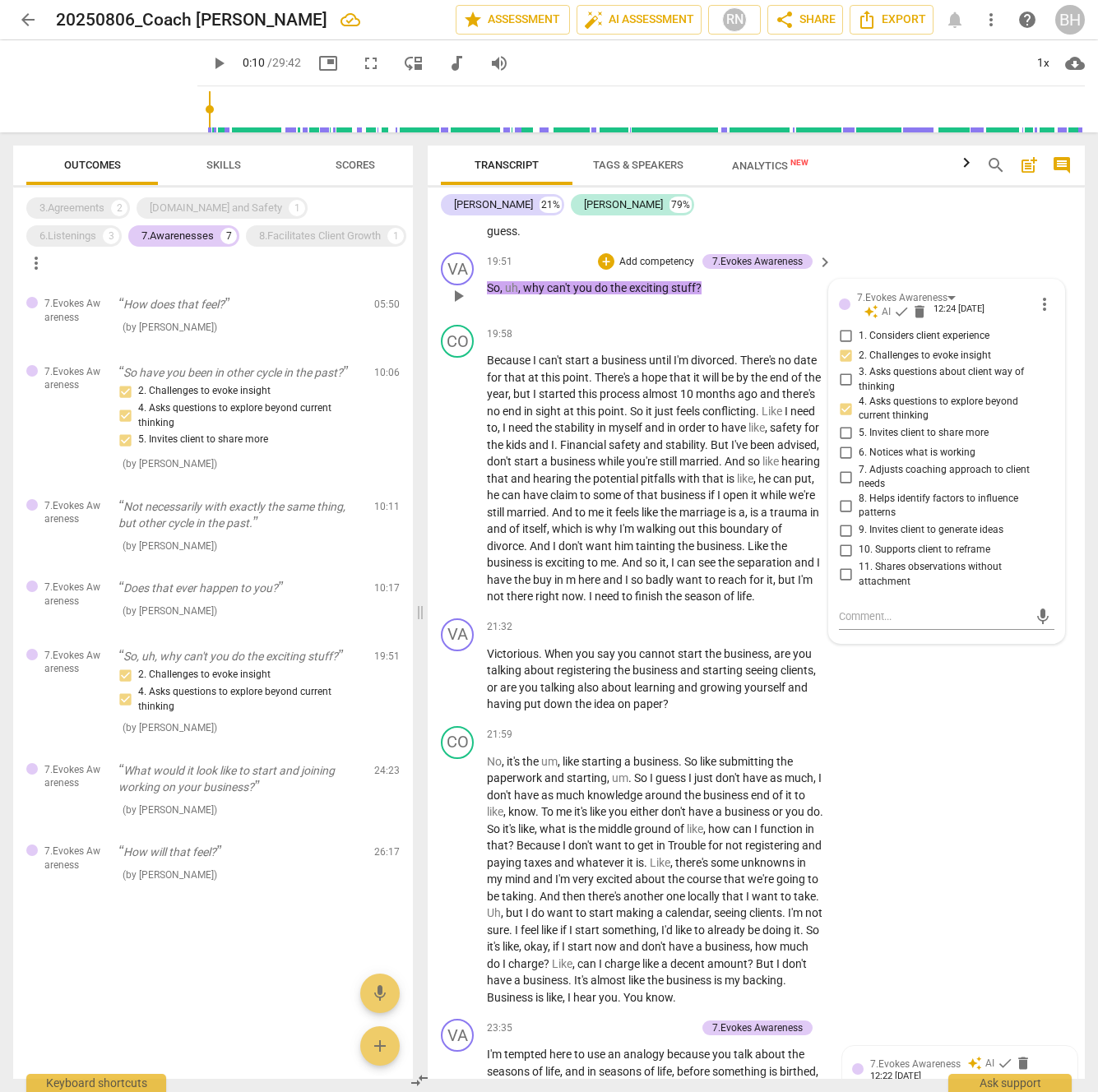
click at [846, 515] on input "8. Helps identify factors to influence patterns" at bounding box center [845, 505] width 26 height 20
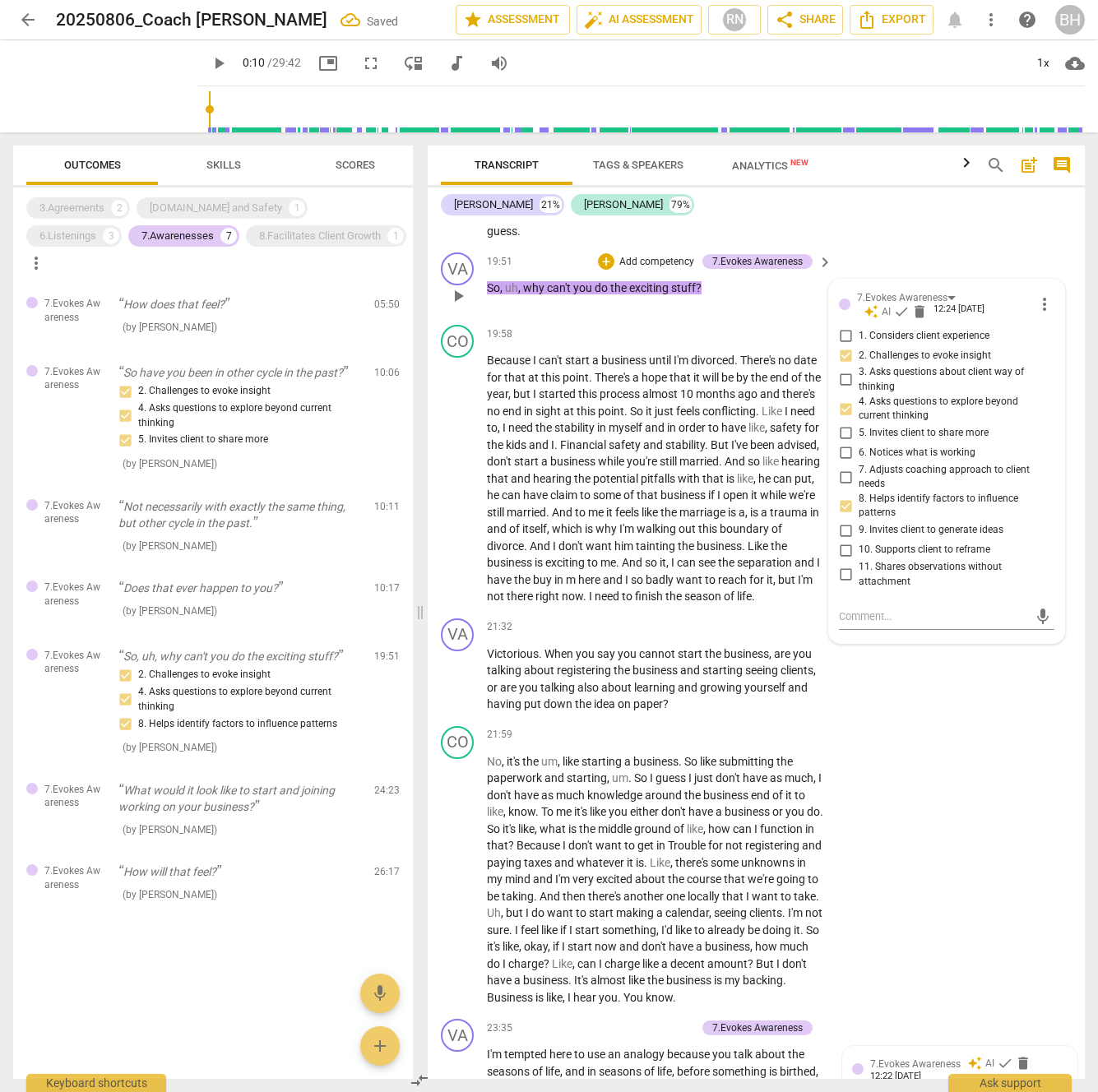
click at [845, 515] on input "8. Helps identify factors to influence patterns" at bounding box center [845, 505] width 26 height 20
click at [837, 515] on input "8. Helps identify factors to influence patterns" at bounding box center [845, 505] width 26 height 20
checkbox input "false"
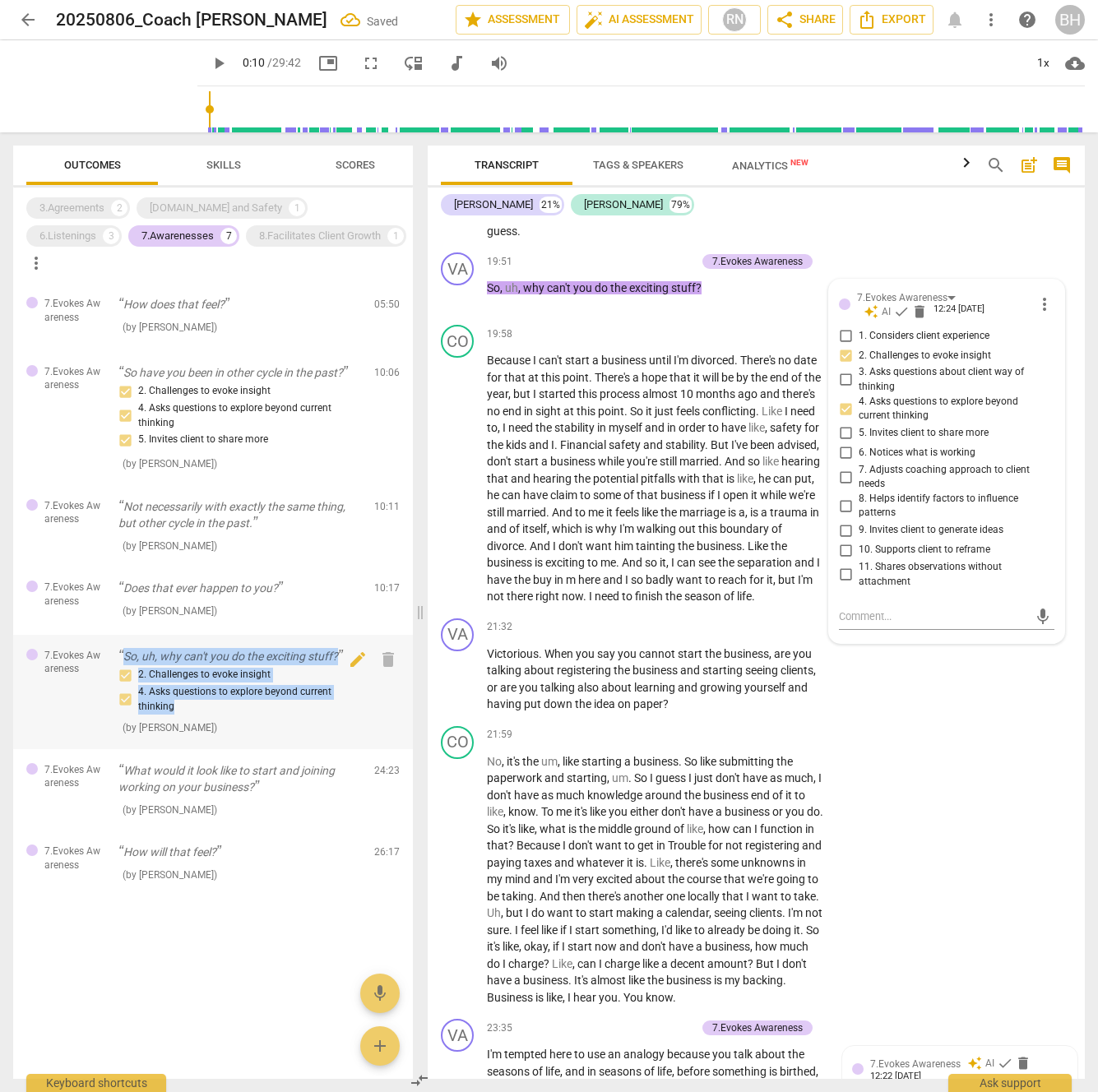
drag, startPoint x: 228, startPoint y: 687, endPoint x: 121, endPoint y: 645, distance: 114.9
click at [112, 635] on div "7.Evokes Awareness So, uh, why can't you do the exciting stuff? 2. Challenges t…" at bounding box center [212, 692] width 400 height 114
copy div "So, uh, why can't you do the exciting stuff? 2. Challenges to evoke insight 4. …"
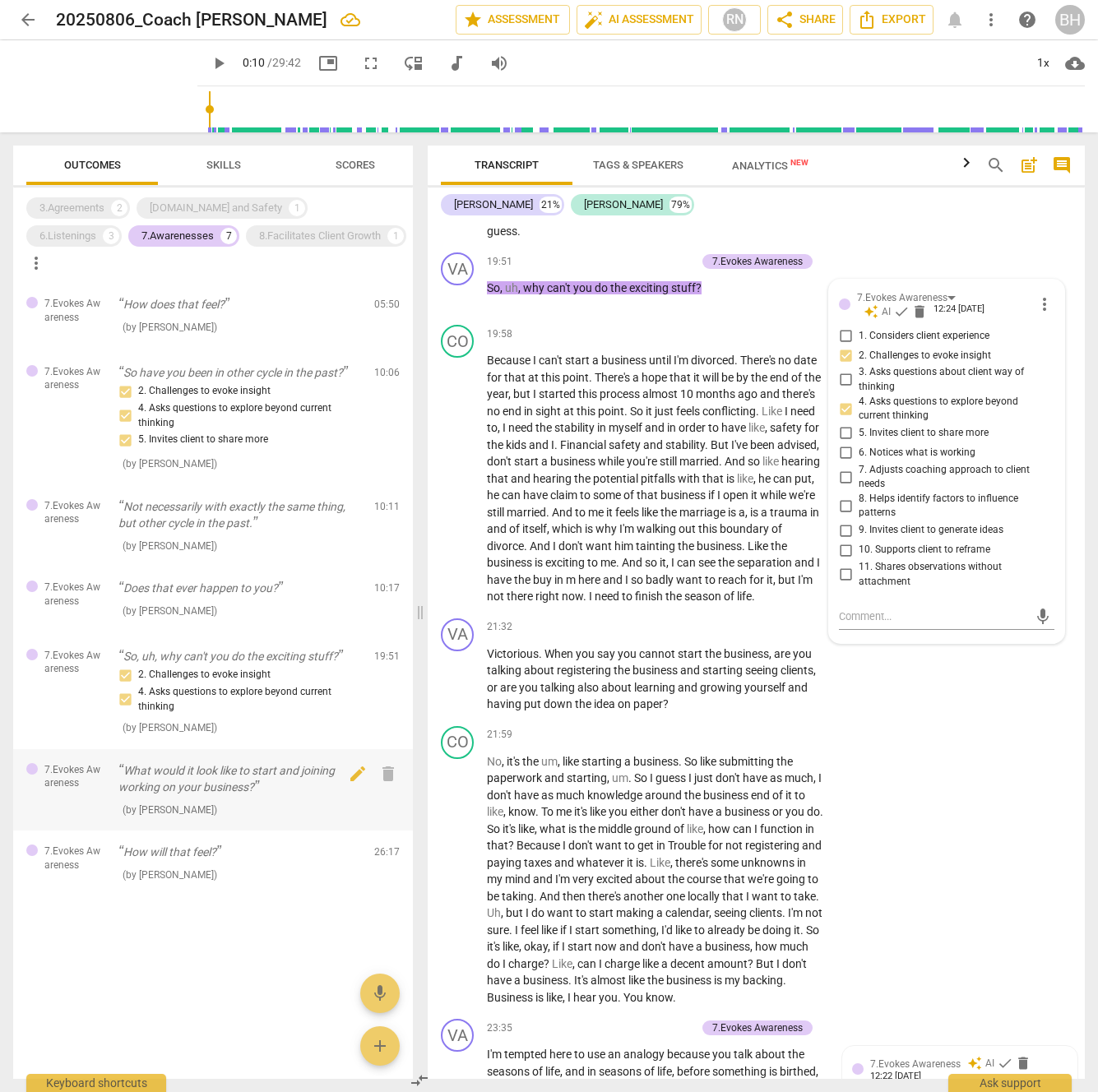
click at [241, 762] on p "What would it look like to start and joining working on your business?" at bounding box center [239, 779] width 243 height 34
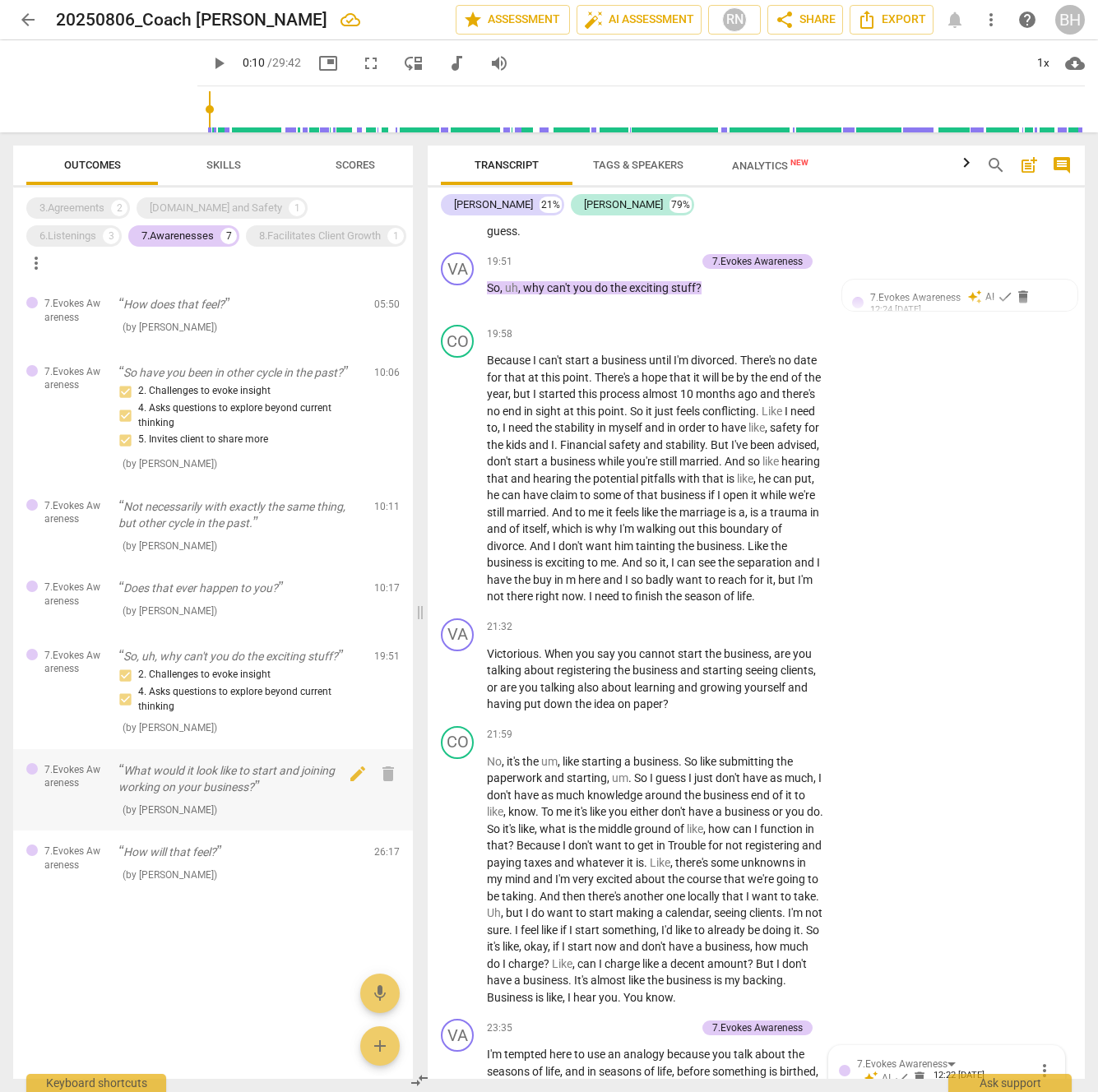
scroll to position [4912, 0]
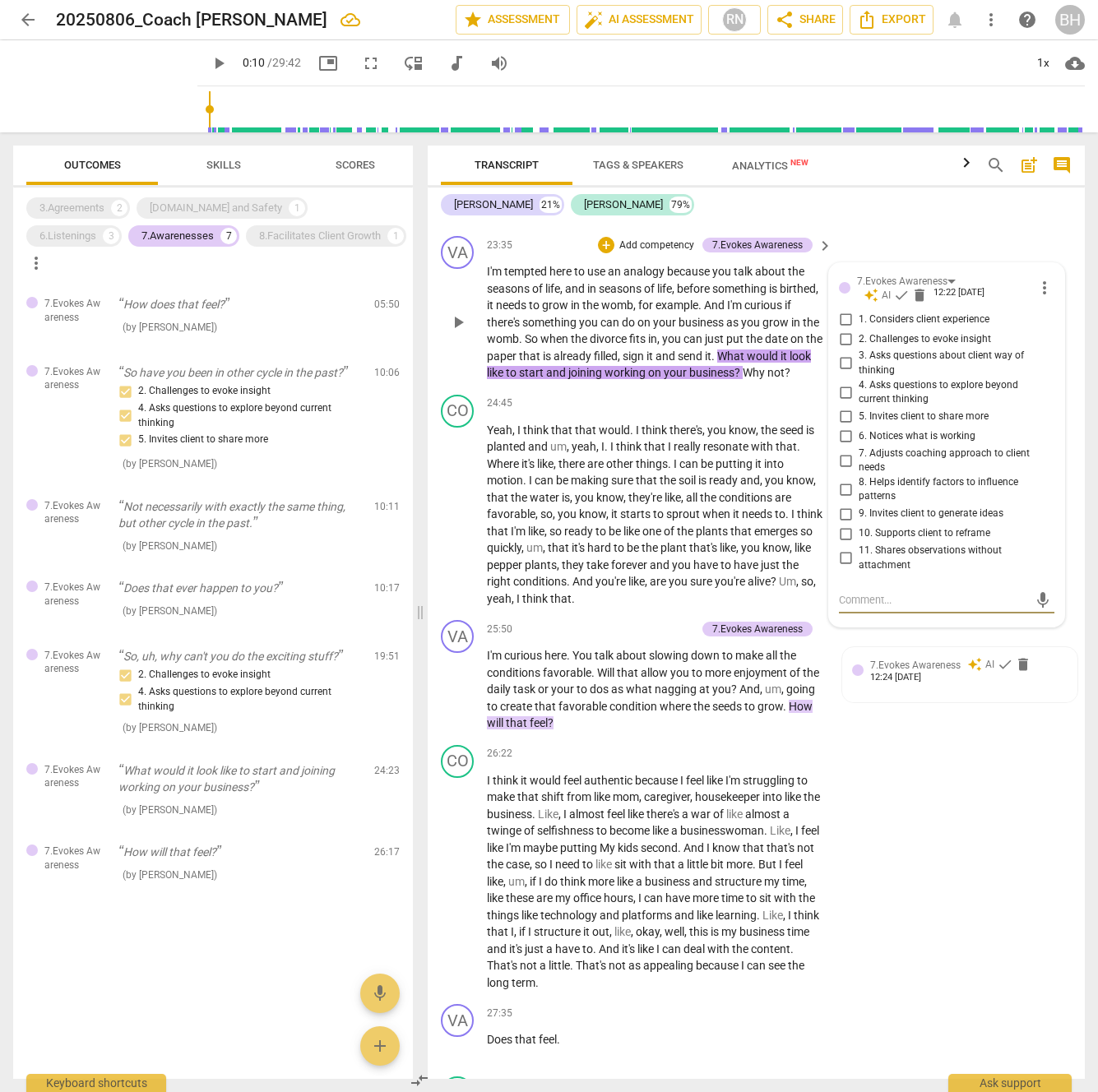
click at [841, 524] on input "9. Invites client to generate ideas" at bounding box center [845, 514] width 26 height 20
checkbox input "true"
click at [845, 543] on input "10. Supports client to reframe" at bounding box center [845, 533] width 26 height 20
checkbox input "true"
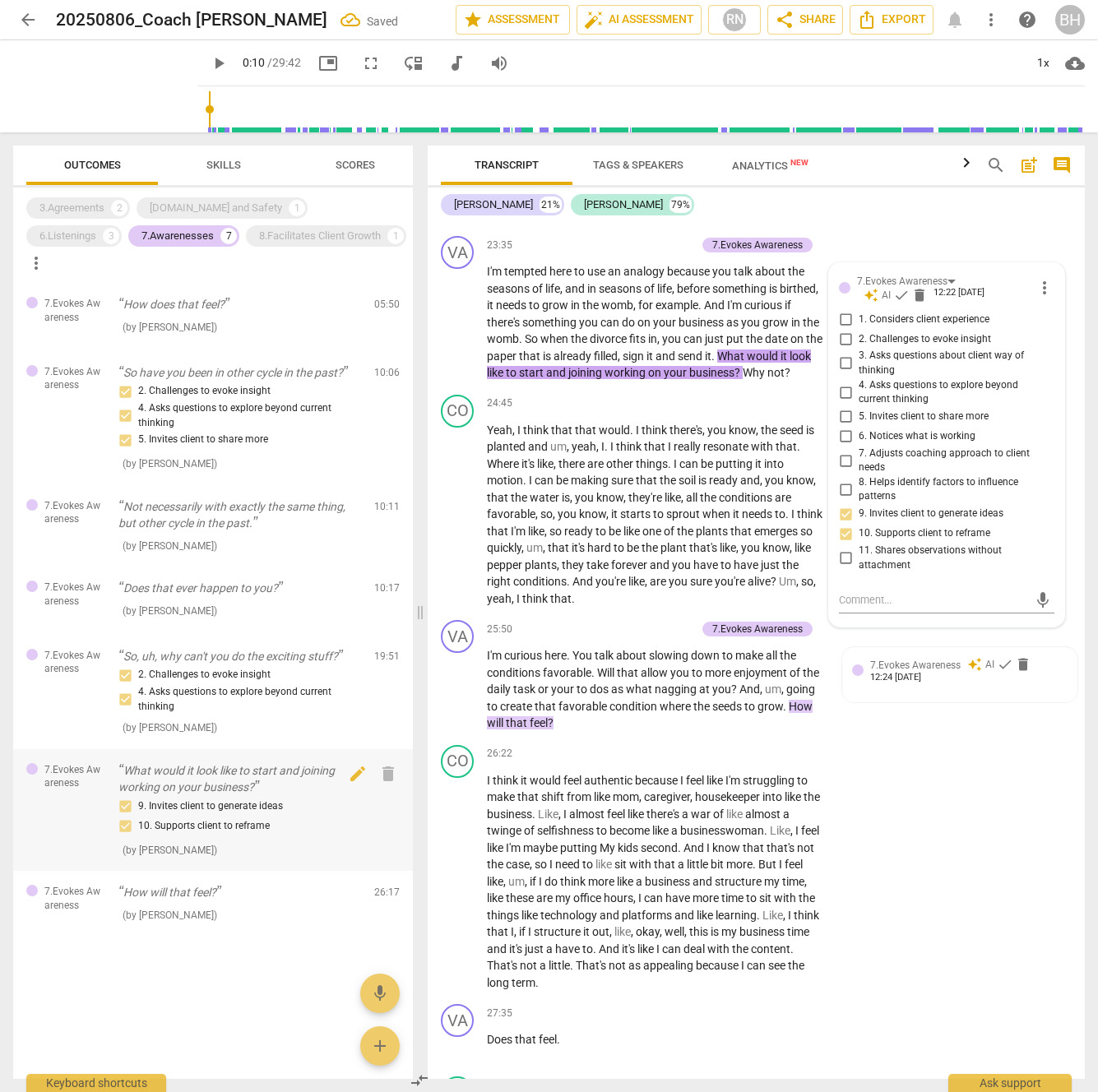
click at [305, 801] on div "9. Invites client to generate ideas 10. Supports client to reframe" at bounding box center [239, 816] width 243 height 39
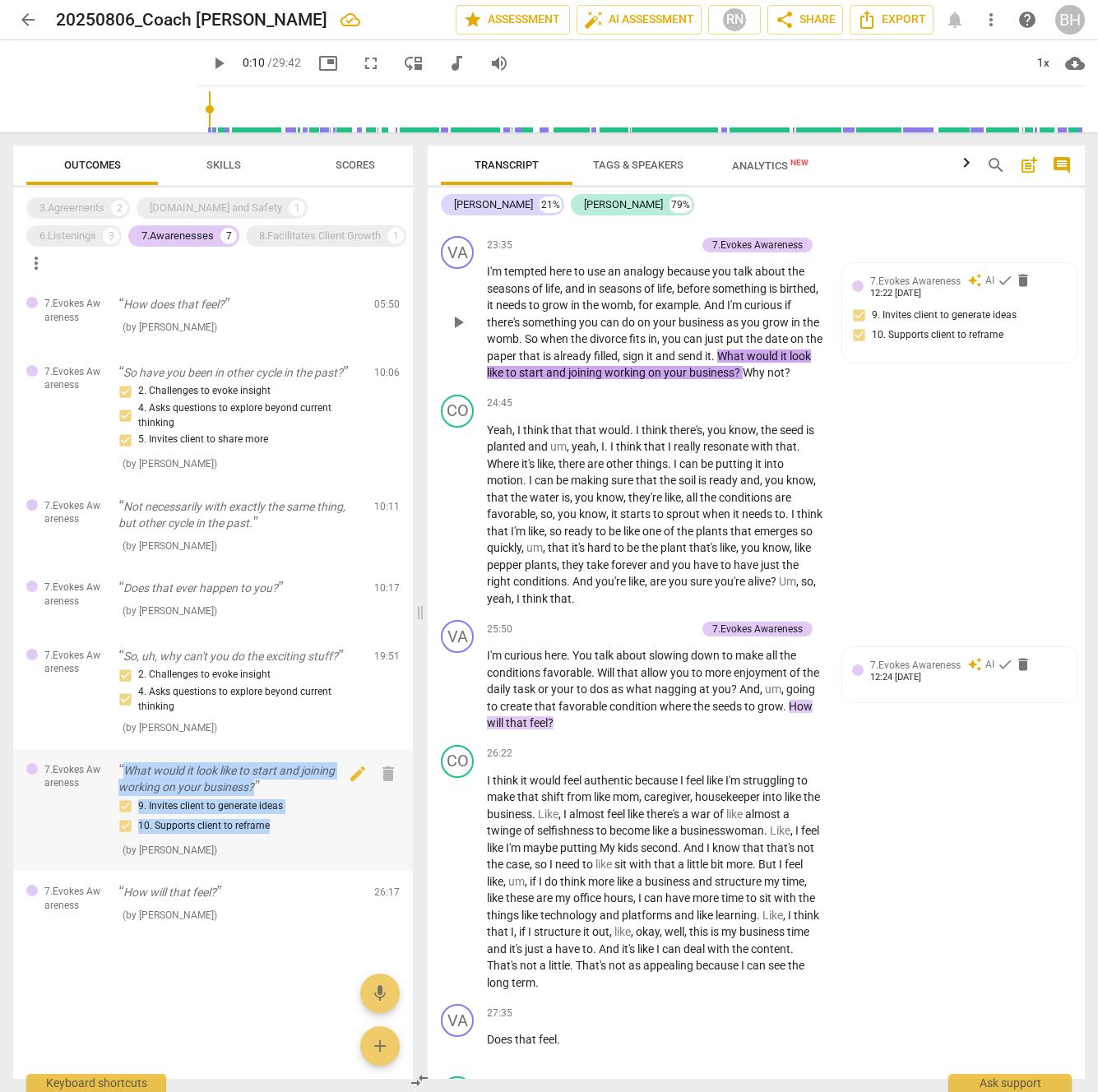
drag, startPoint x: 315, startPoint y: 798, endPoint x: 128, endPoint y: 741, distance: 195.5
click at [128, 762] on div "What would it look like to start and joining working on your business? 9. Invit…" at bounding box center [239, 810] width 243 height 96
copy div "What would it look like to start and joining working on your business? 9. Invit…"
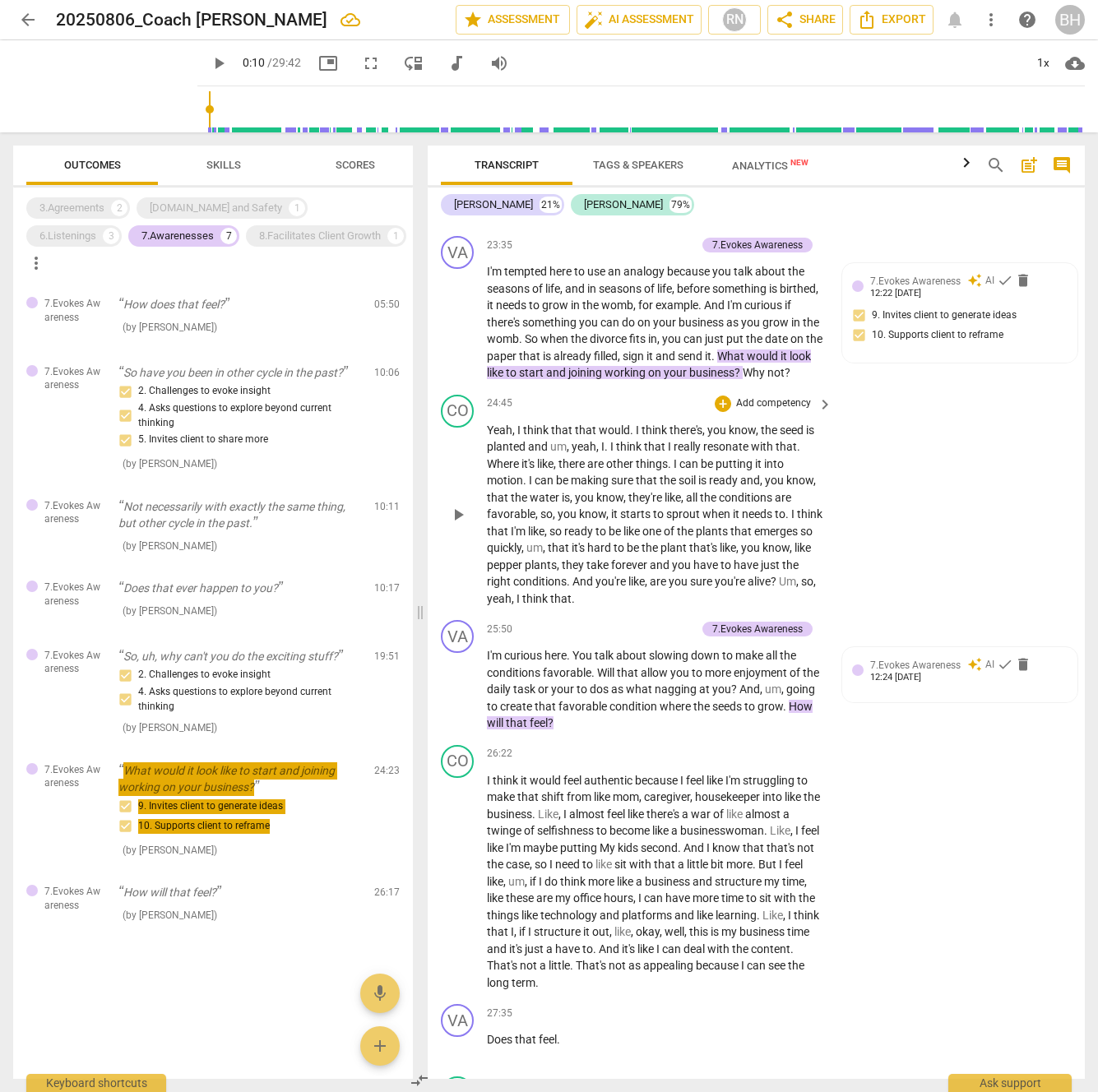
scroll to position [4925, 0]
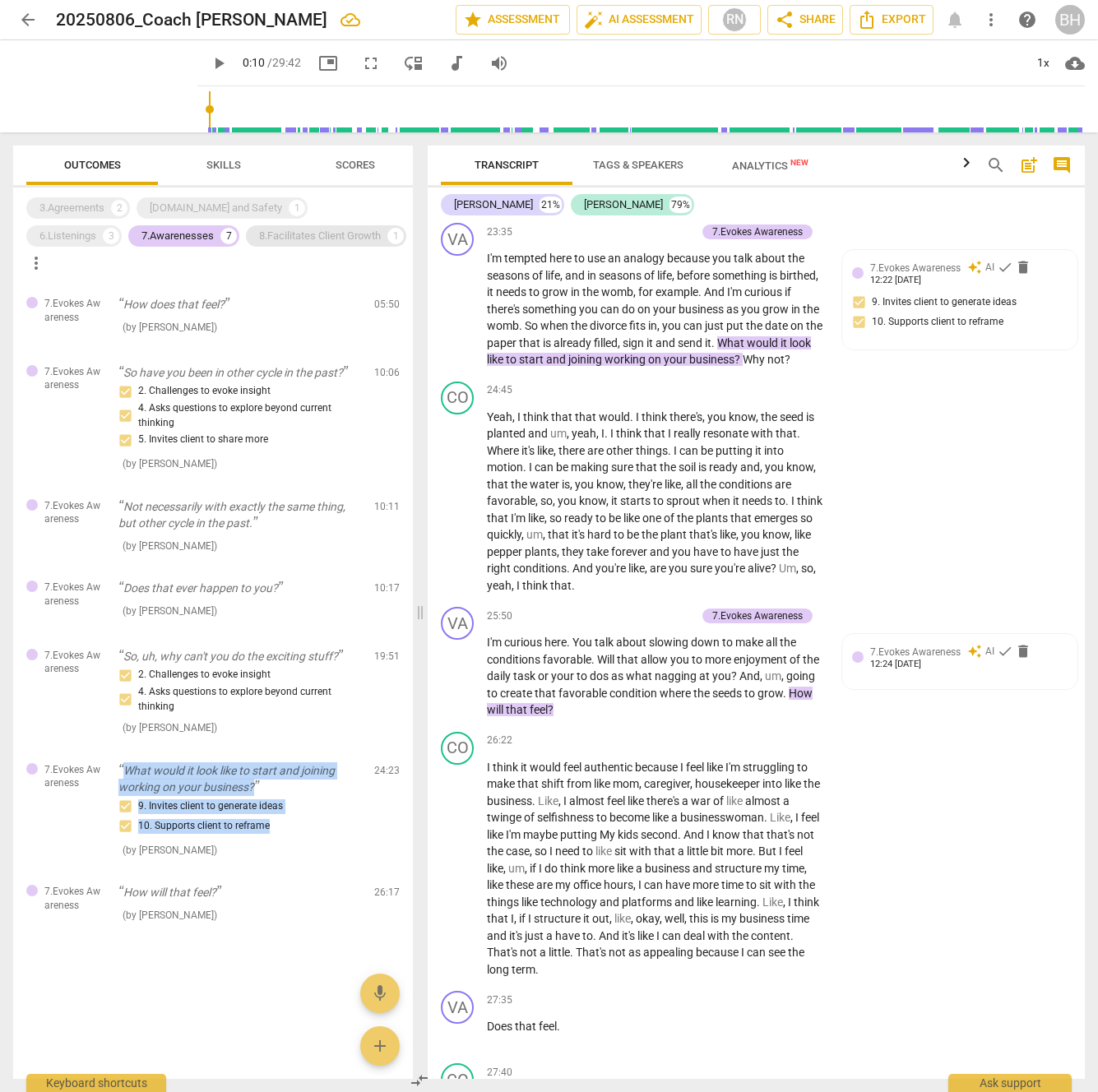
click at [259, 236] on div "8.Facilitates Client Growth" at bounding box center [319, 235] width 122 height 16
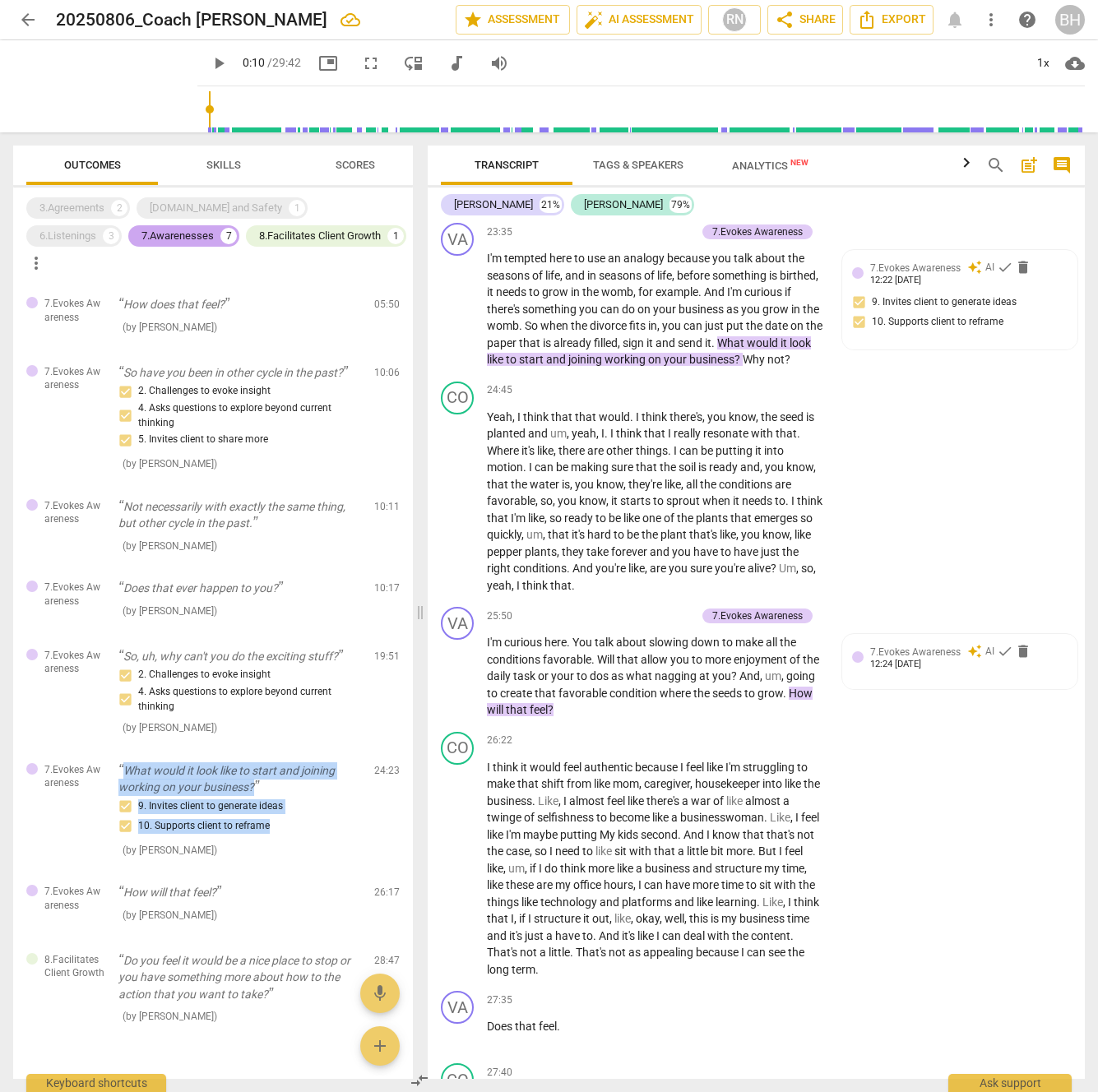
click at [141, 231] on div "7.Awarenesses" at bounding box center [177, 235] width 72 height 16
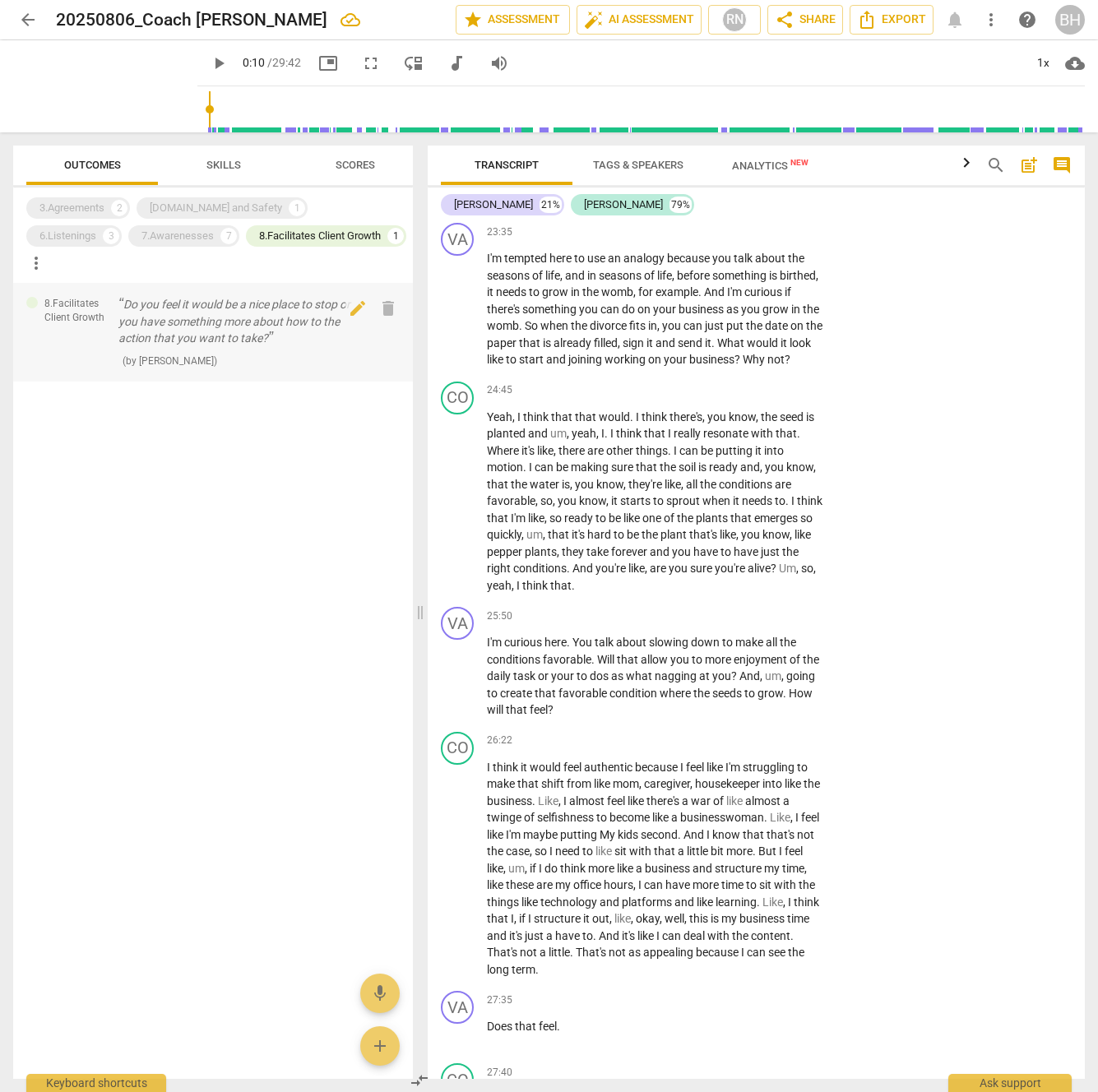
click at [274, 311] on p "Do you feel it would be a nice place to stop or you have something more about h…" at bounding box center [239, 321] width 243 height 51
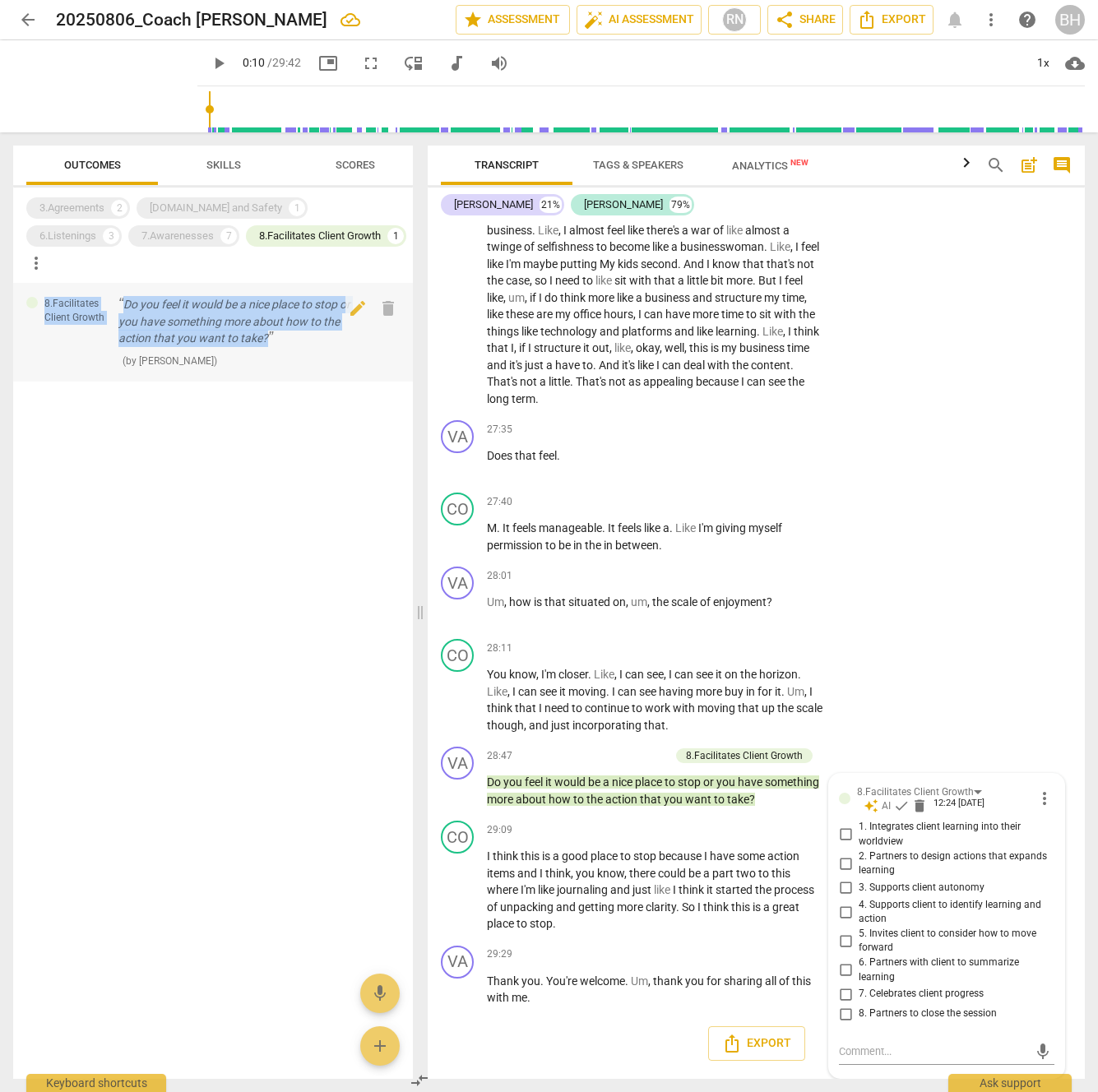
drag, startPoint x: 229, startPoint y: 300, endPoint x: 120, endPoint y: 272, distance: 112.5
click at [113, 283] on div "8.Facilitates Client Growth Do you feel it would be a nice place to stop or you…" at bounding box center [212, 332] width 400 height 99
copy p "Do you feel it would be a nice place to stop or you have something more about h…"
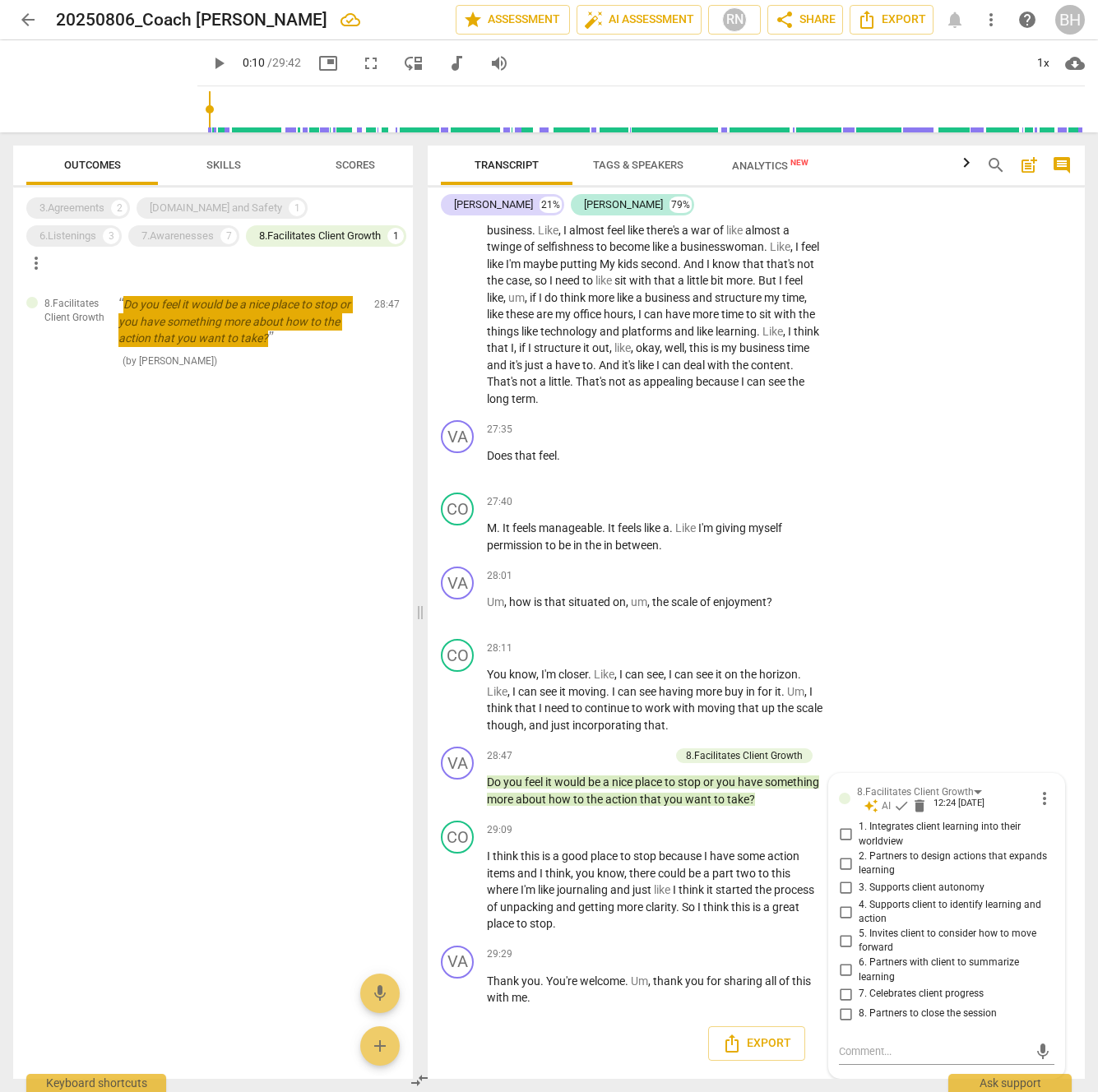
type input "10"
